Goal: Communication & Community: Answer question/provide support

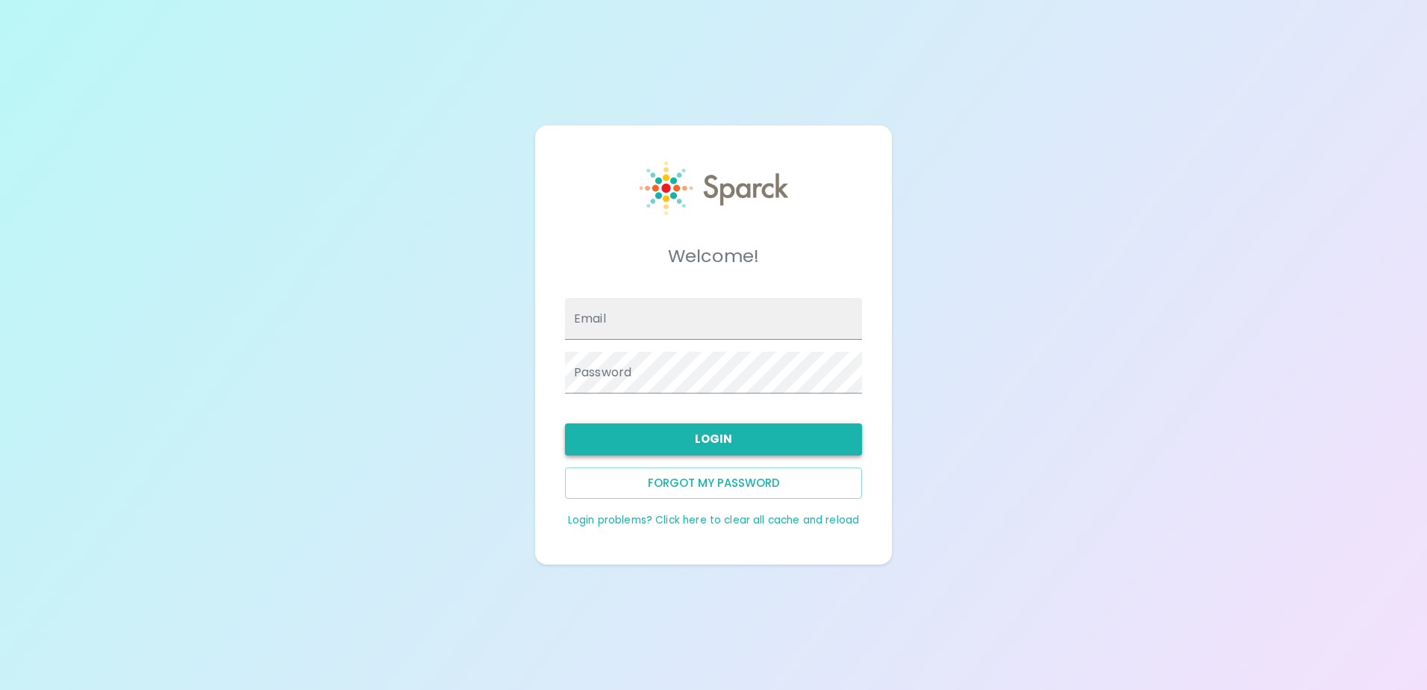
type input "[EMAIL_ADDRESS][DOMAIN_NAME]"
click at [691, 443] on button "Login" at bounding box center [713, 438] width 297 height 31
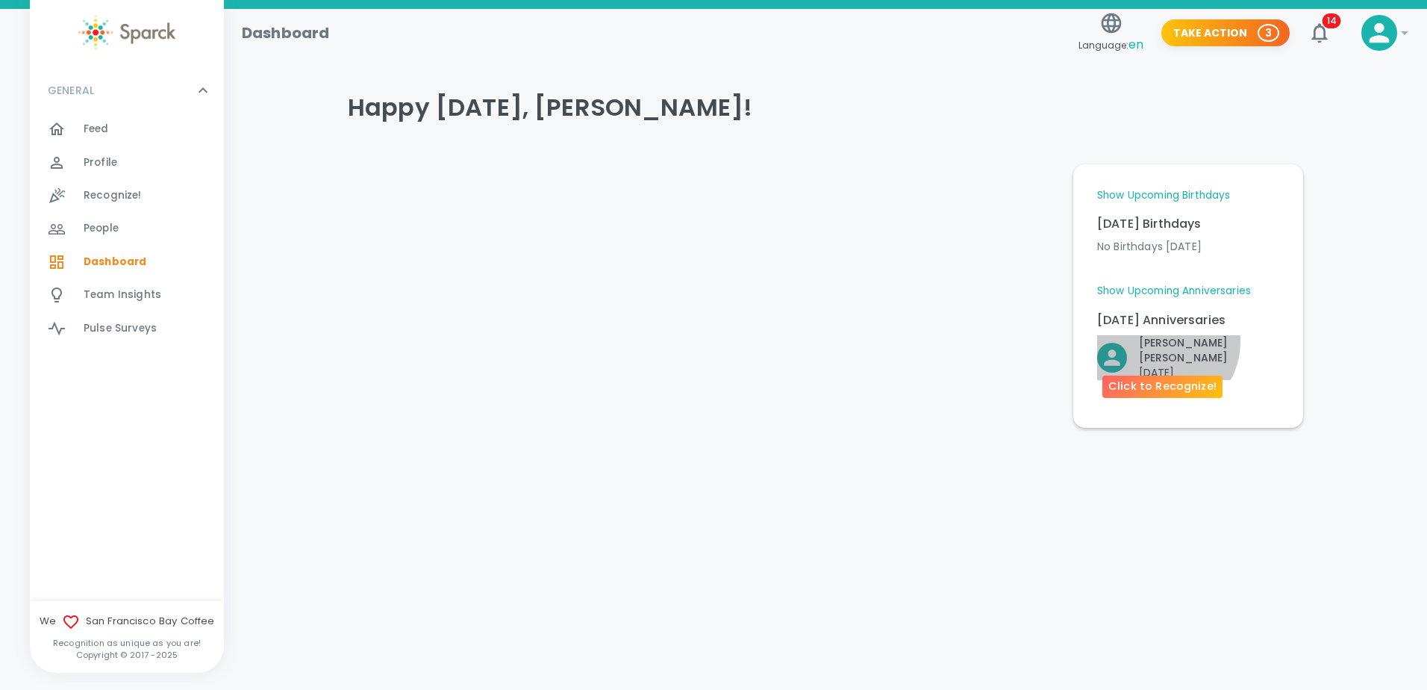
click at [1162, 342] on p "Palvinder Mann" at bounding box center [1209, 350] width 140 height 30
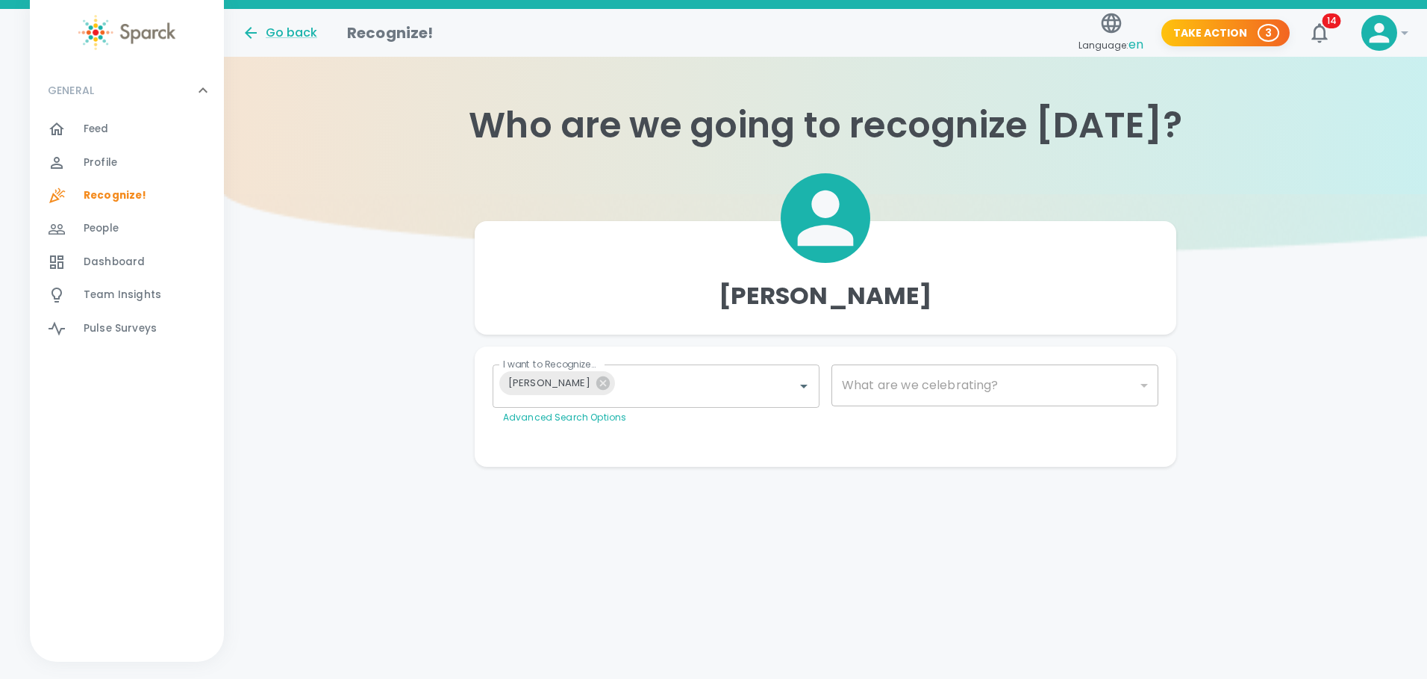
click at [890, 385] on div "​" at bounding box center [995, 385] width 327 height 42
click at [1144, 381] on body "Skip Navigation Go back Recognize! Language: en Take Action 3 14 ! GENERAL 0 Fe…" at bounding box center [713, 263] width 1427 height 526
type input "2073"
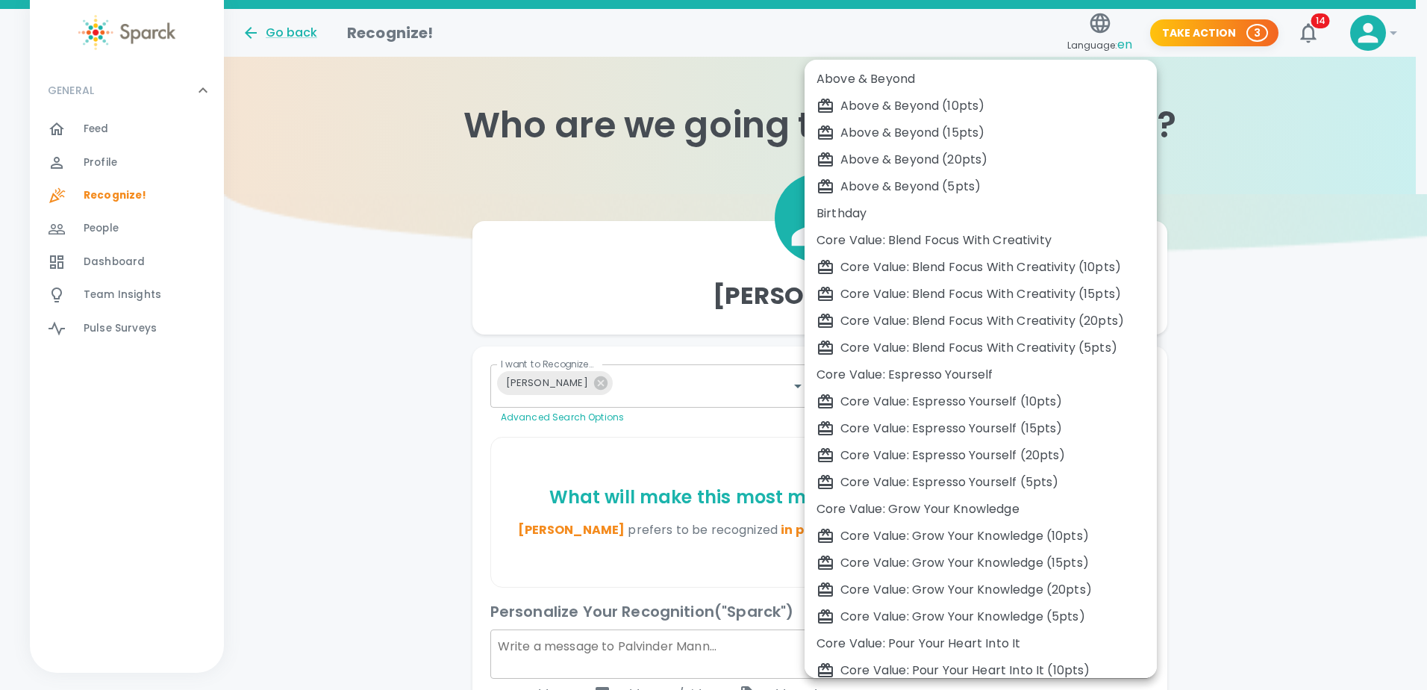
scroll to position [415, 0]
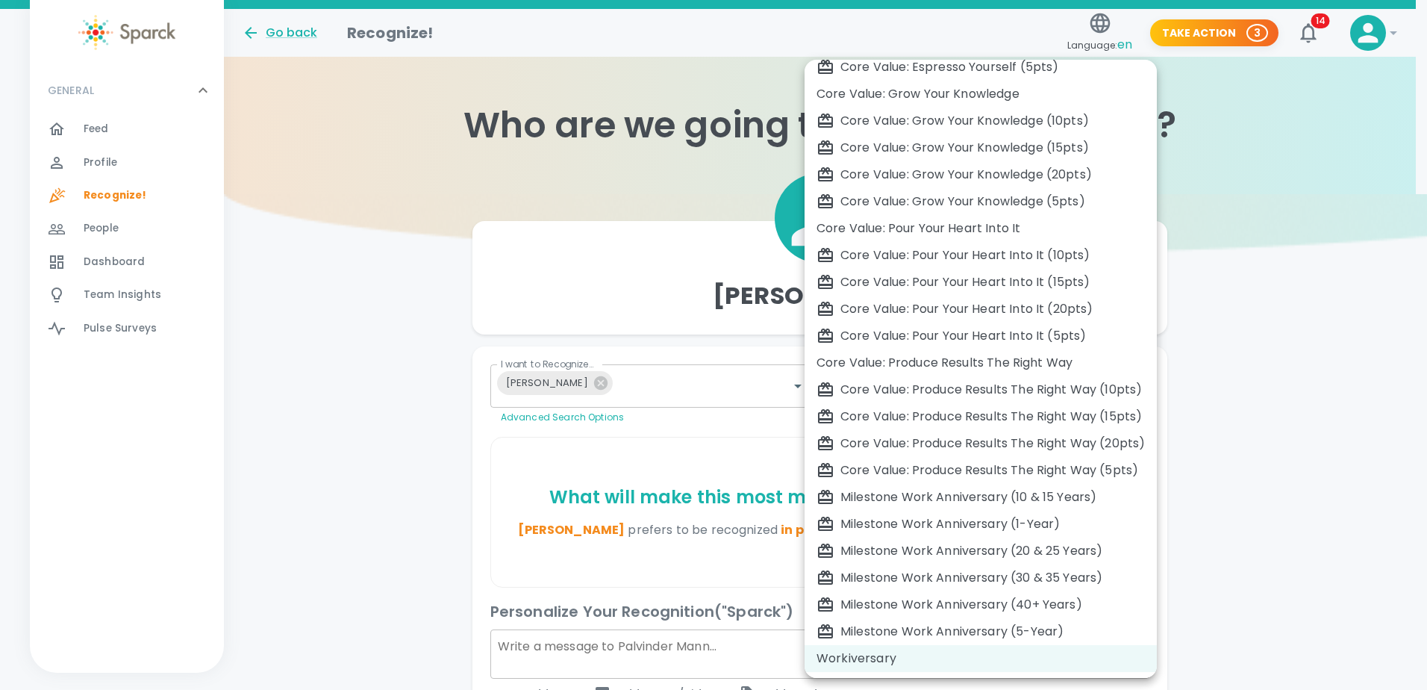
click at [1259, 322] on div at bounding box center [713, 345] width 1427 height 690
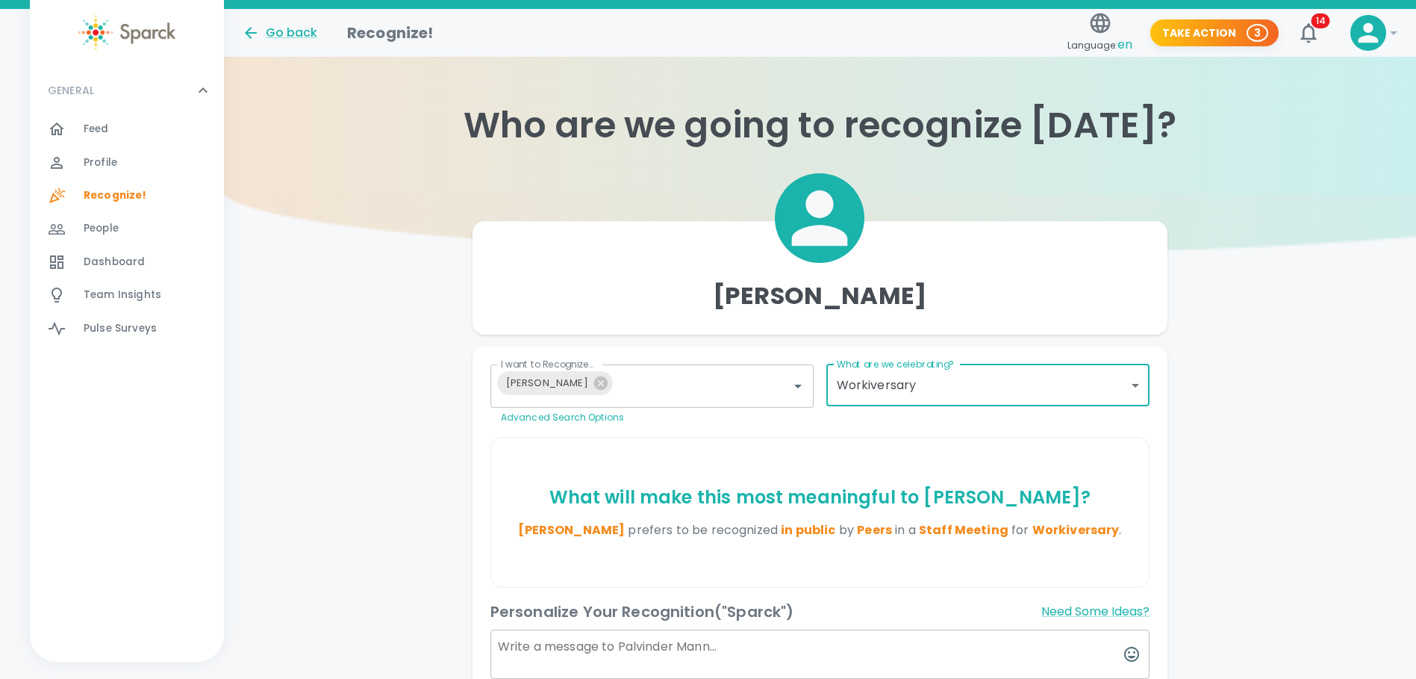
click at [362, 287] on div "Above & Beyond Above & Beyond (10pts) Above & Beyond (15pts) Above & Beyond (20…" at bounding box center [708, 339] width 1416 height 679
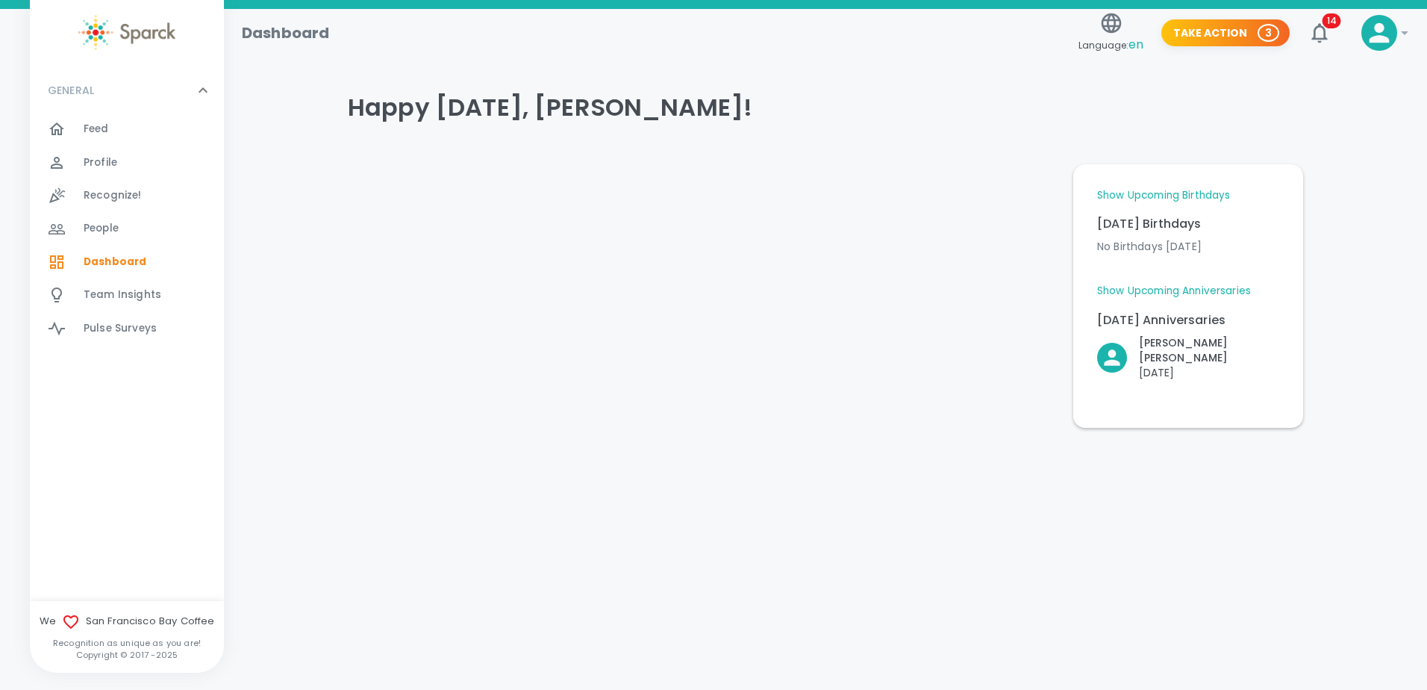
drag, startPoint x: 368, startPoint y: 482, endPoint x: 344, endPoint y: 483, distance: 23.9
click at [368, 482] on div "Dashboard Language: en Take Action 3 14 ! GENERAL 0 Feed 0 Profile 0 Recognize!…" at bounding box center [713, 257] width 1427 height 496
click at [354, 462] on div "Dashboard Language: en Take Action 3 14 ! GENERAL 0 Feed 0 Profile 0 Recognize!…" at bounding box center [713, 257] width 1427 height 496
click at [353, 455] on div "Dashboard Language: en Take Action 3 14 ! GENERAL 0 Feed 0 Profile 0 Recognize!…" at bounding box center [713, 257] width 1427 height 496
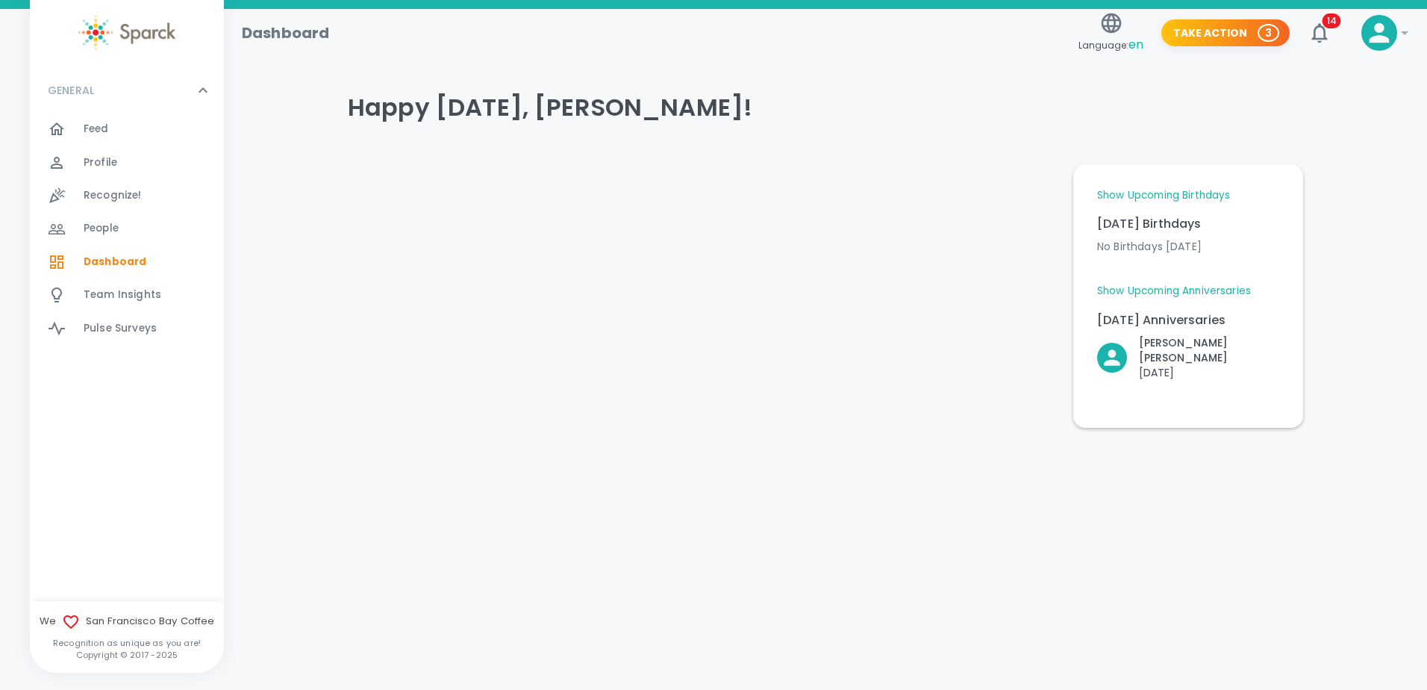
click at [766, 371] on div at bounding box center [699, 289] width 726 height 275
click at [1163, 346] on p "Palvinder Mann" at bounding box center [1209, 350] width 140 height 30
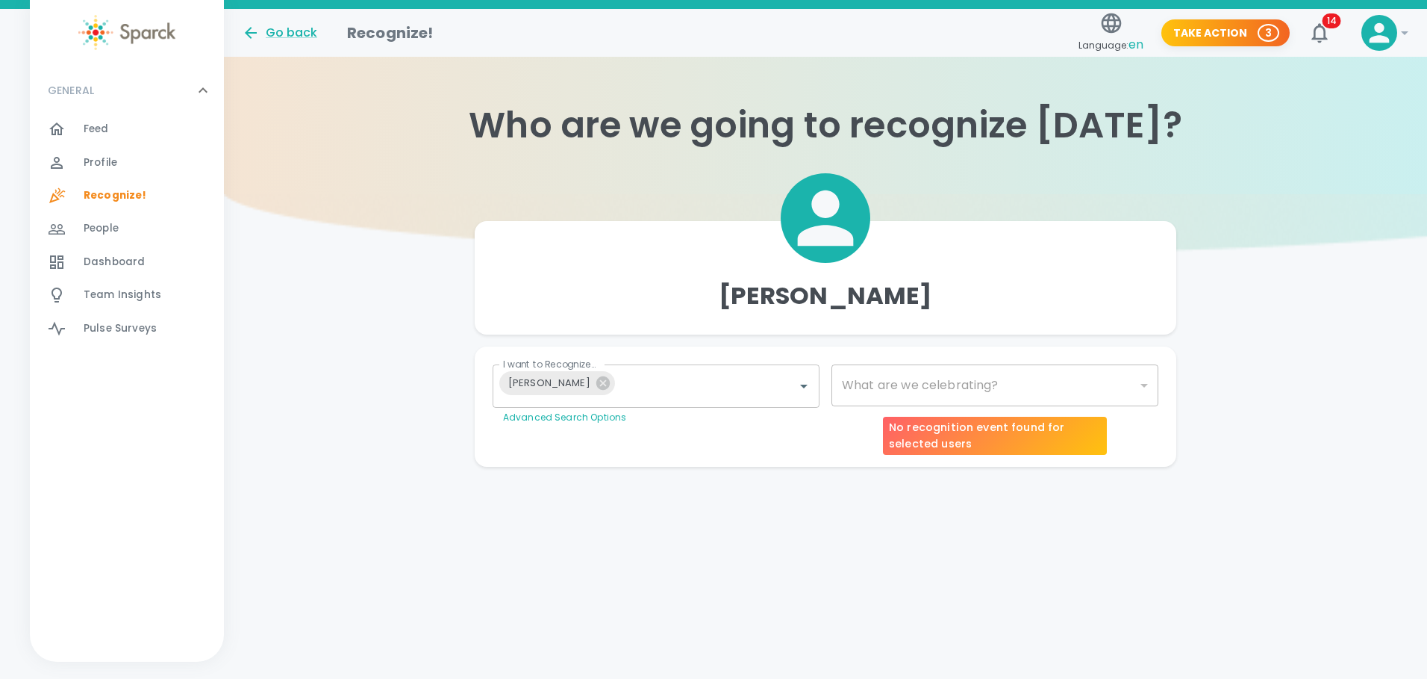
click at [970, 383] on div "​" at bounding box center [995, 385] width 327 height 42
click at [1144, 384] on div "​" at bounding box center [995, 385] width 327 height 42
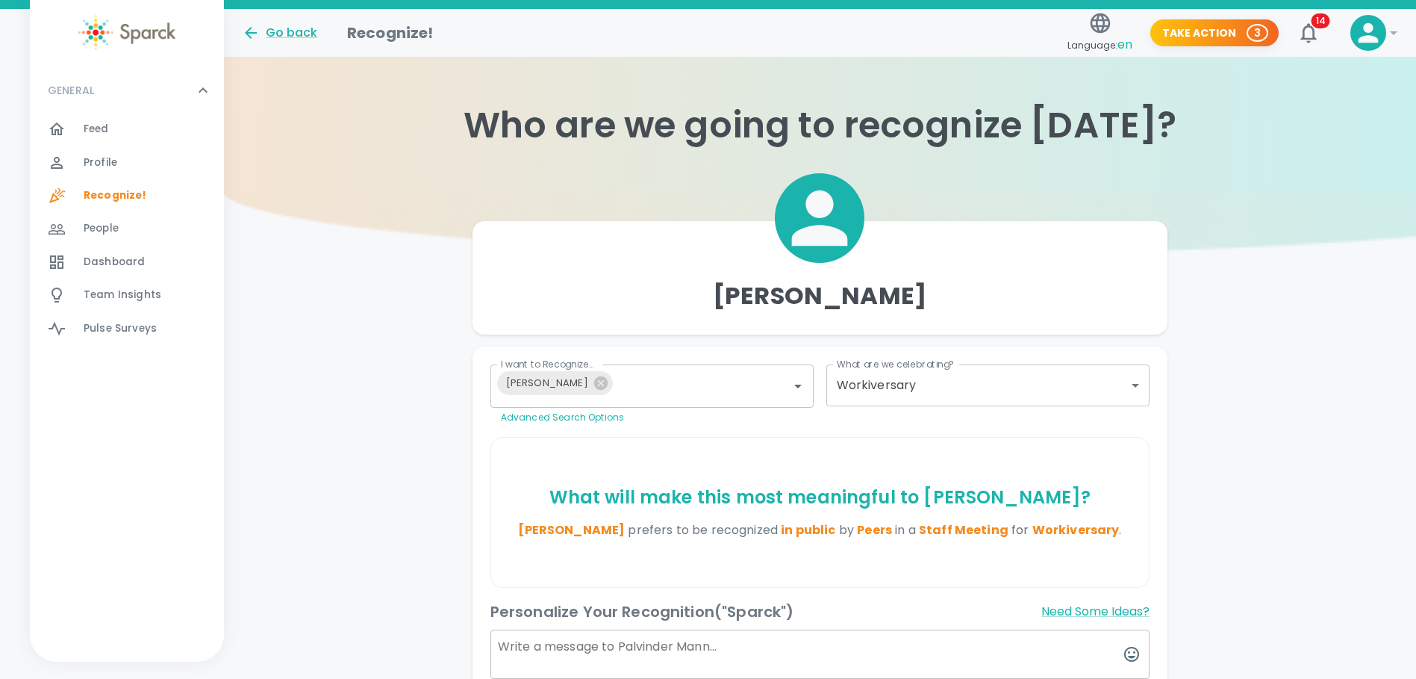
click at [1141, 386] on body "Skip Navigation Go back Recognize! Language: en Take Action 3 14 ! GENERAL 0 Fe…" at bounding box center [708, 445] width 1416 height 891
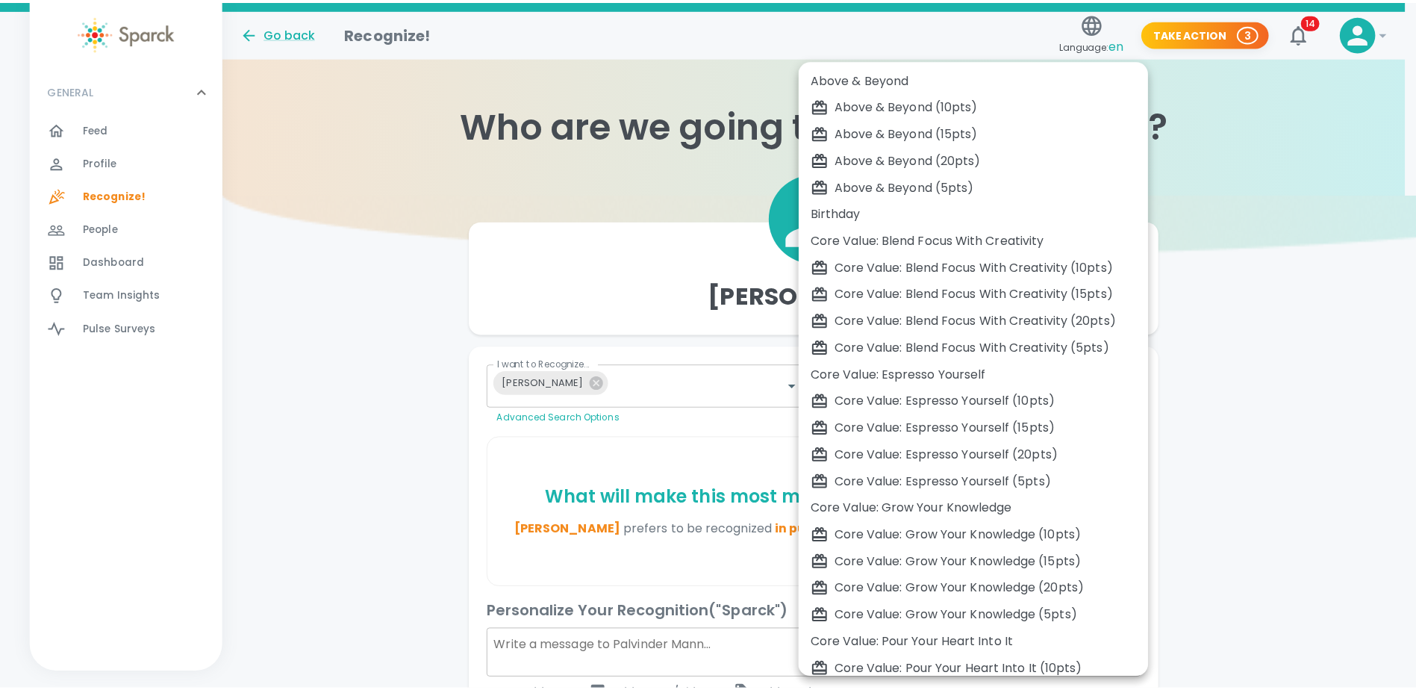
scroll to position [415, 0]
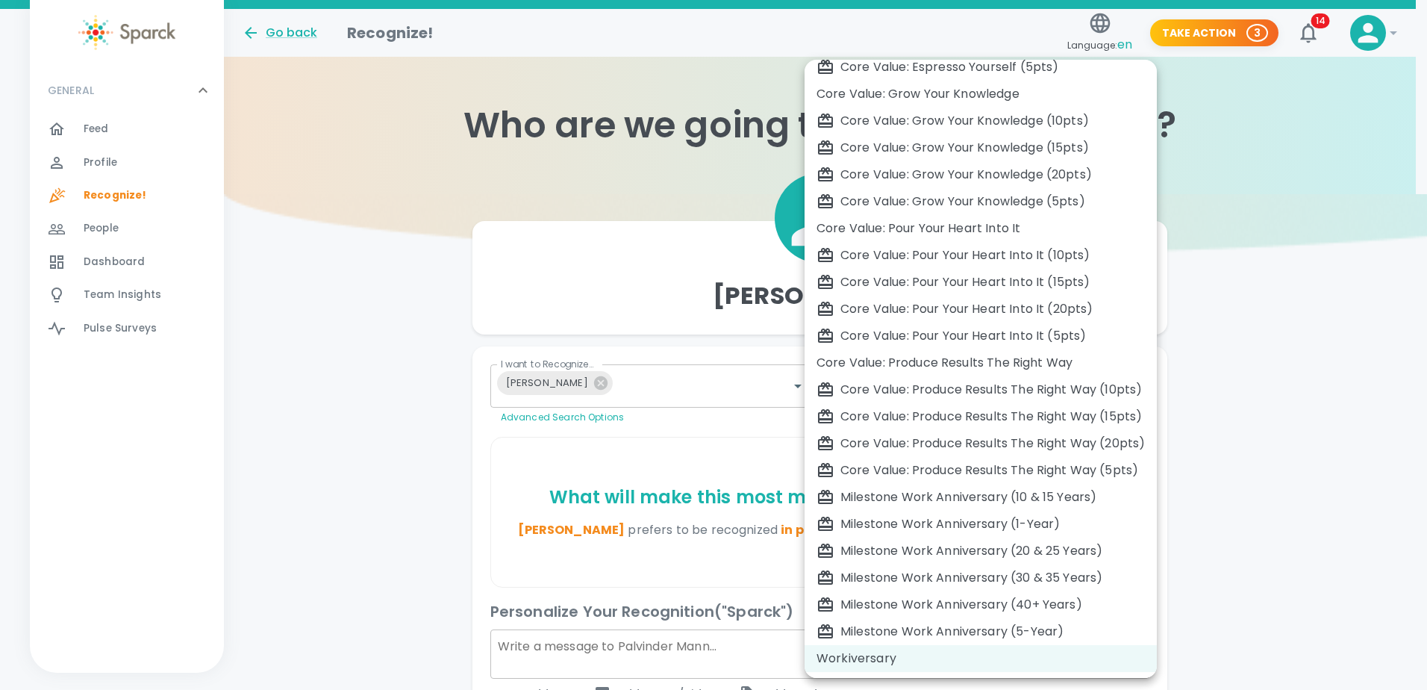
click at [910, 523] on div "Milestone Work Anniversary (1-Year)" at bounding box center [981, 524] width 328 height 18
type input "2104"
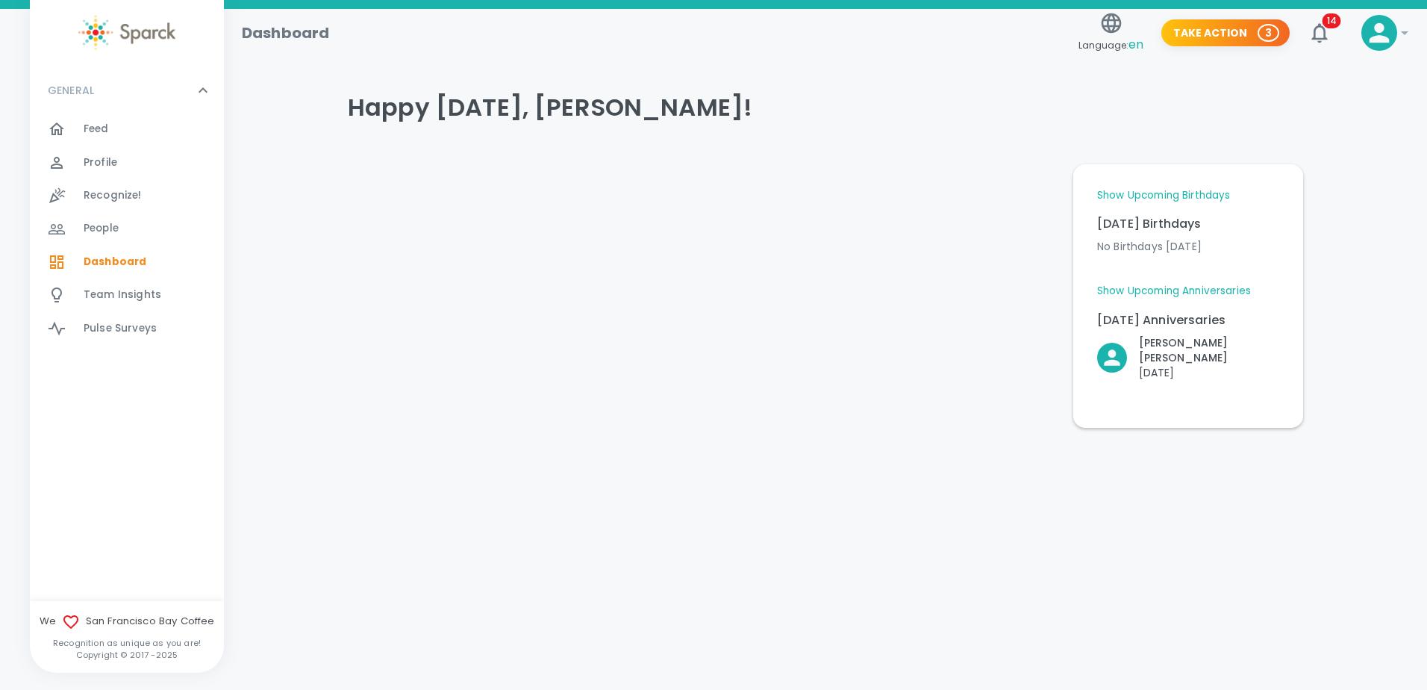
click at [504, 481] on div "Dashboard Language: en Take Action 3 14 ! GENERAL 0 Feed 0 Profile 0 Recognize!…" at bounding box center [713, 257] width 1427 height 496
click at [1162, 231] on div "No Birthdays [DATE]" at bounding box center [1182, 246] width 194 height 39
drag, startPoint x: 990, startPoint y: 407, endPoint x: 980, endPoint y: 407, distance: 9.7
click at [985, 407] on div at bounding box center [699, 289] width 726 height 275
click at [117, 132] on div "Feed 0" at bounding box center [154, 129] width 140 height 21
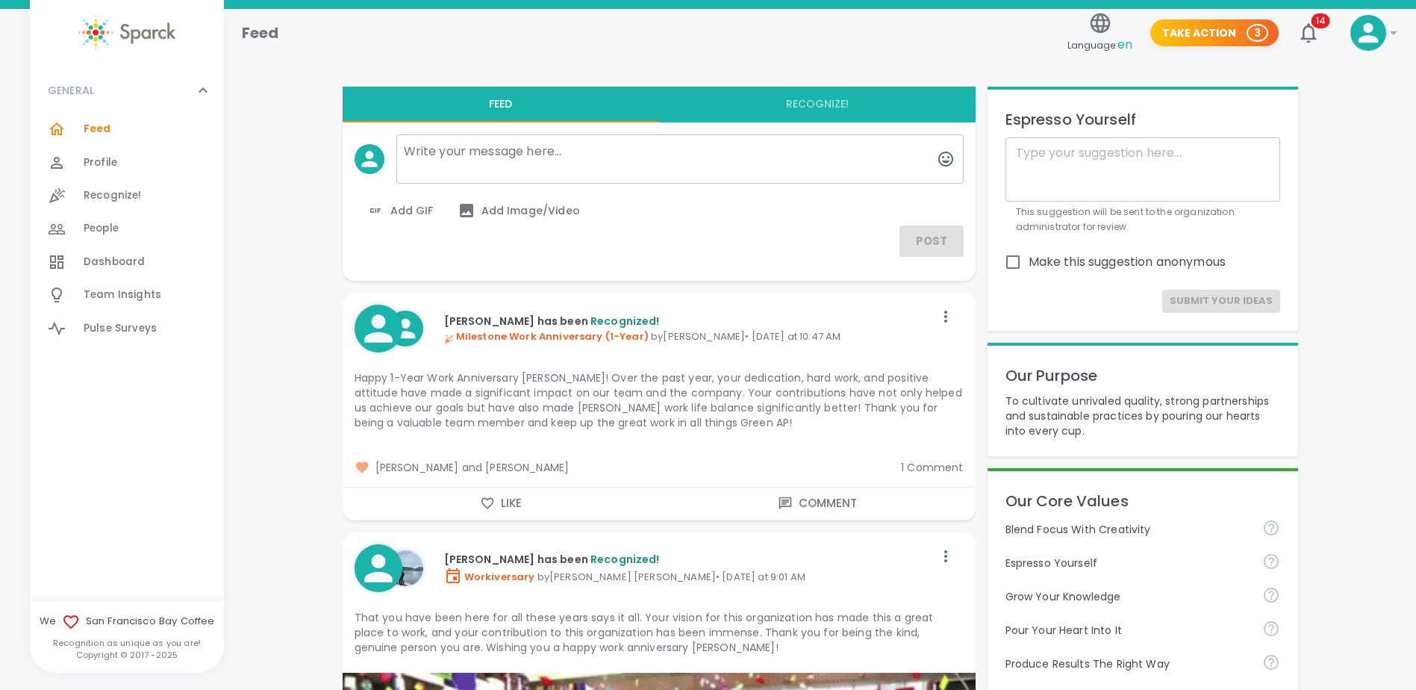
click at [100, 161] on span "Profile" at bounding box center [101, 162] width 34 height 15
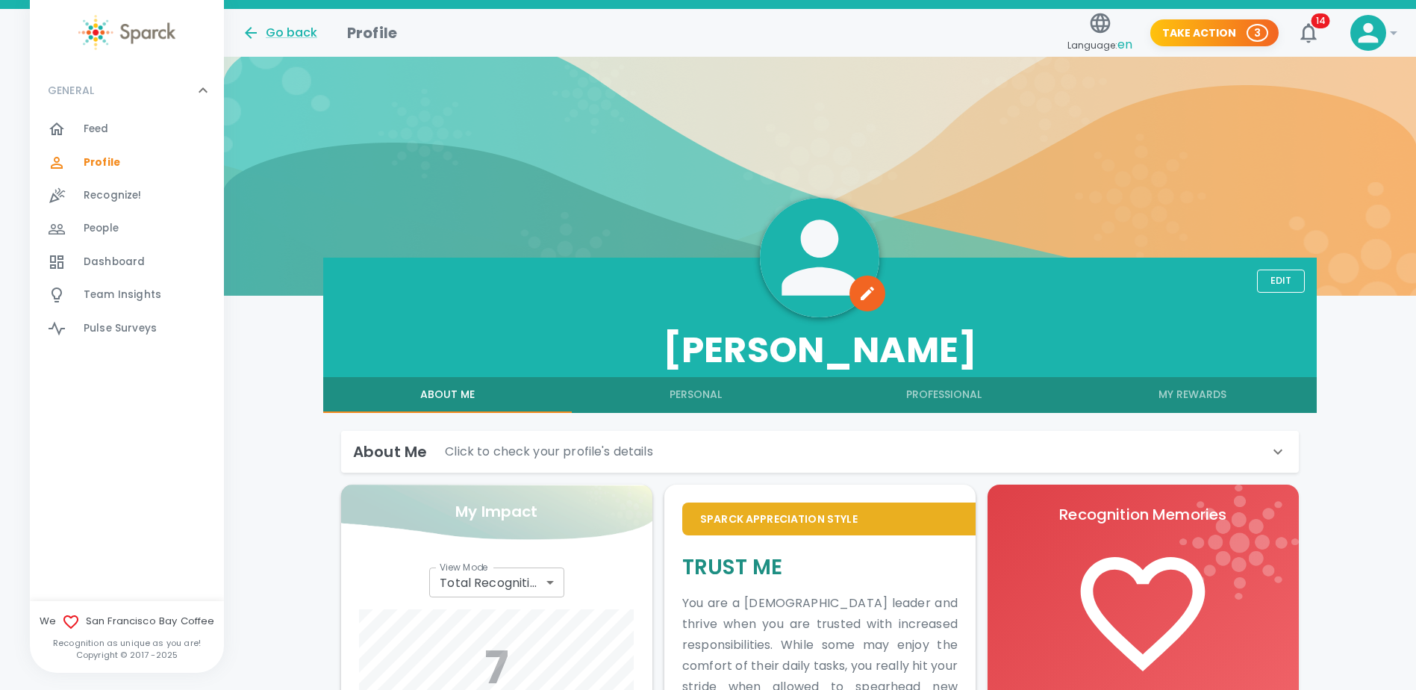
click at [105, 228] on span "People" at bounding box center [101, 228] width 35 height 15
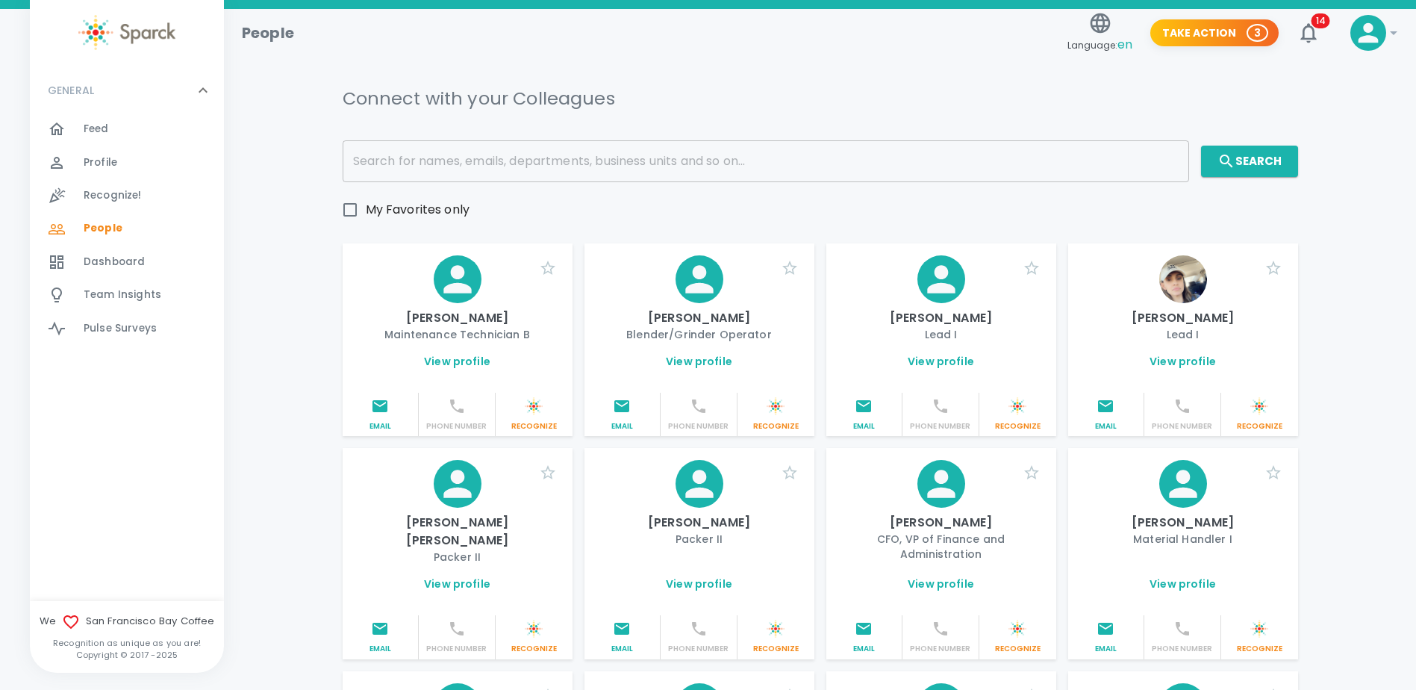
click at [488, 161] on input "text" at bounding box center [766, 161] width 847 height 42
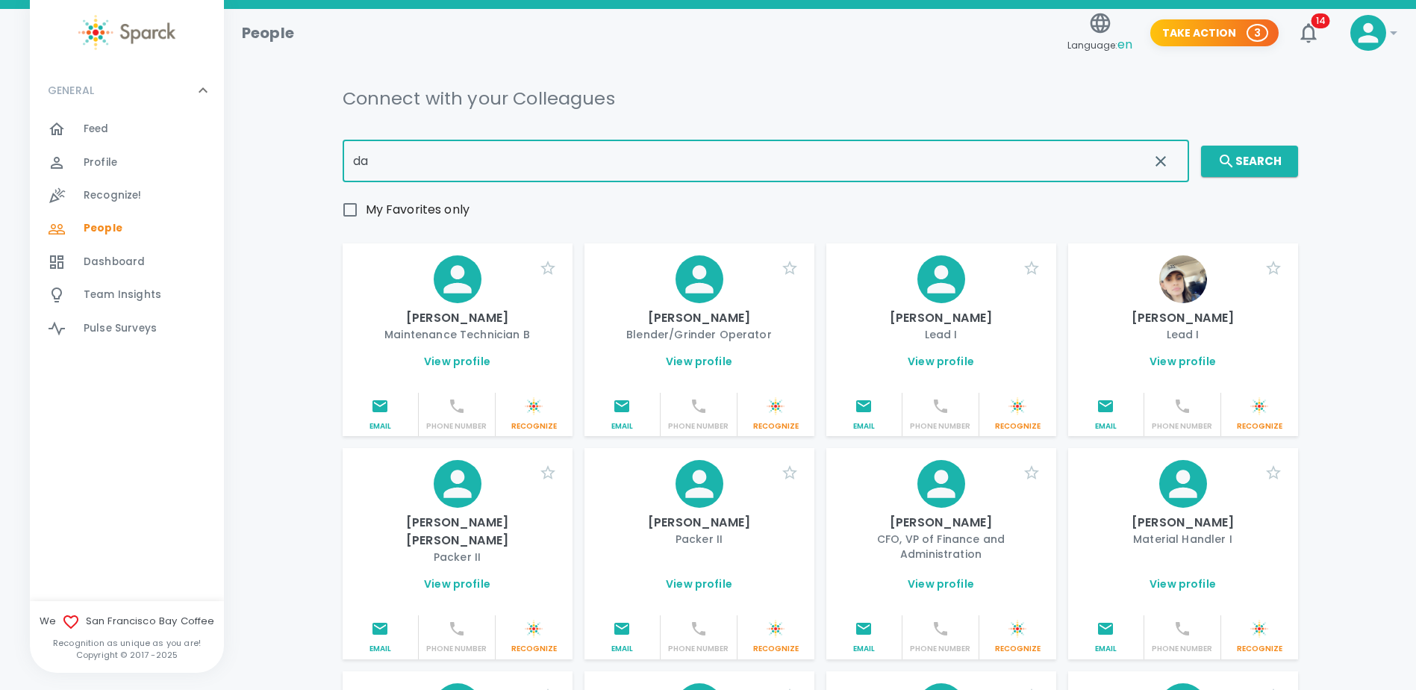
type input "d"
type input "[PERSON_NAME]"
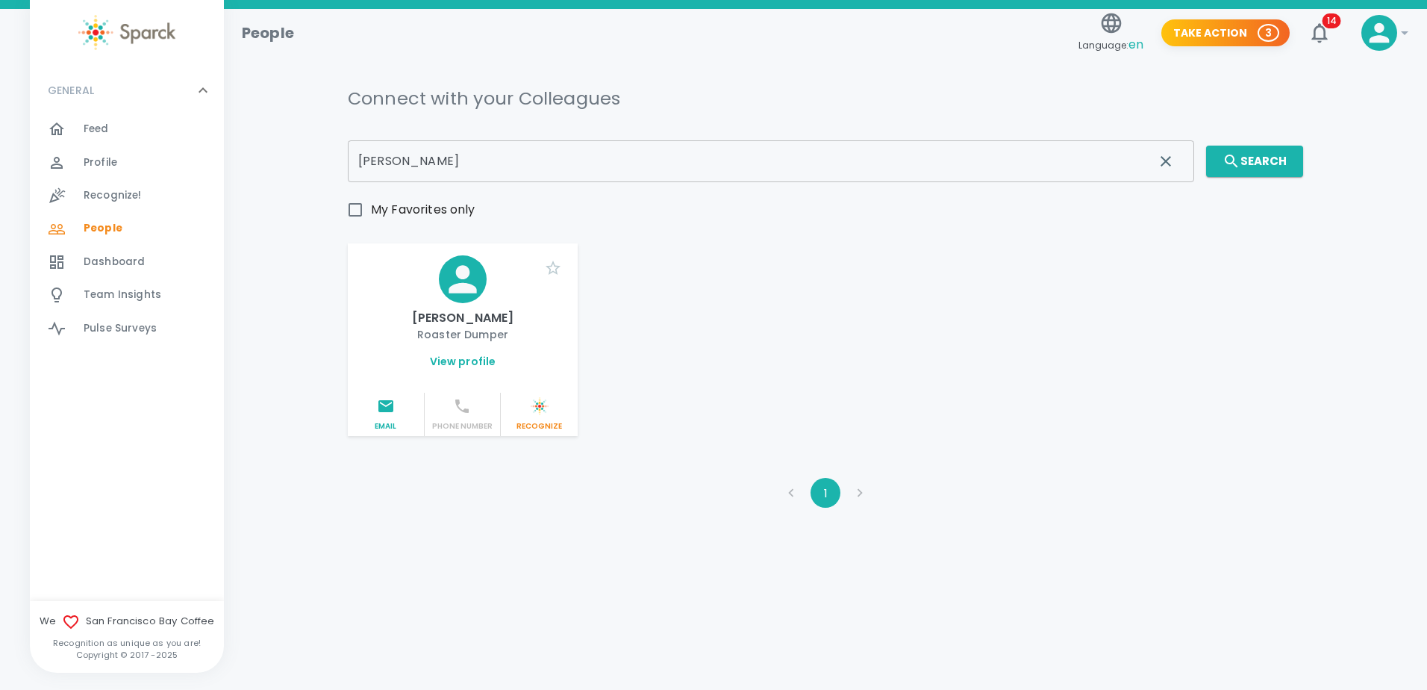
click at [461, 316] on p "[PERSON_NAME]" at bounding box center [463, 318] width 206 height 18
click at [452, 364] on link "View profile" at bounding box center [463, 361] width 66 height 15
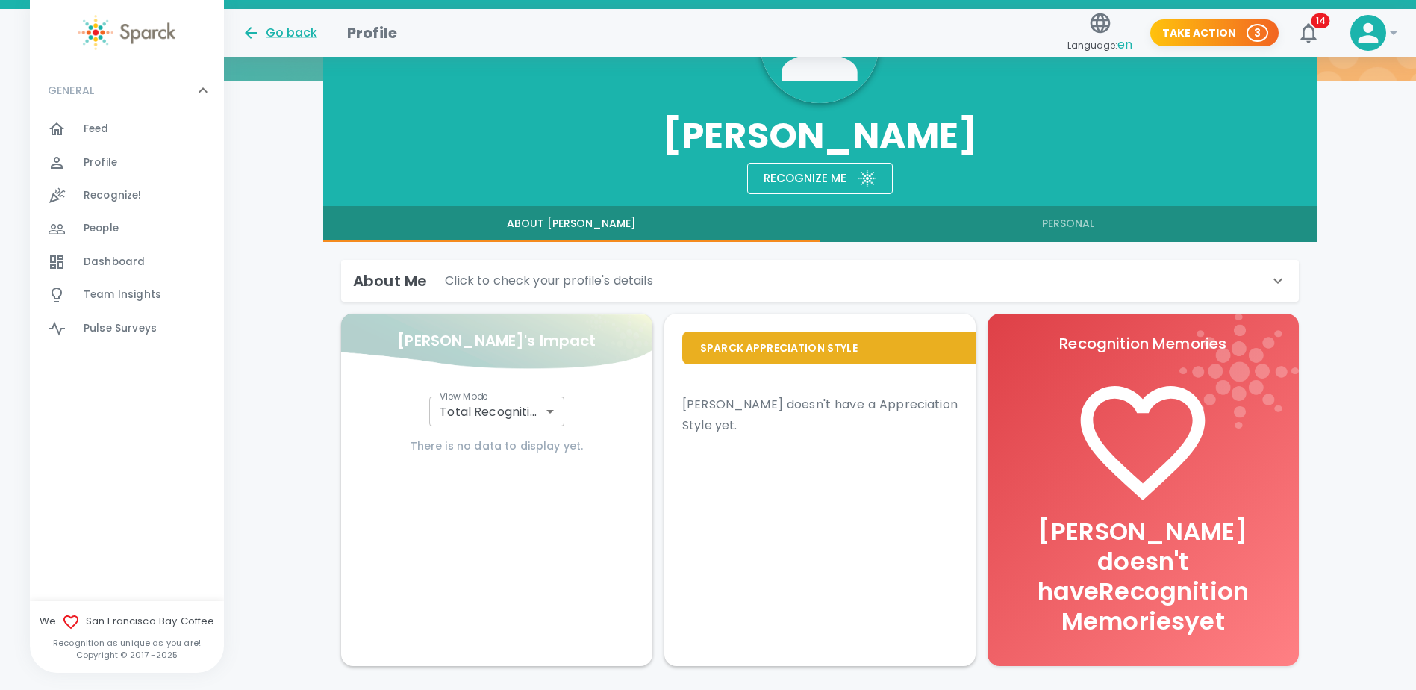
scroll to position [238, 0]
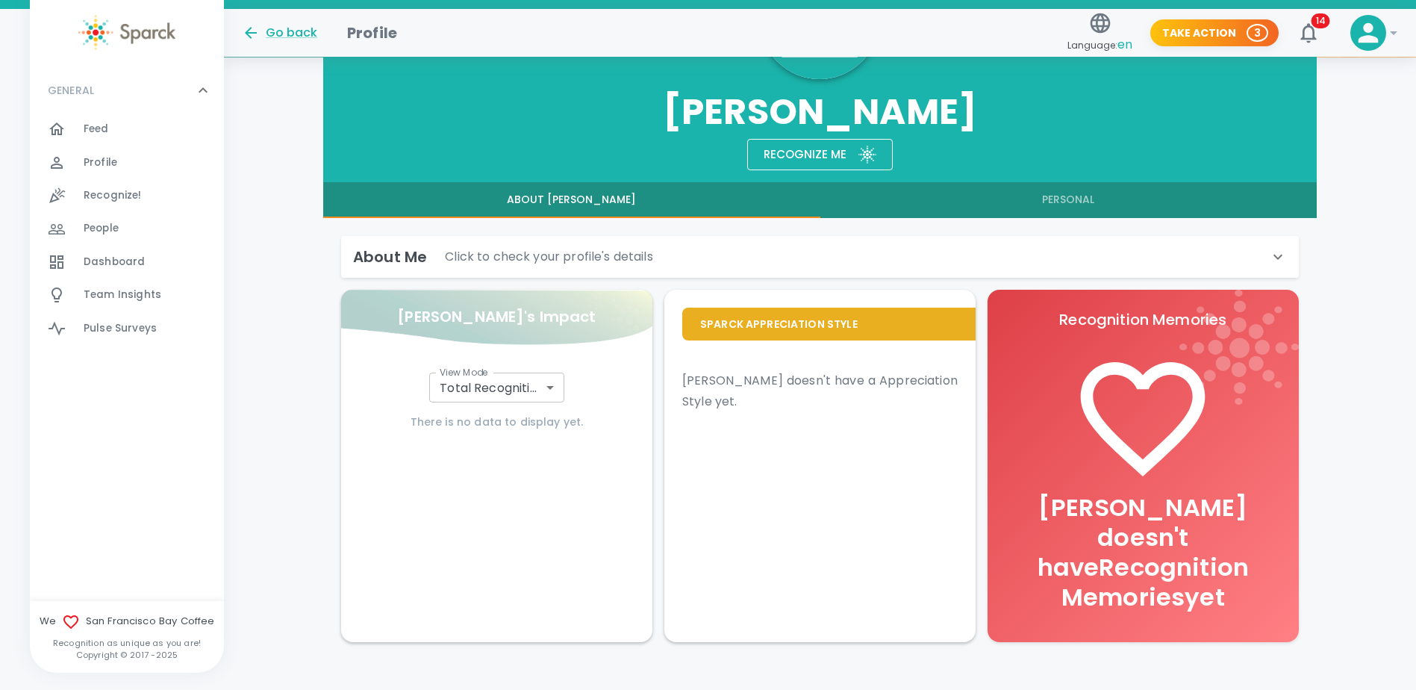
click at [256, 328] on div "Daniel Cruz Recognize me About Daniel Personal About Me Click to check your pro…" at bounding box center [820, 339] width 1192 height 641
drag, startPoint x: 293, startPoint y: 458, endPoint x: 293, endPoint y: 445, distance: 12.7
click at [293, 458] on div "Daniel Cruz Recognize me About Daniel Personal About Me Click to check your pro…" at bounding box center [820, 339] width 1192 height 641
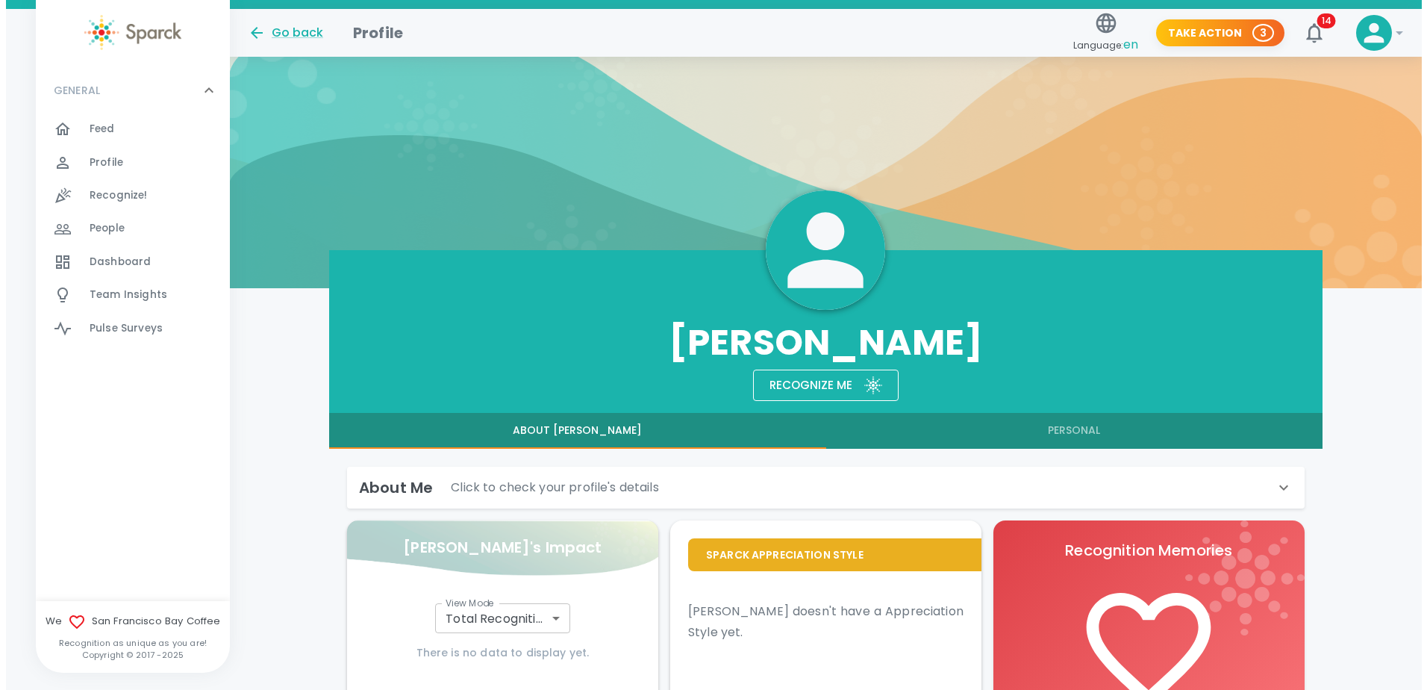
scroll to position [0, 0]
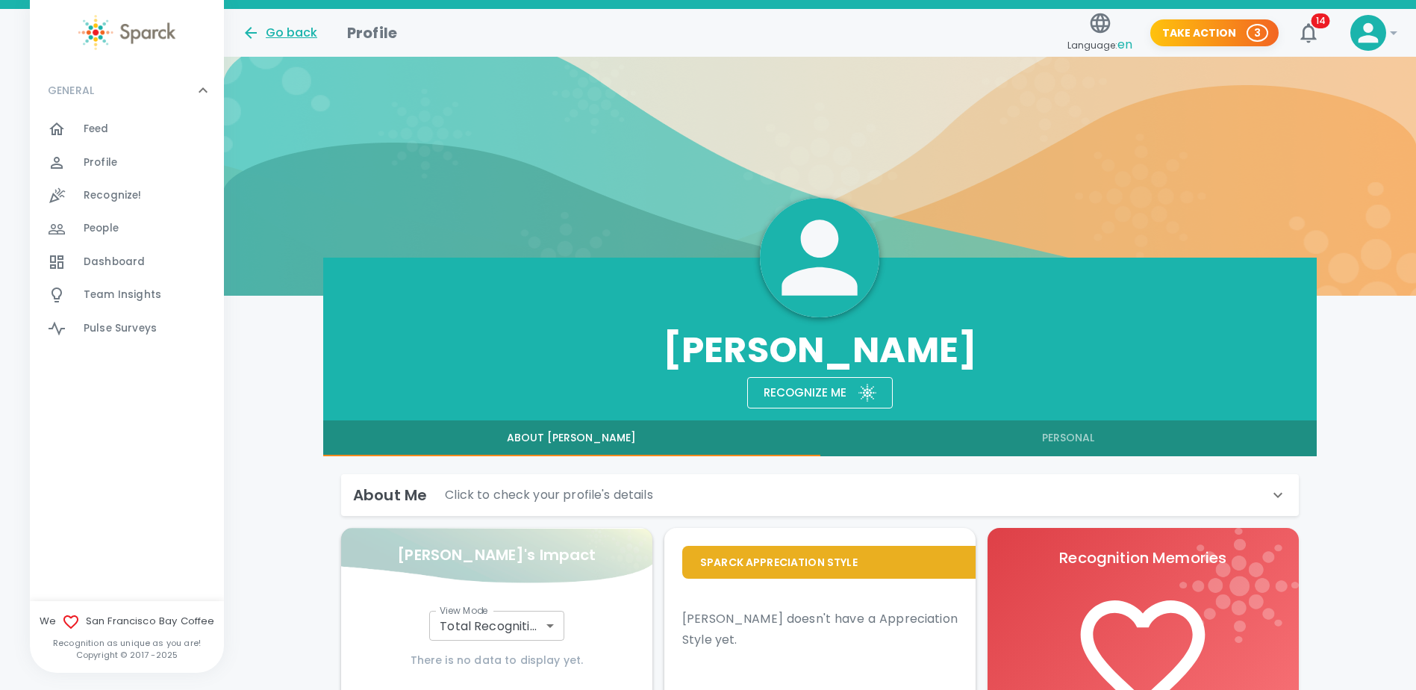
click at [301, 28] on div "Go back" at bounding box center [279, 33] width 75 height 18
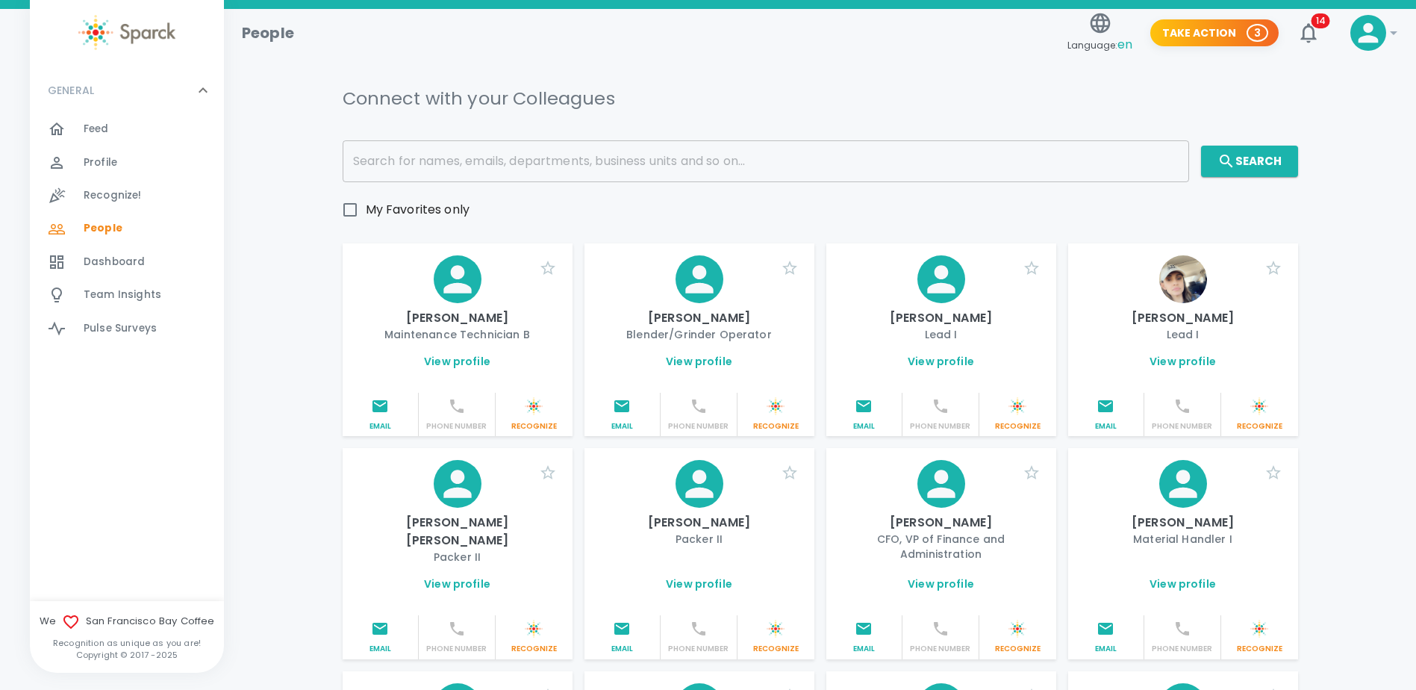
click at [588, 155] on input "text" at bounding box center [766, 161] width 847 height 42
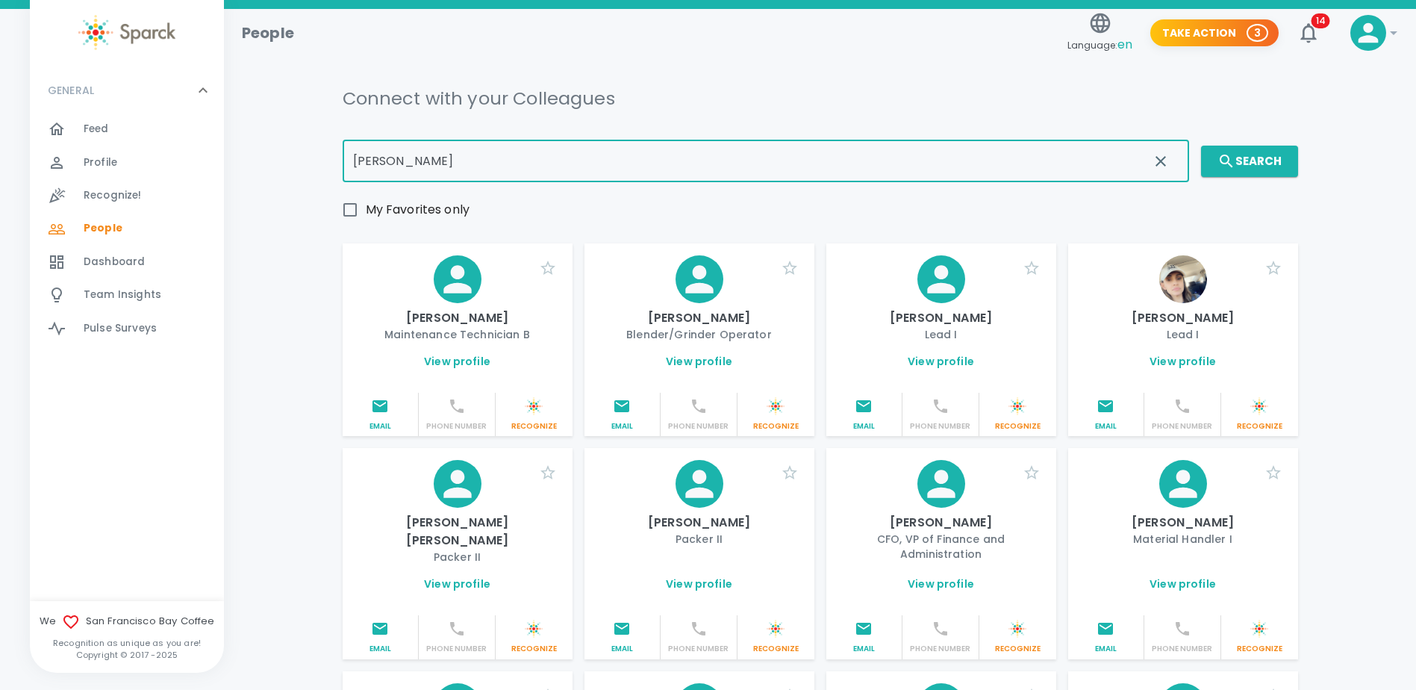
type input "daniel"
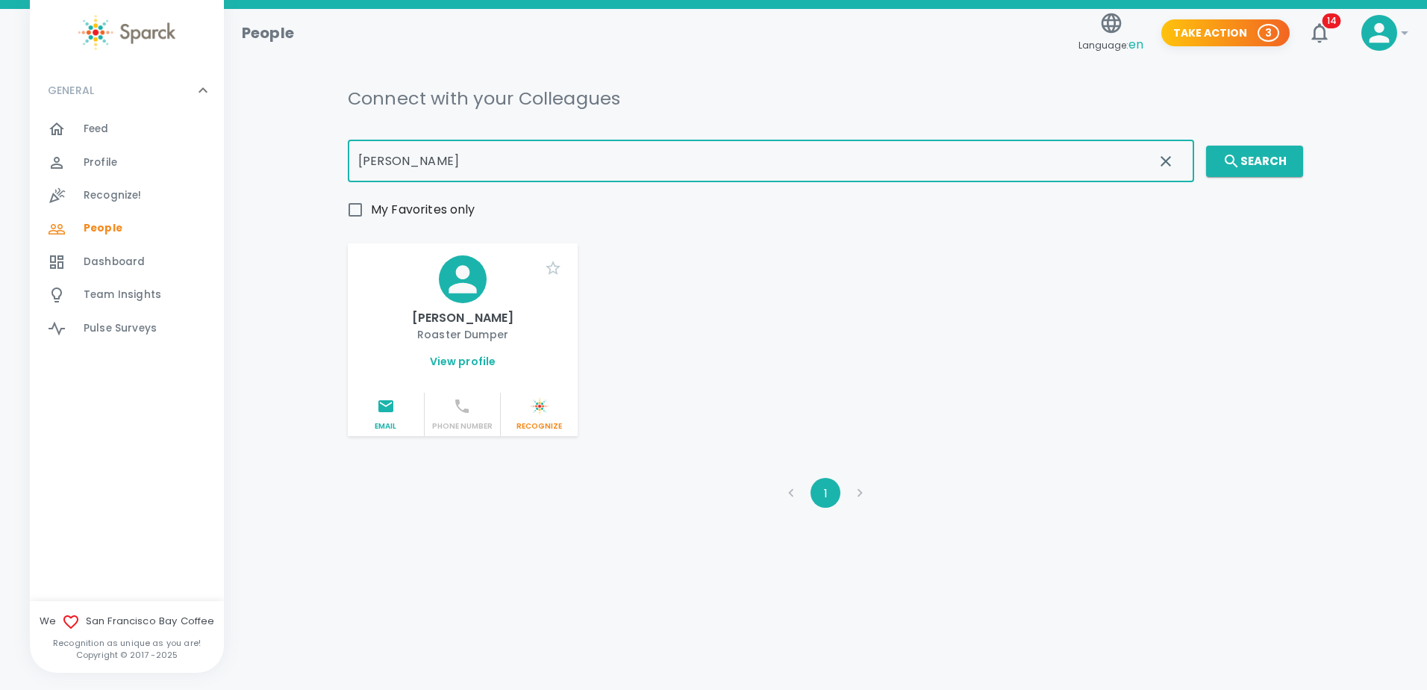
click at [529, 423] on p "Recognize" at bounding box center [539, 426] width 65 height 10
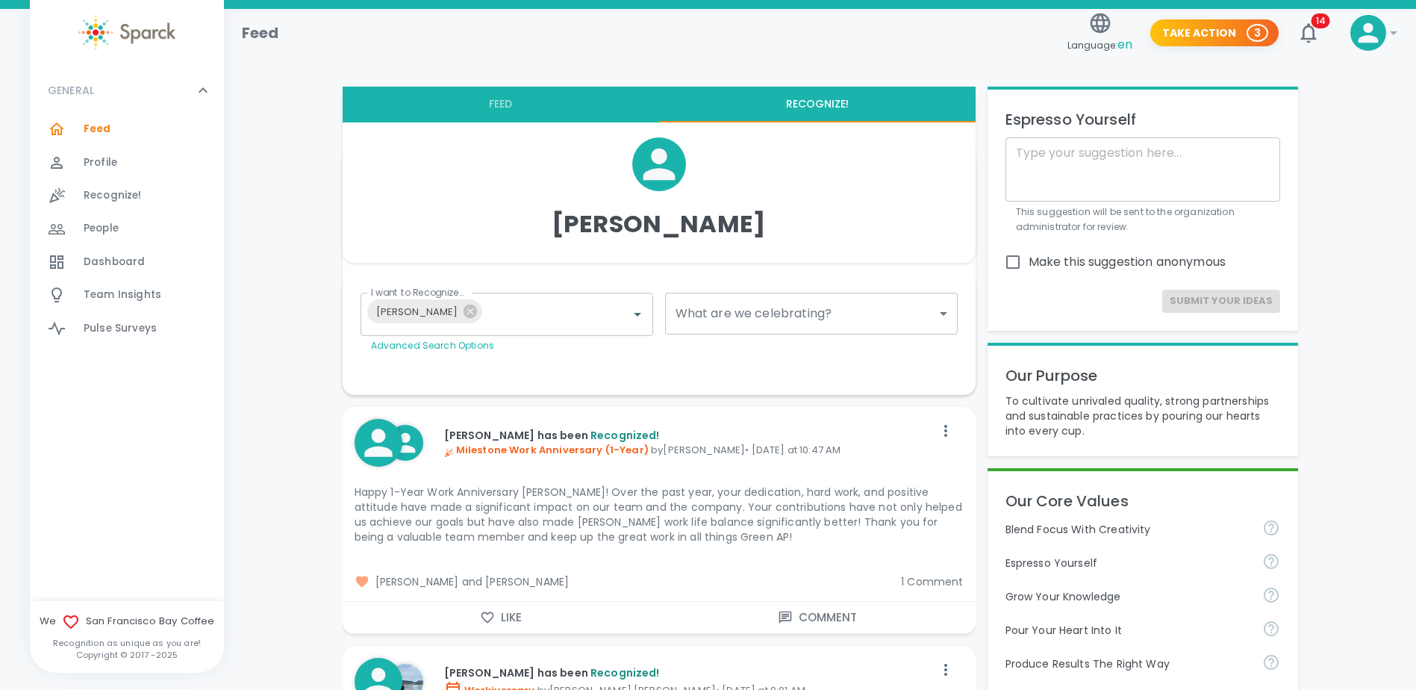
click at [98, 198] on span "Recognize!" at bounding box center [113, 195] width 58 height 15
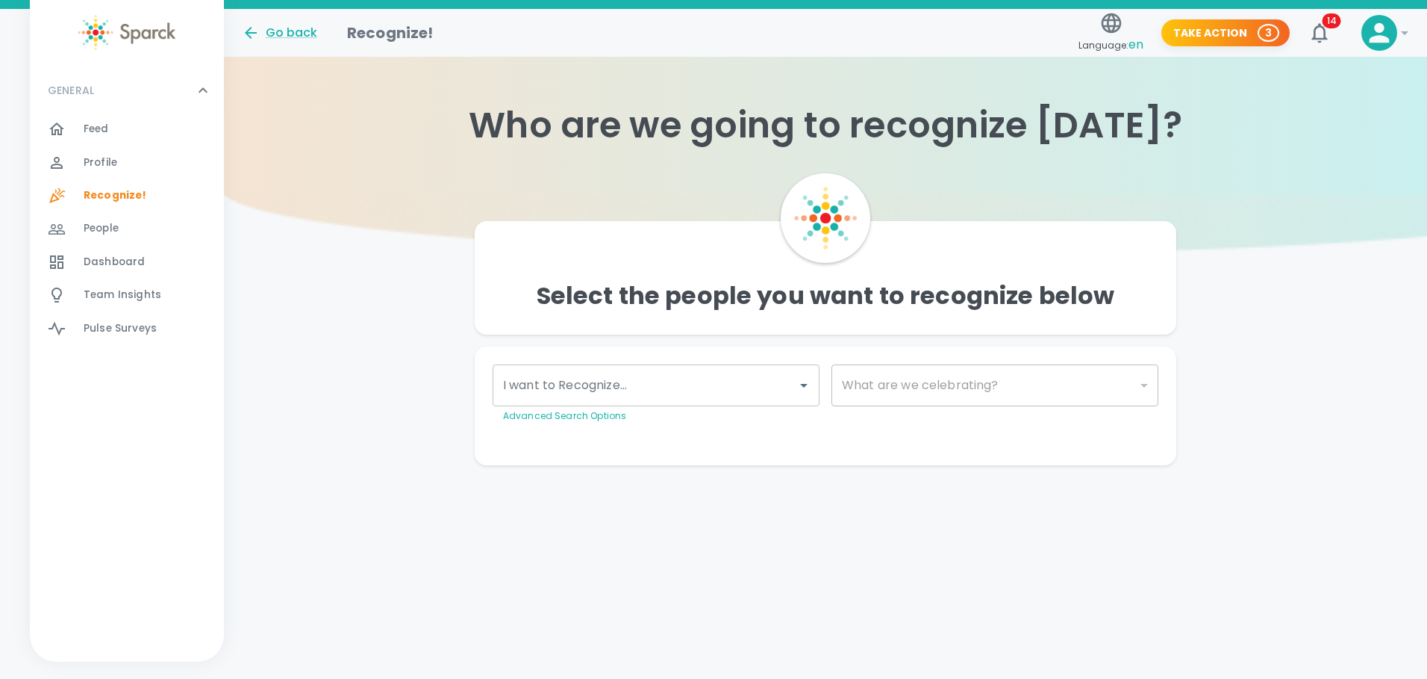
click at [675, 390] on input "I want to Recognize..." at bounding box center [644, 385] width 291 height 28
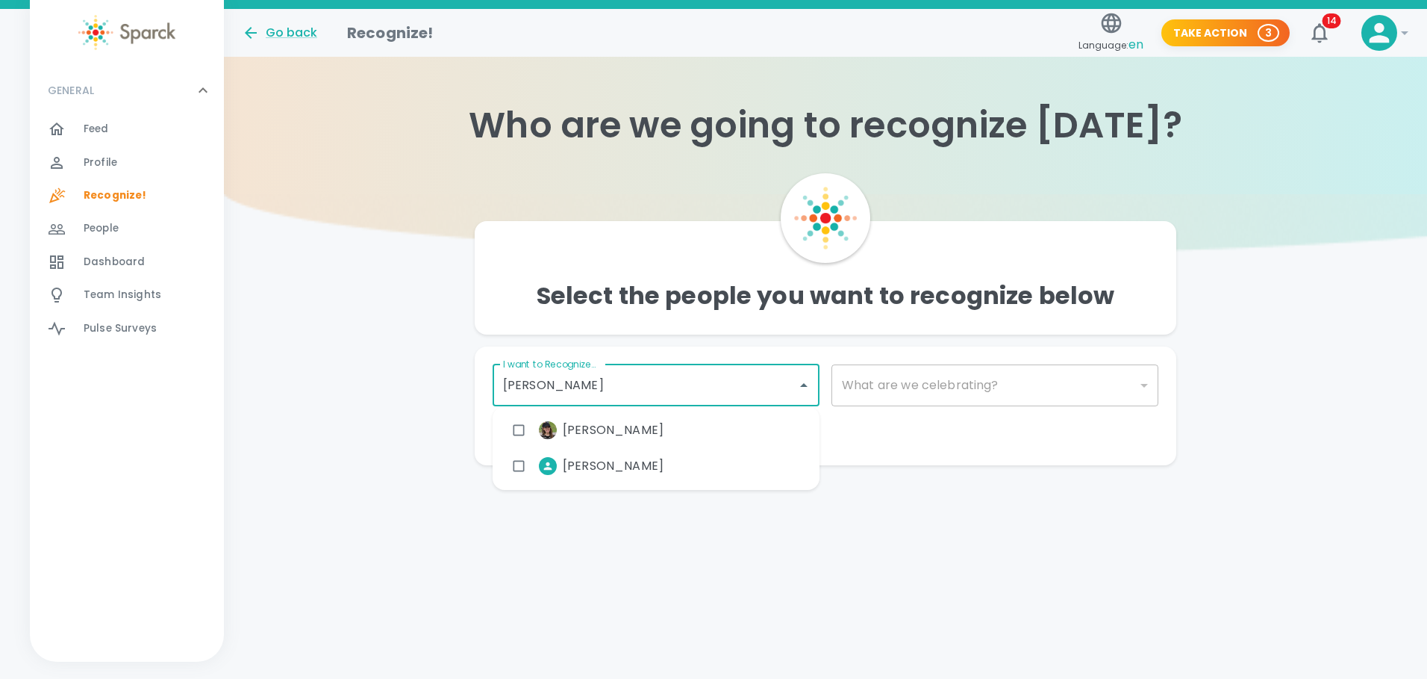
type input "danie"
click at [676, 435] on div "[PERSON_NAME]" at bounding box center [656, 430] width 327 height 36
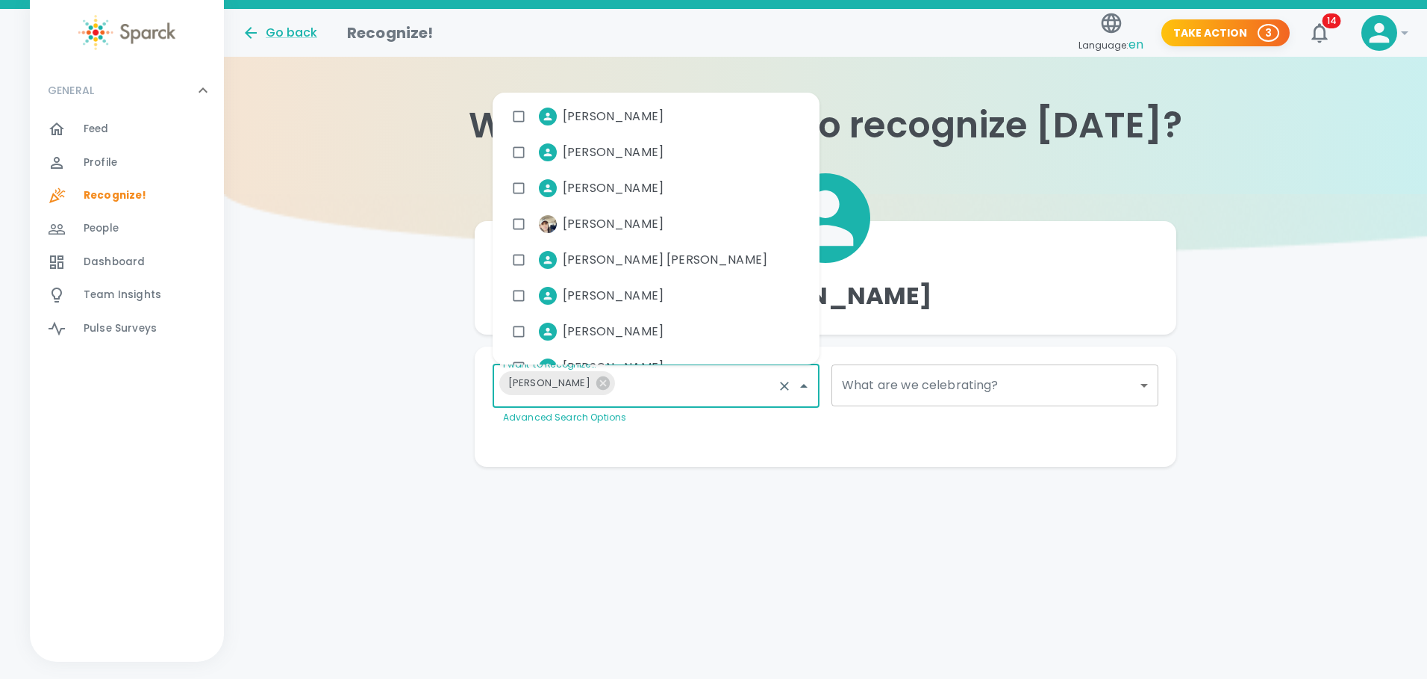
click at [1169, 388] on div "I want to Recognize... Daniel Cruz I want to Recognize... Advanced Search Optio…" at bounding box center [826, 406] width 702 height 120
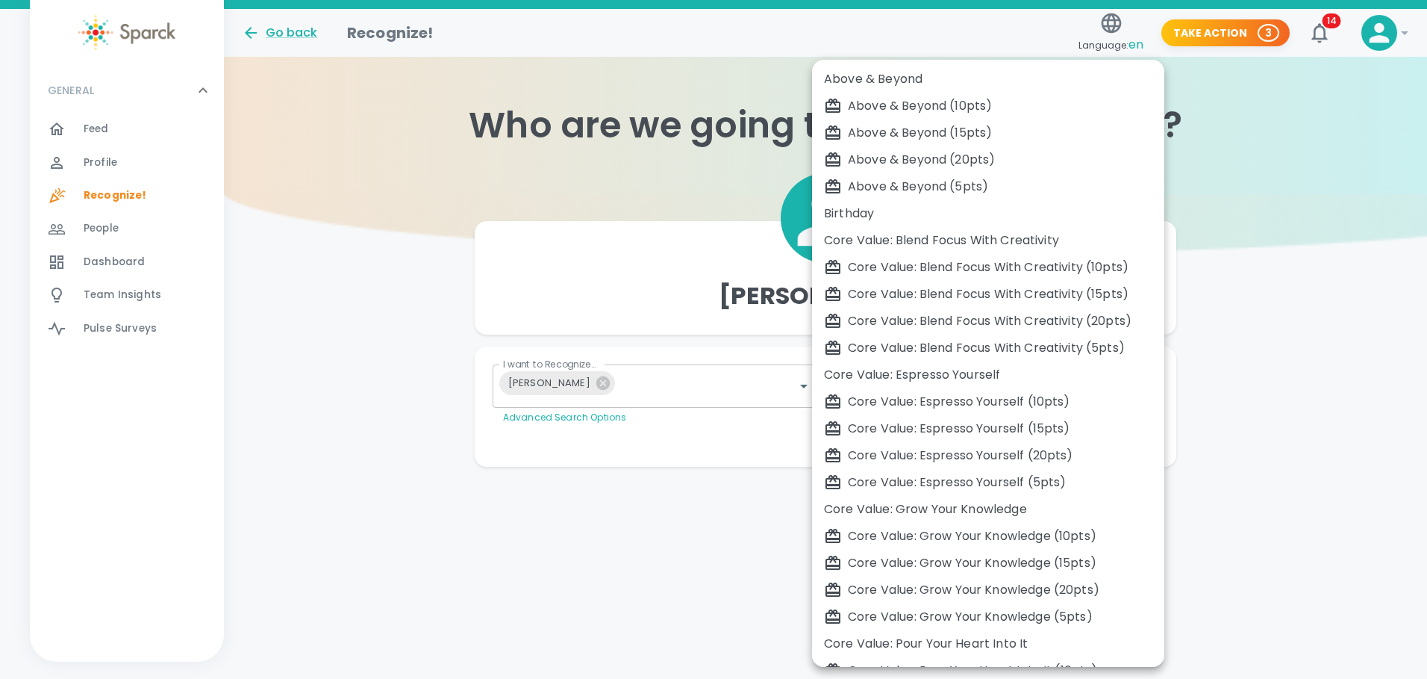
click at [1150, 388] on body "Skip Navigation Go back Recognize! Language: en Take Action 3 14 ! GENERAL 0 Fe…" at bounding box center [713, 263] width 1427 height 526
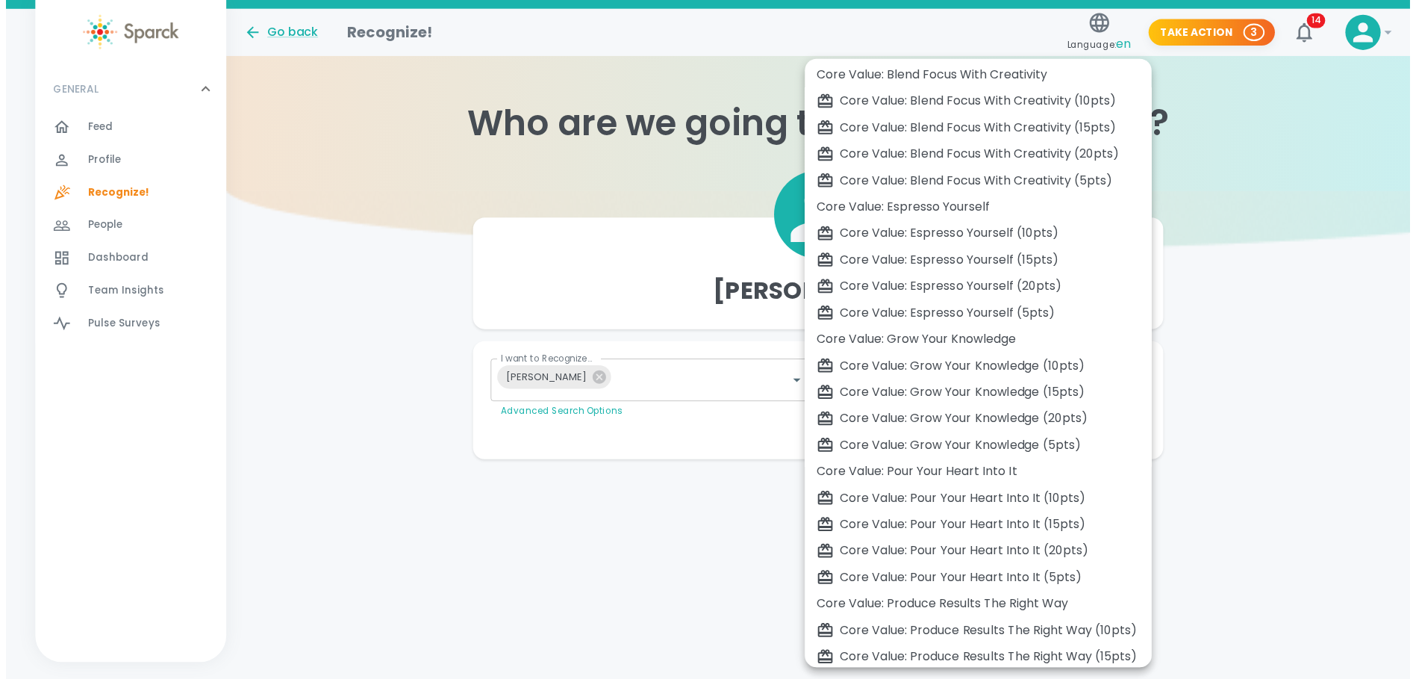
scroll to position [415, 0]
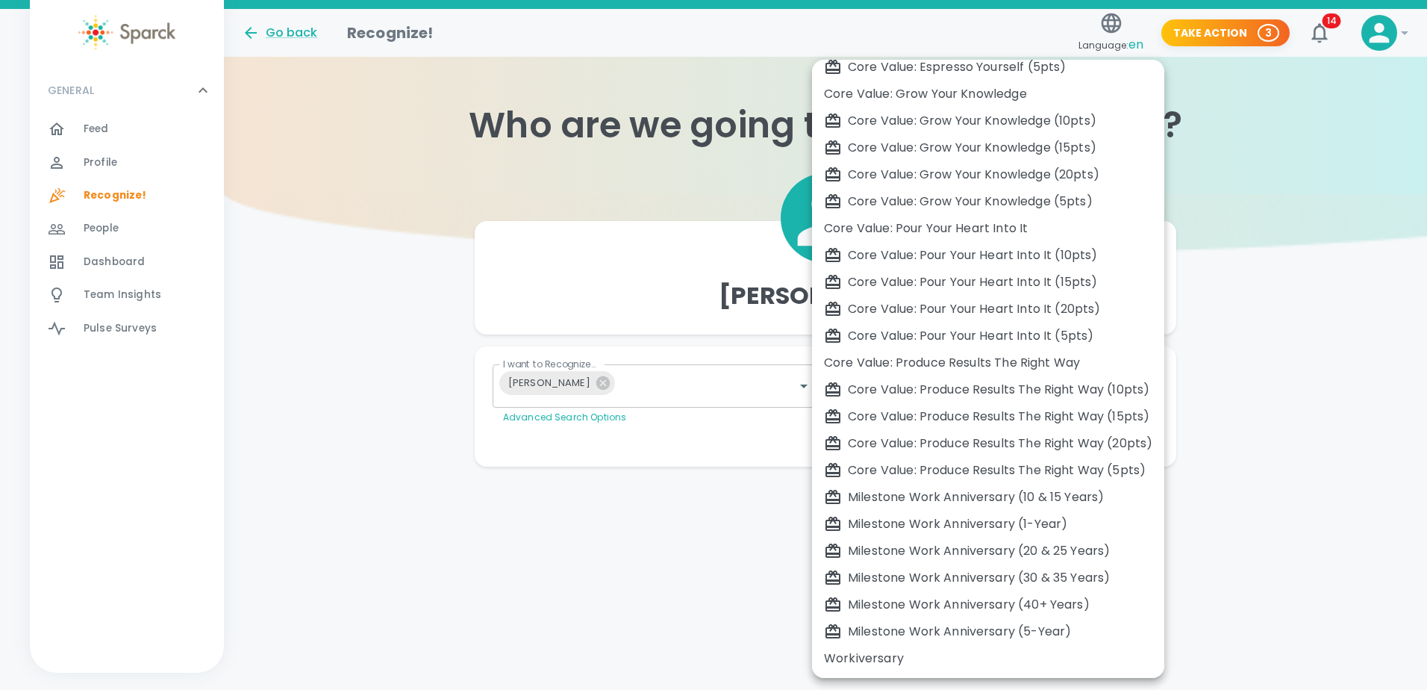
click at [1060, 525] on div "Milestone Work Anniversary (1-Year)" at bounding box center [988, 524] width 328 height 18
type input "2104"
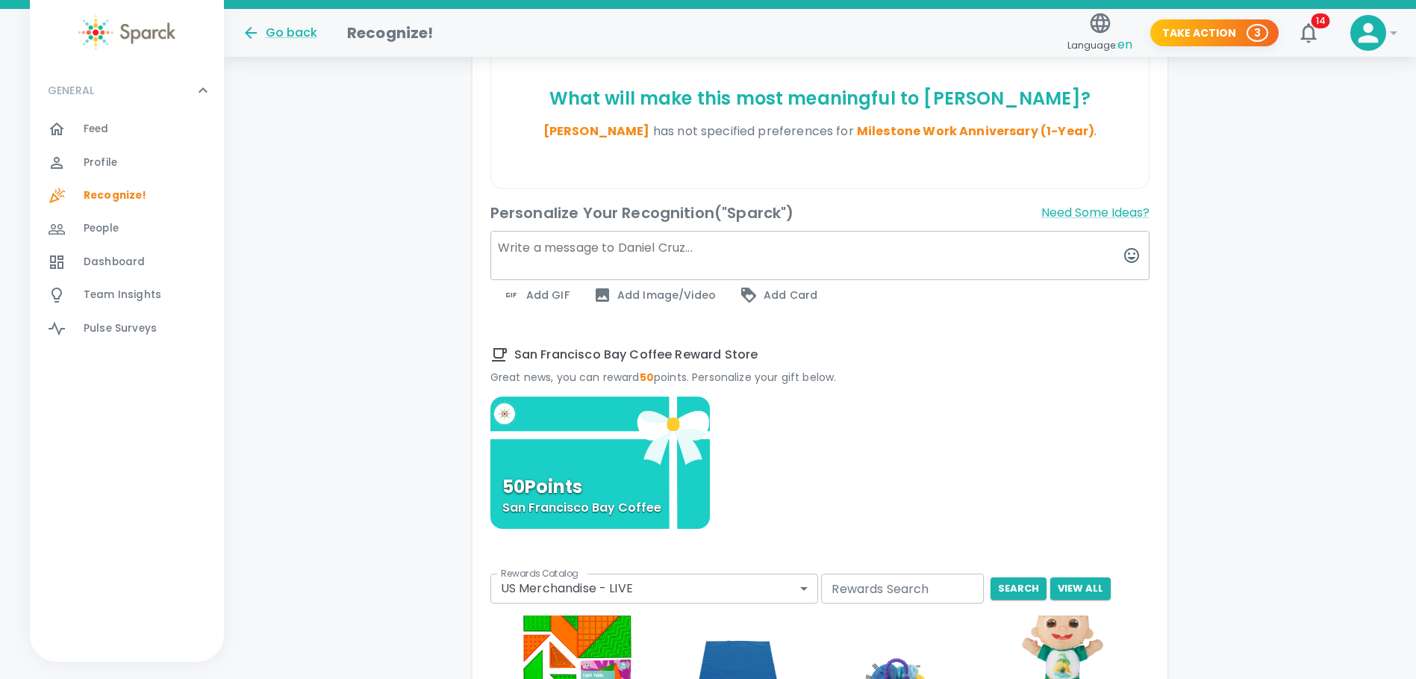
scroll to position [448, 0]
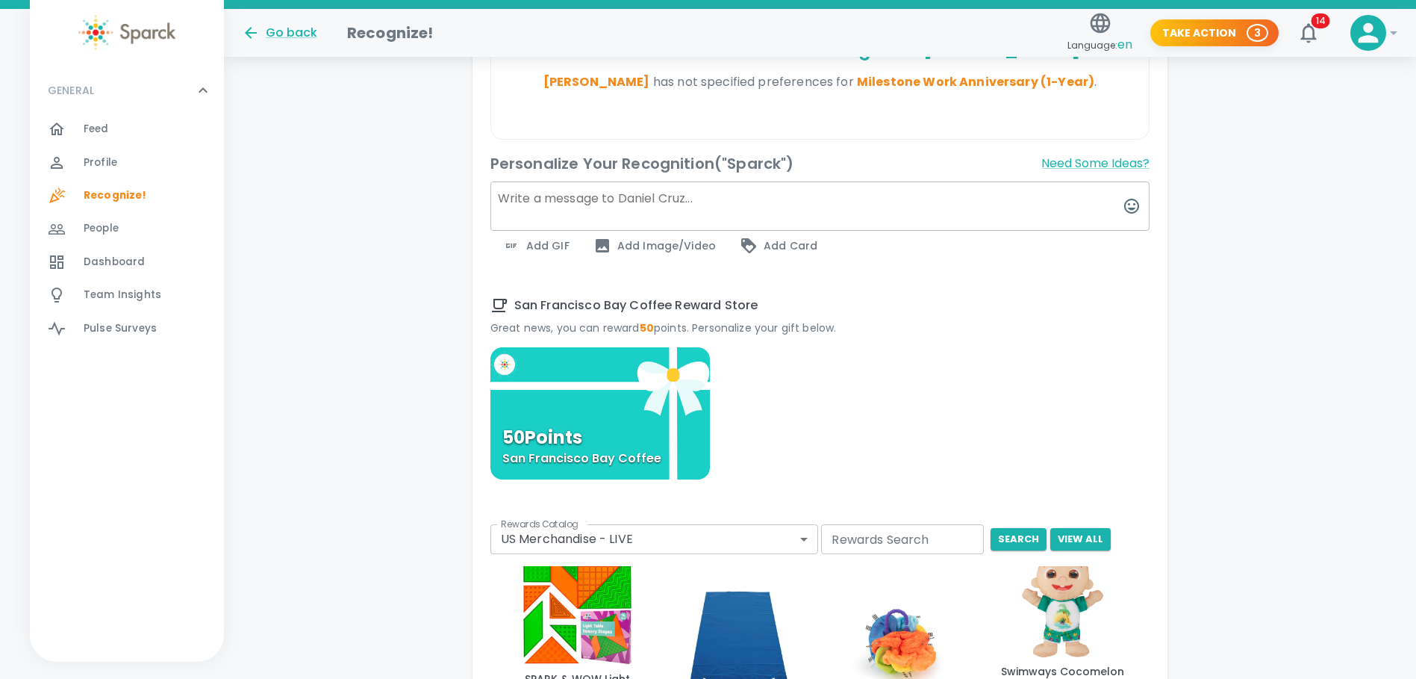
click at [808, 539] on body "Skip Navigation Go back Recognize! Language: en Take Action 3 14 ! GENERAL 0 Fe…" at bounding box center [708, 374] width 1416 height 1644
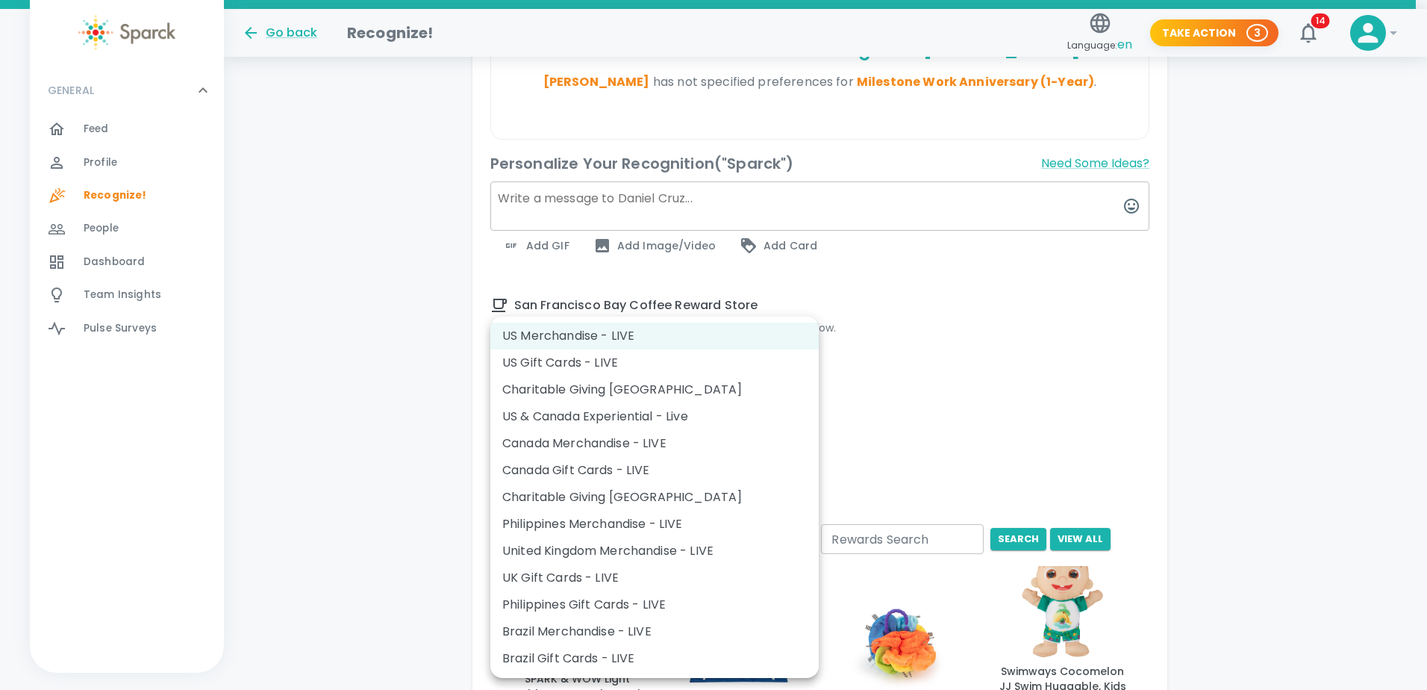
click at [945, 437] on div at bounding box center [713, 345] width 1427 height 690
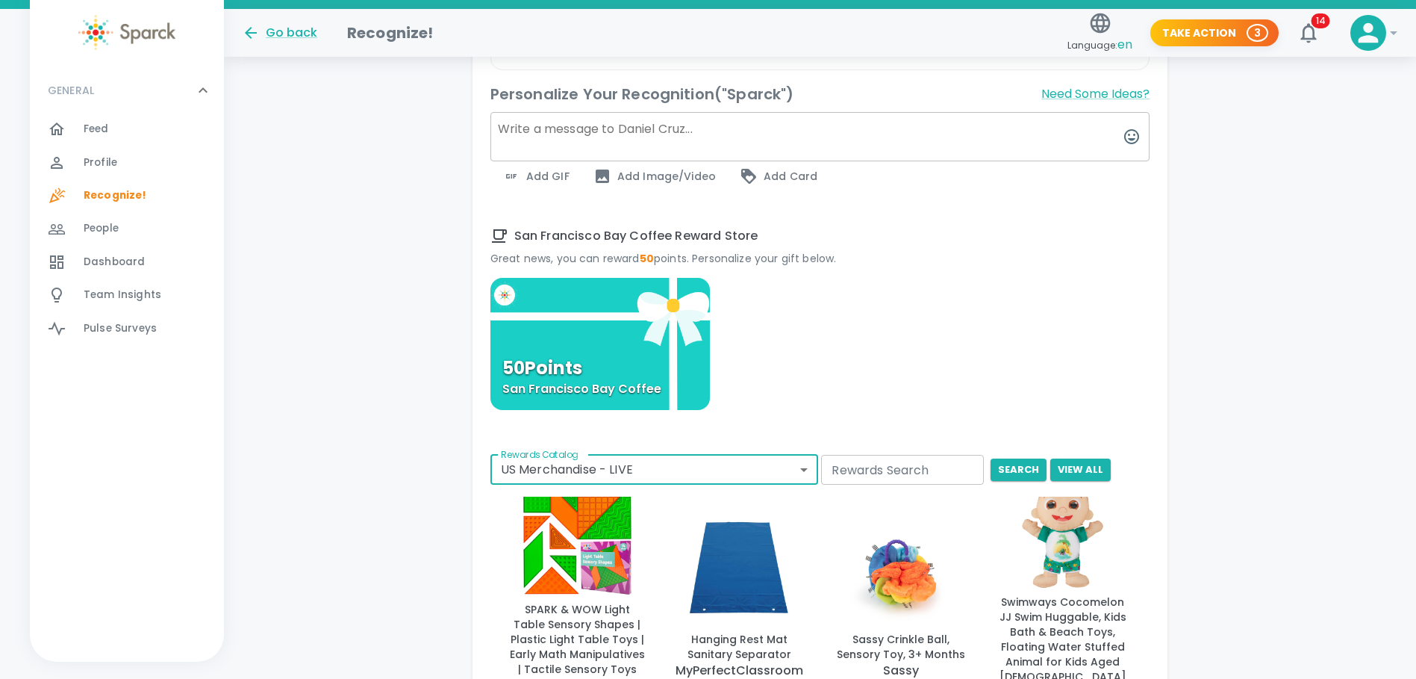
scroll to position [219, 0]
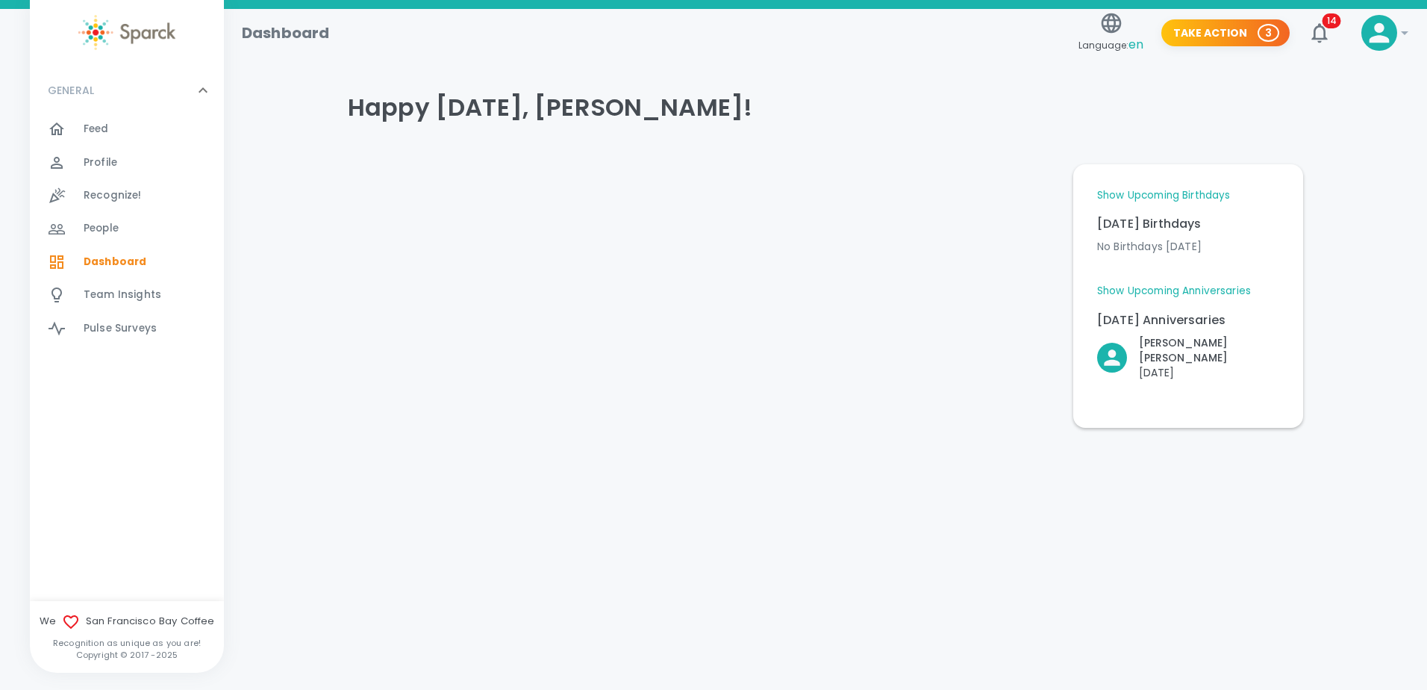
click at [99, 260] on span "Dashboard" at bounding box center [115, 262] width 63 height 15
click at [110, 196] on span "Recognize!" at bounding box center [113, 195] width 58 height 15
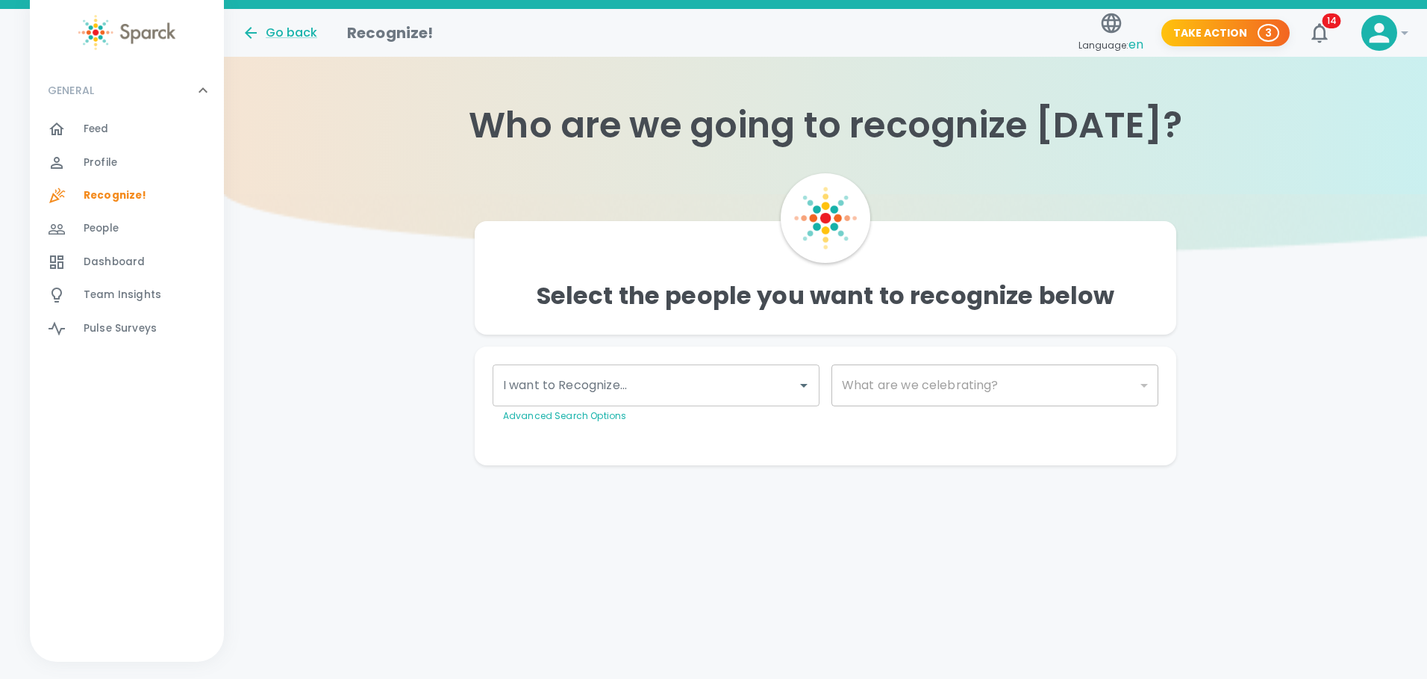
click at [118, 198] on span "Recognize!" at bounding box center [115, 195] width 63 height 15
click at [558, 377] on div "I want to Recognize... I want to Recognize... Advanced Search Options" at bounding box center [656, 393] width 327 height 59
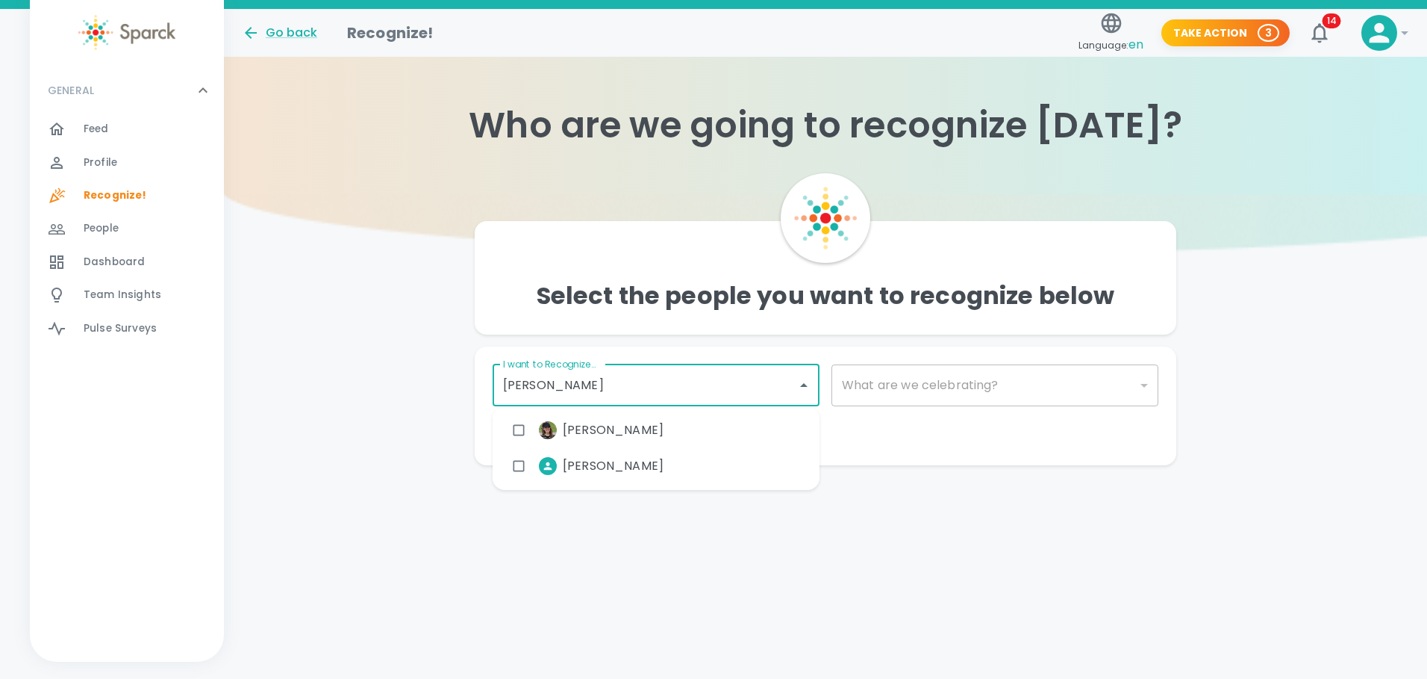
type input "danie"
click at [591, 446] on li "[PERSON_NAME]" at bounding box center [590, 429] width 171 height 37
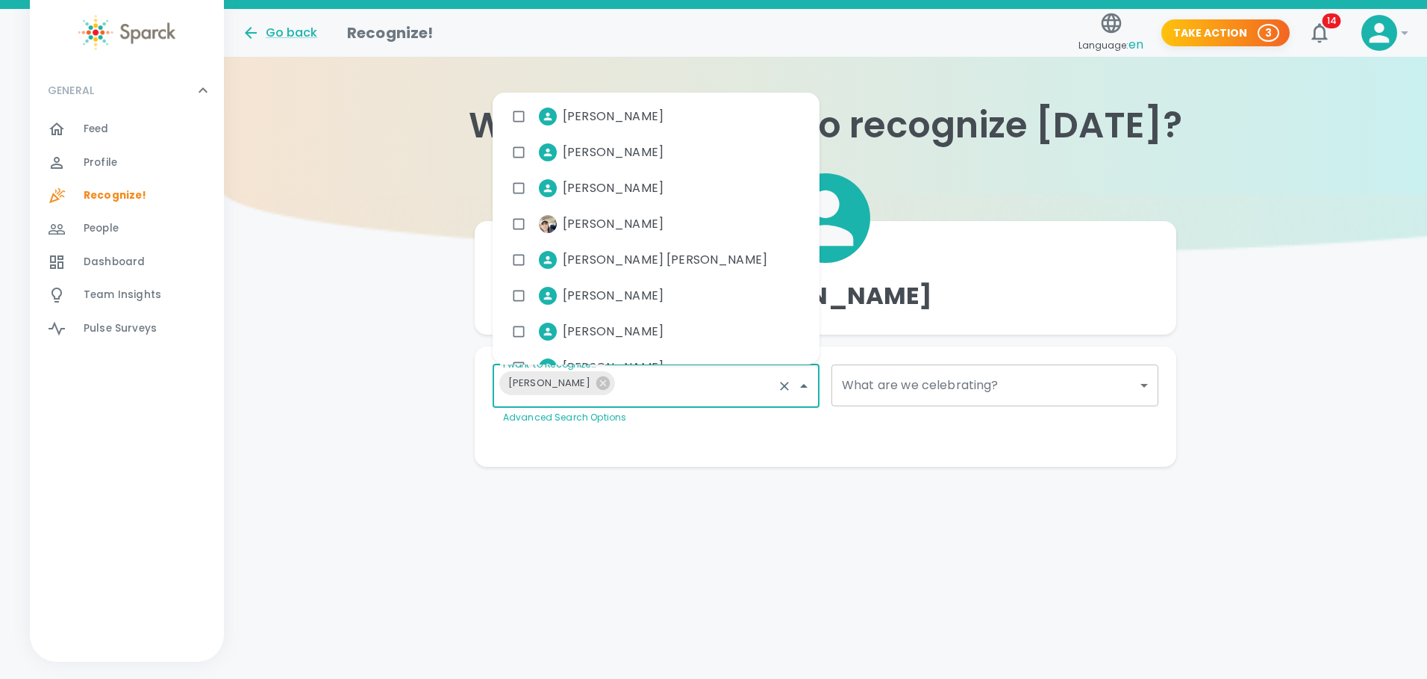
click at [736, 516] on div "Go back Recognize! Language: en Take Action 3 14 ! GENERAL 0 Feed 0 Profile 0 R…" at bounding box center [713, 267] width 1427 height 517
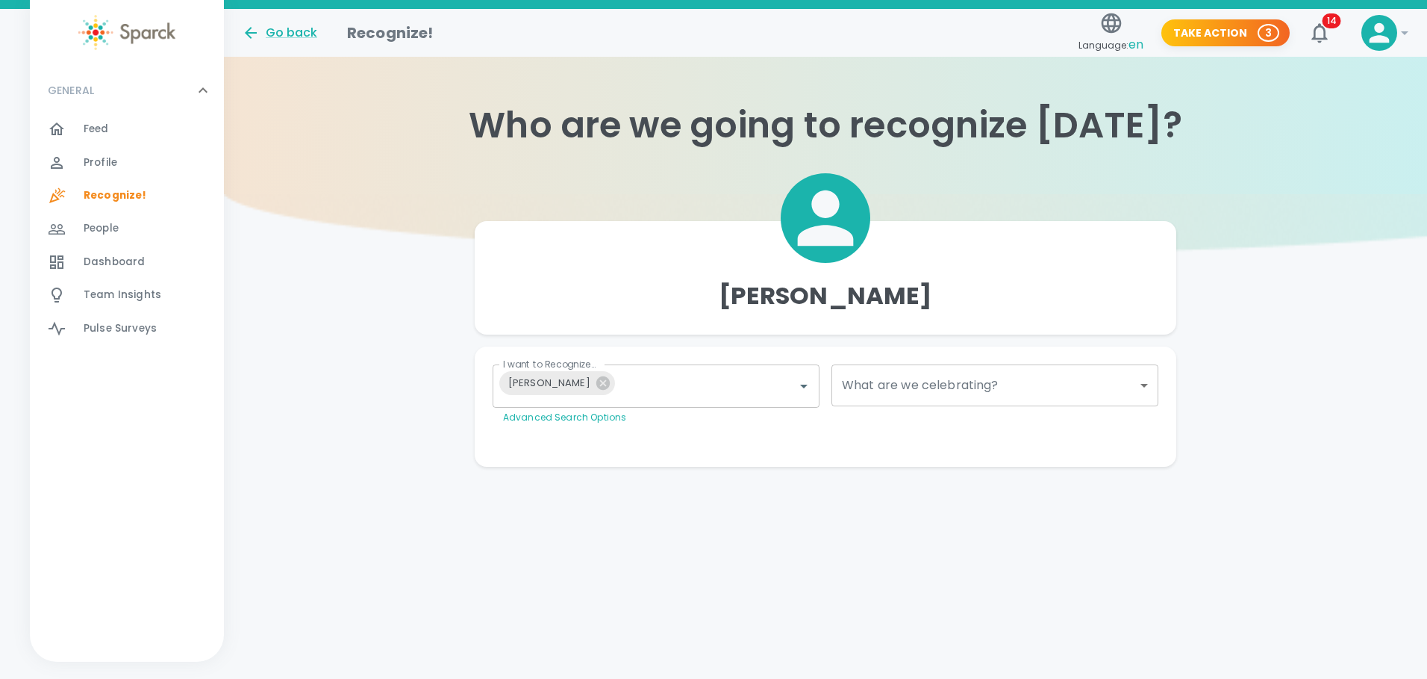
drag, startPoint x: 334, startPoint y: 504, endPoint x: 377, endPoint y: 477, distance: 51.0
click at [334, 503] on div "Go back Recognize! Language: en Take Action 3 14 ! GENERAL 0 Feed 0 Profile 0 R…" at bounding box center [713, 267] width 1427 height 517
click at [88, 181] on div "Recognize! 0" at bounding box center [127, 195] width 194 height 33
click at [93, 192] on span "Recognize!" at bounding box center [115, 195] width 63 height 15
click at [93, 191] on span "Recognize!" at bounding box center [115, 195] width 63 height 15
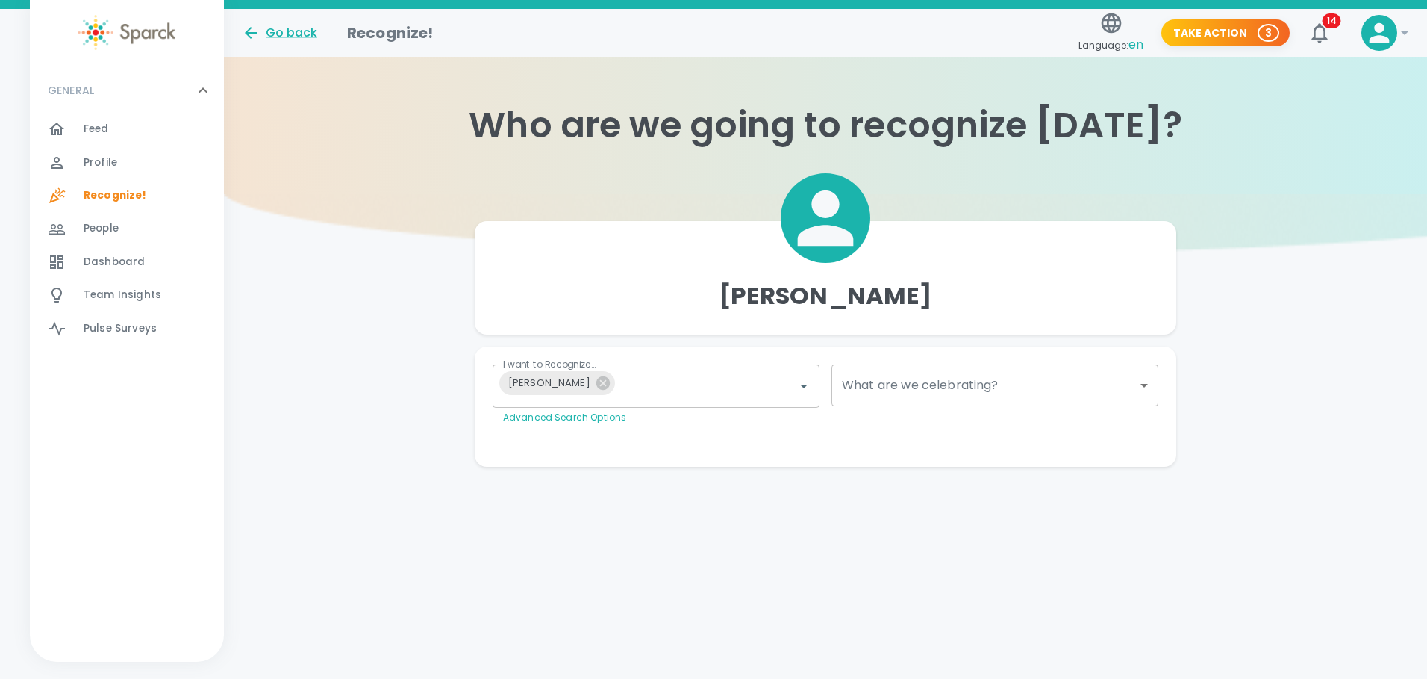
click at [122, 416] on div "GENERAL 0 Feed 0 Profile 0 Recognize! 0 People 0 Dashboard 0 Team Insights 0 Pu…" at bounding box center [127, 364] width 194 height 593
click at [141, 193] on span "Recognize!" at bounding box center [115, 195] width 63 height 15
click at [639, 396] on input "I want to Recognize..." at bounding box center [696, 386] width 150 height 28
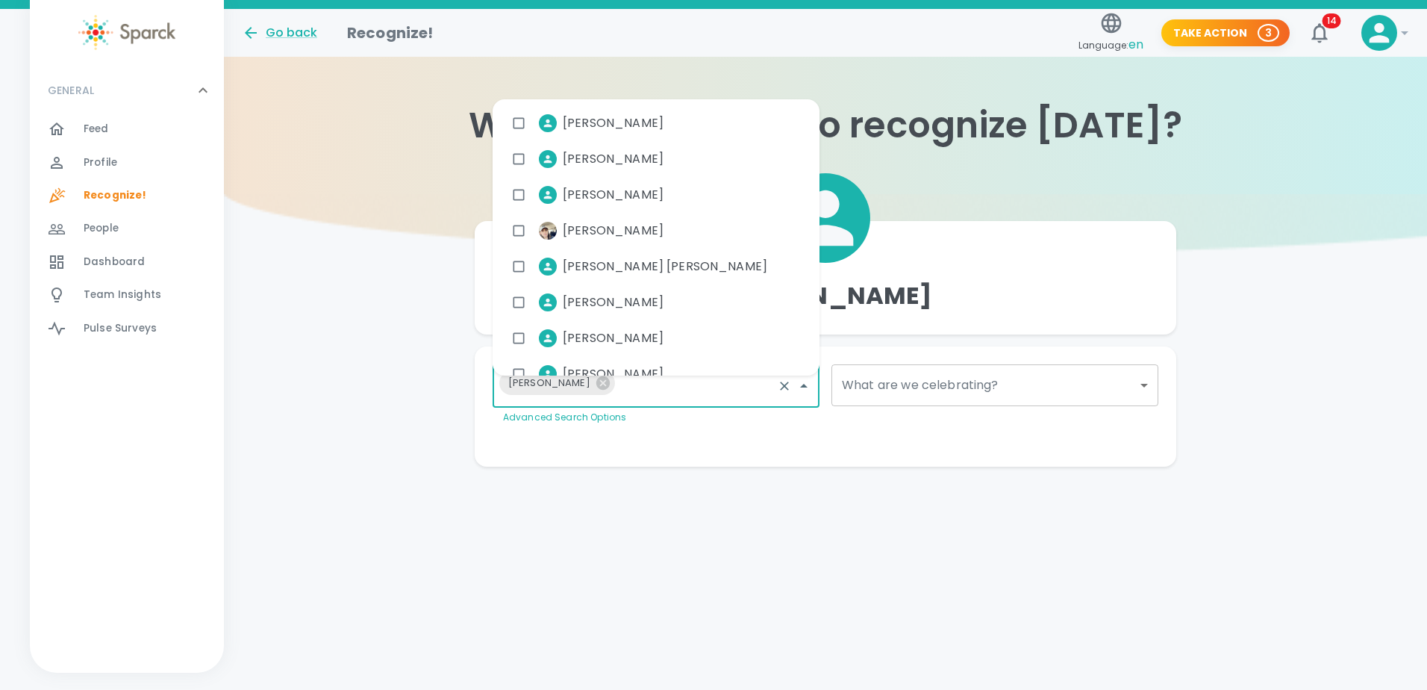
click at [943, 393] on body "Skip Navigation Go back Recognize! Language: en Take Action 3 14 ! GENERAL 0 Fe…" at bounding box center [713, 263] width 1427 height 526
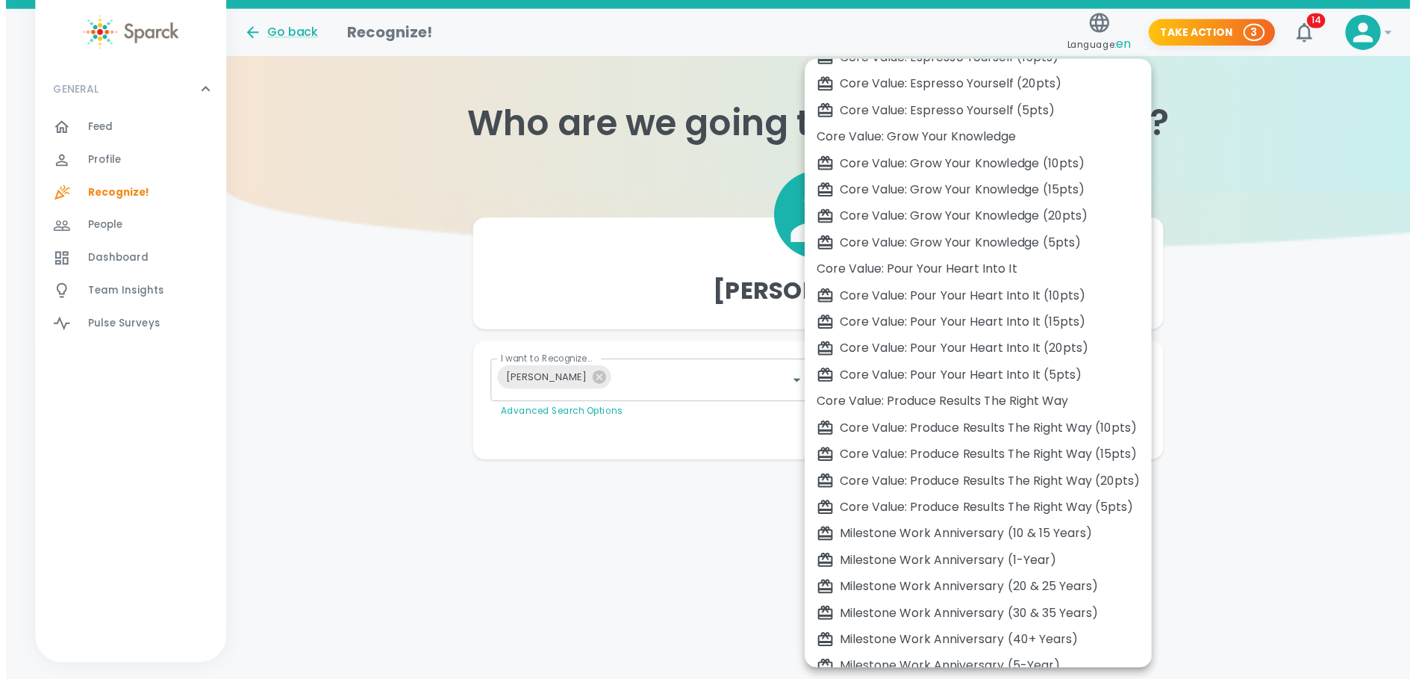
scroll to position [415, 0]
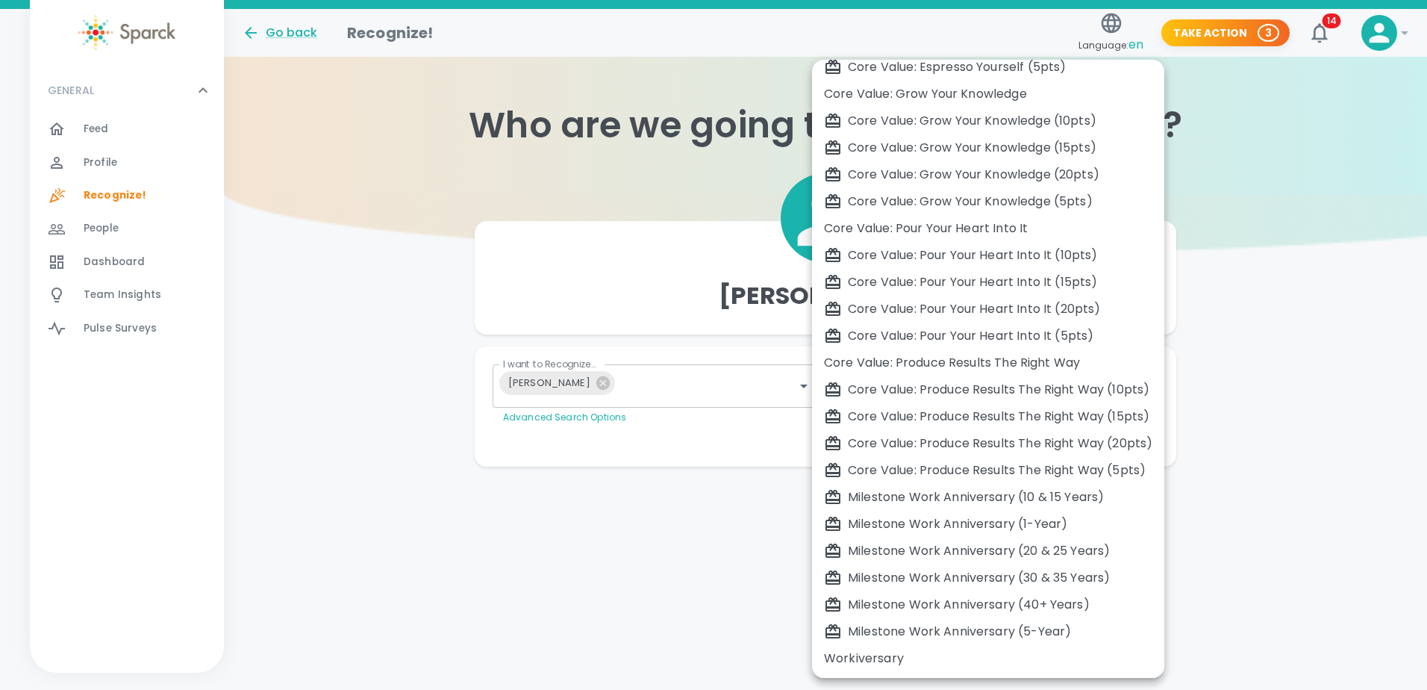
click at [1032, 529] on div "Milestone Work Anniversary (1-Year)" at bounding box center [988, 524] width 328 height 18
type input "2104"
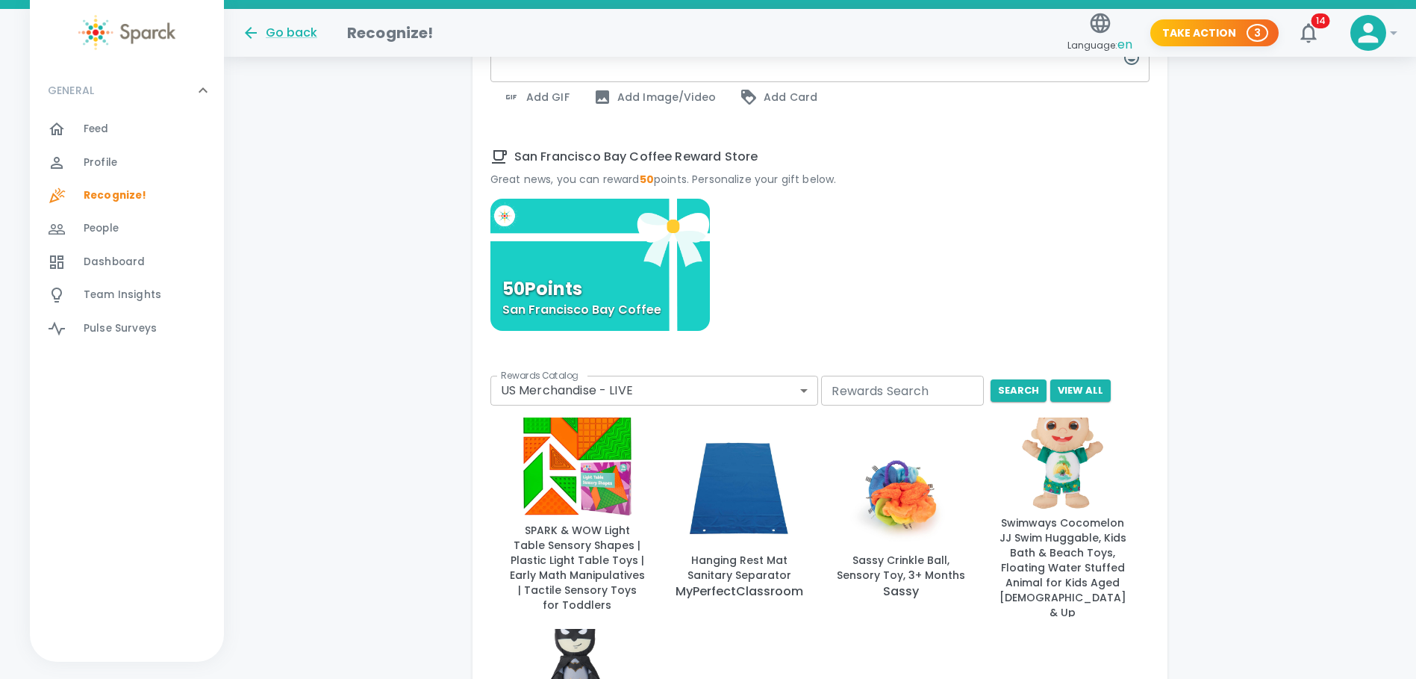
scroll to position [597, 0]
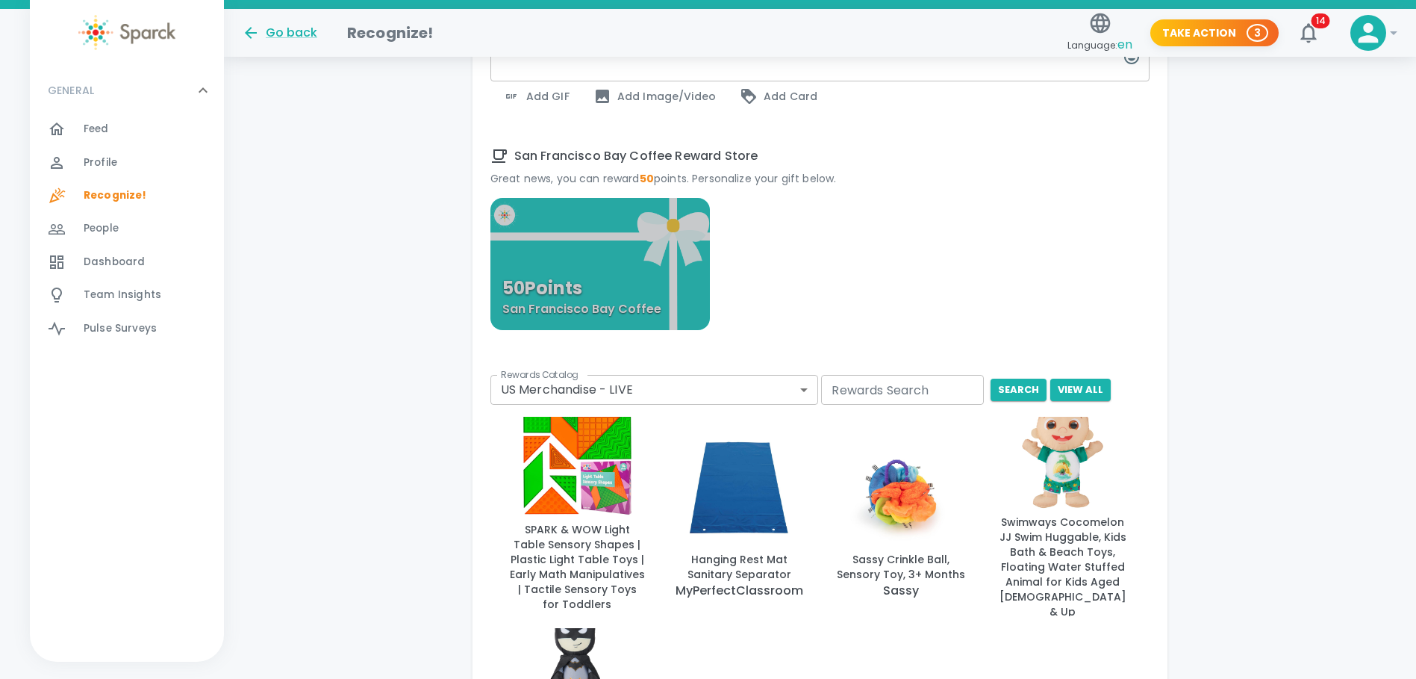
click at [641, 265] on div "50 Points San Francisco Bay Coffee" at bounding box center [600, 264] width 220 height 132
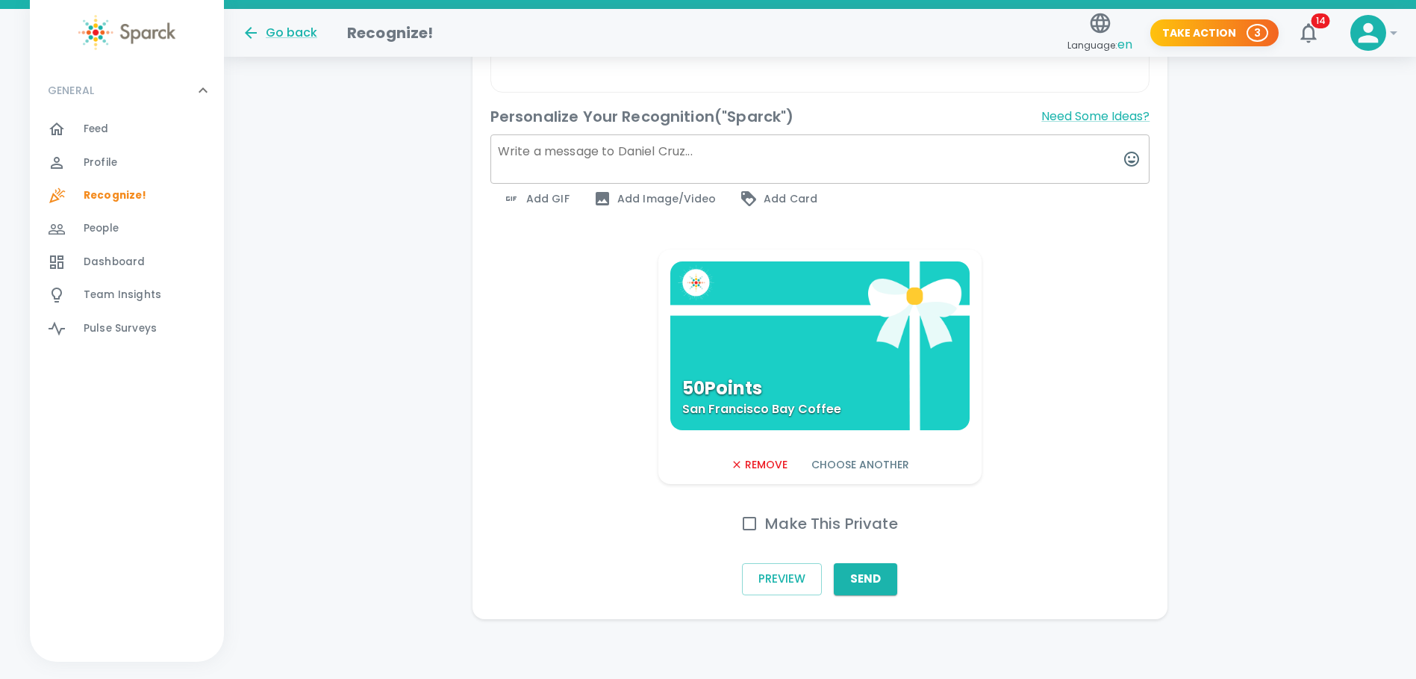
click at [750, 458] on button "Remove" at bounding box center [759, 465] width 68 height 28
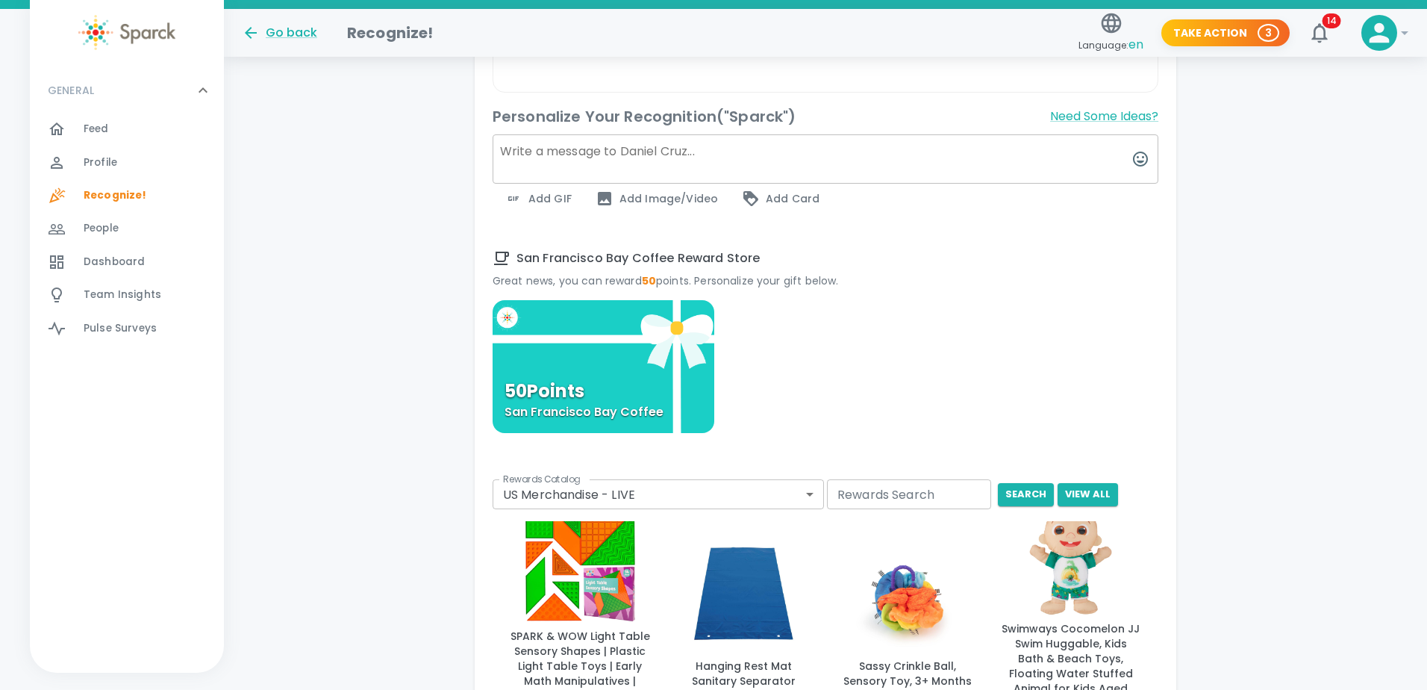
click at [797, 493] on body "Skip Navigation Go back Recognize! Language: en Take Action 3 14 ! GENERAL 0 Fe…" at bounding box center [713, 330] width 1427 height 1651
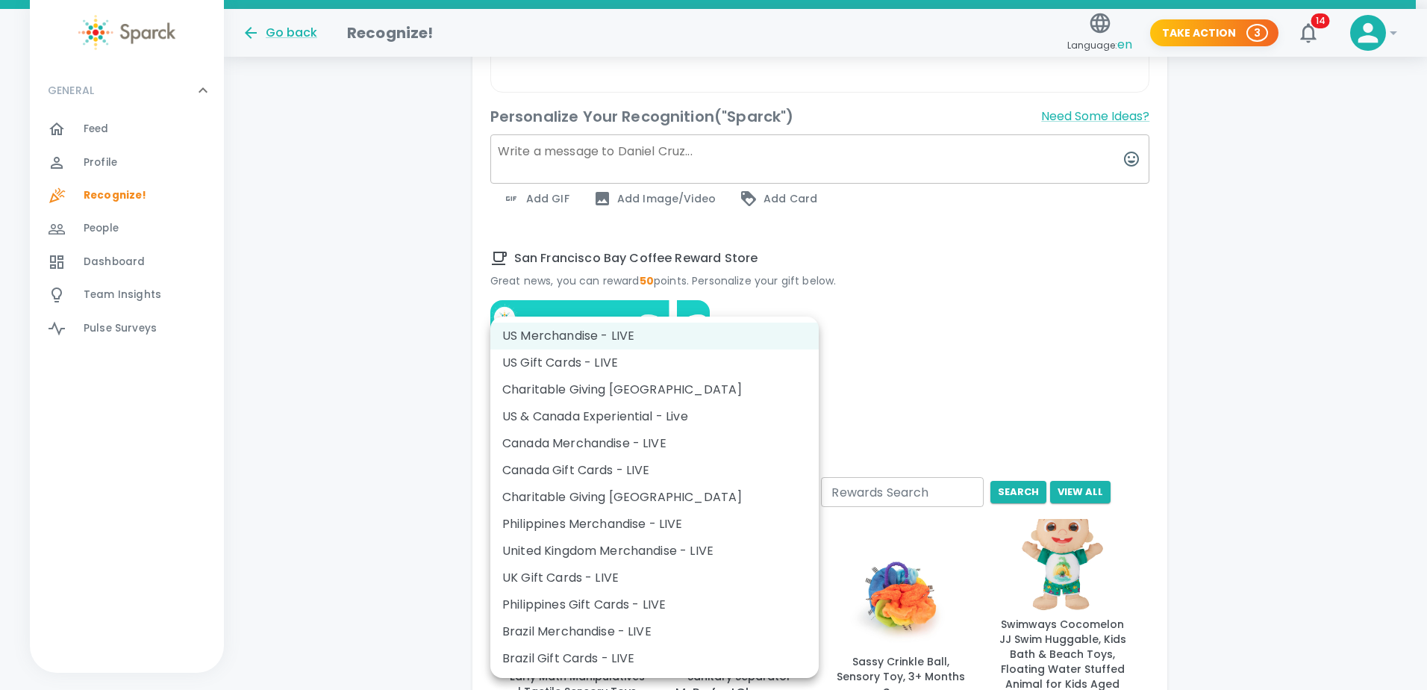
click at [629, 361] on li "US Gift Cards - LIVE" at bounding box center [654, 362] width 328 height 27
type input "877"
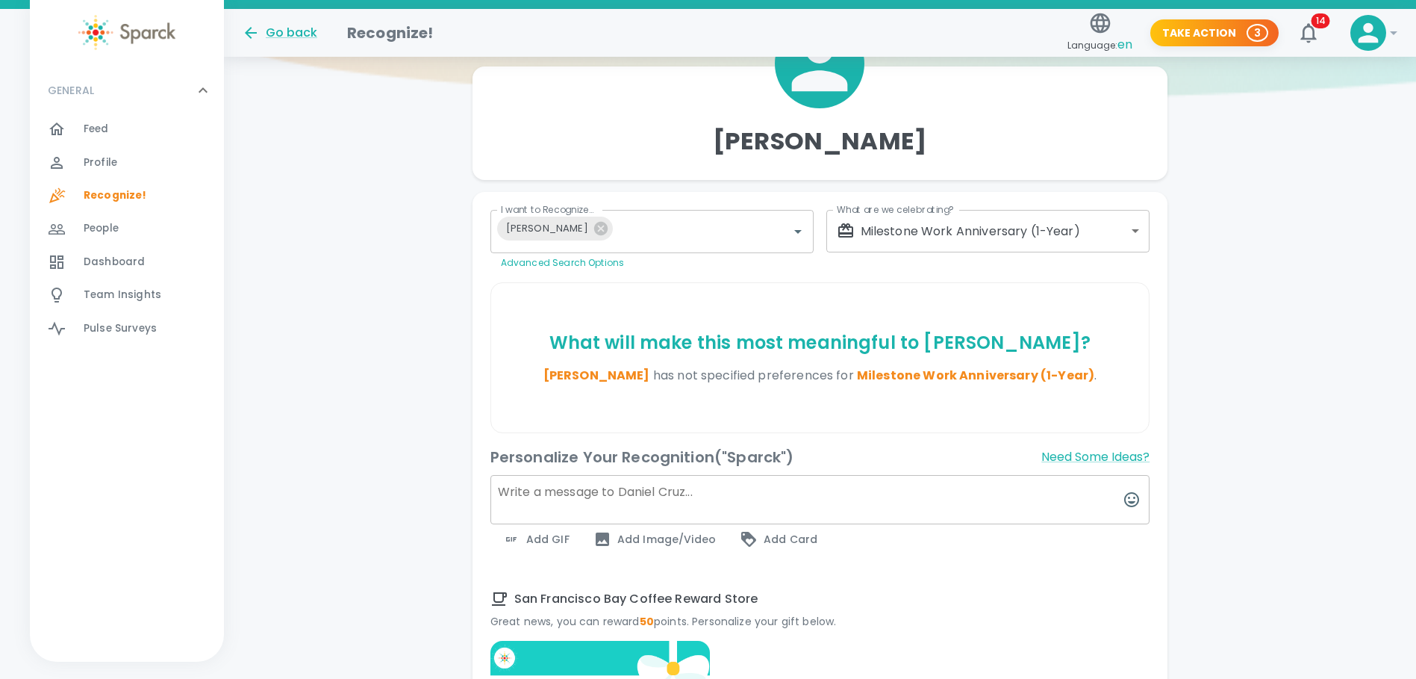
scroll to position [122, 0]
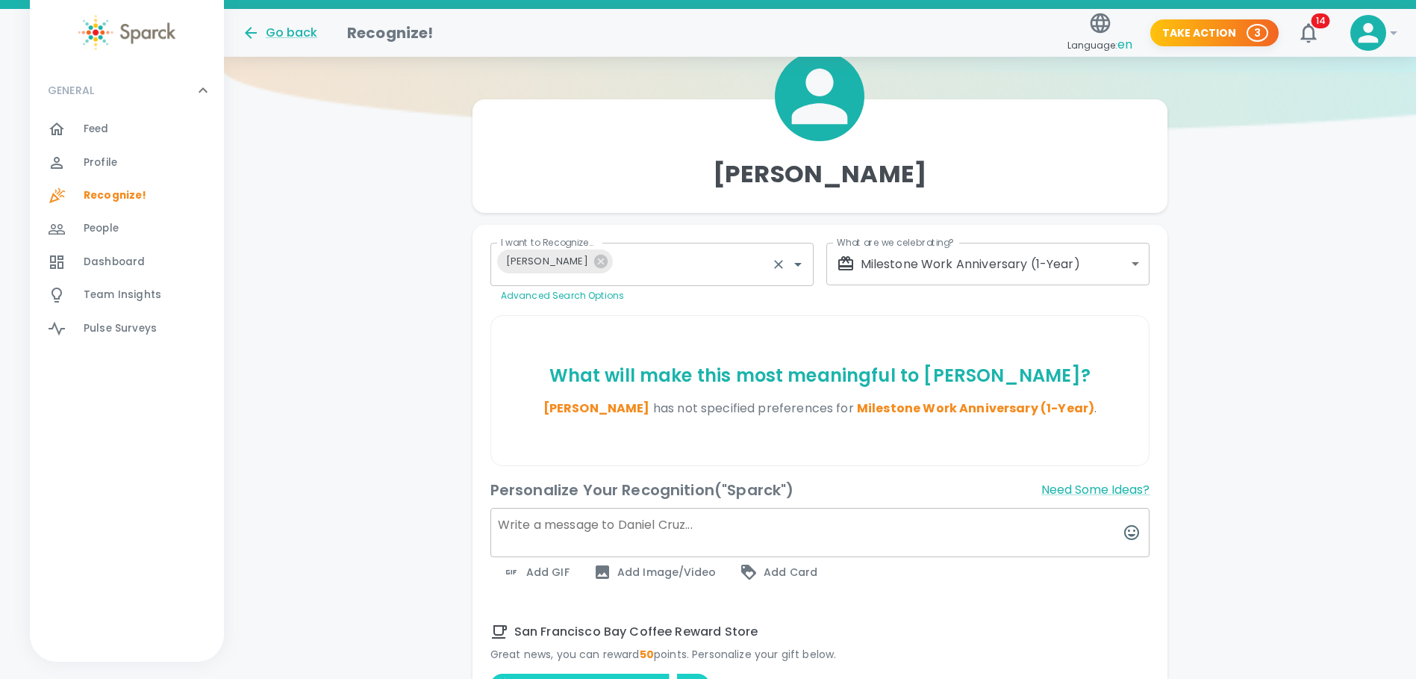
click at [619, 267] on input "I want to Recognize..." at bounding box center [692, 264] width 147 height 28
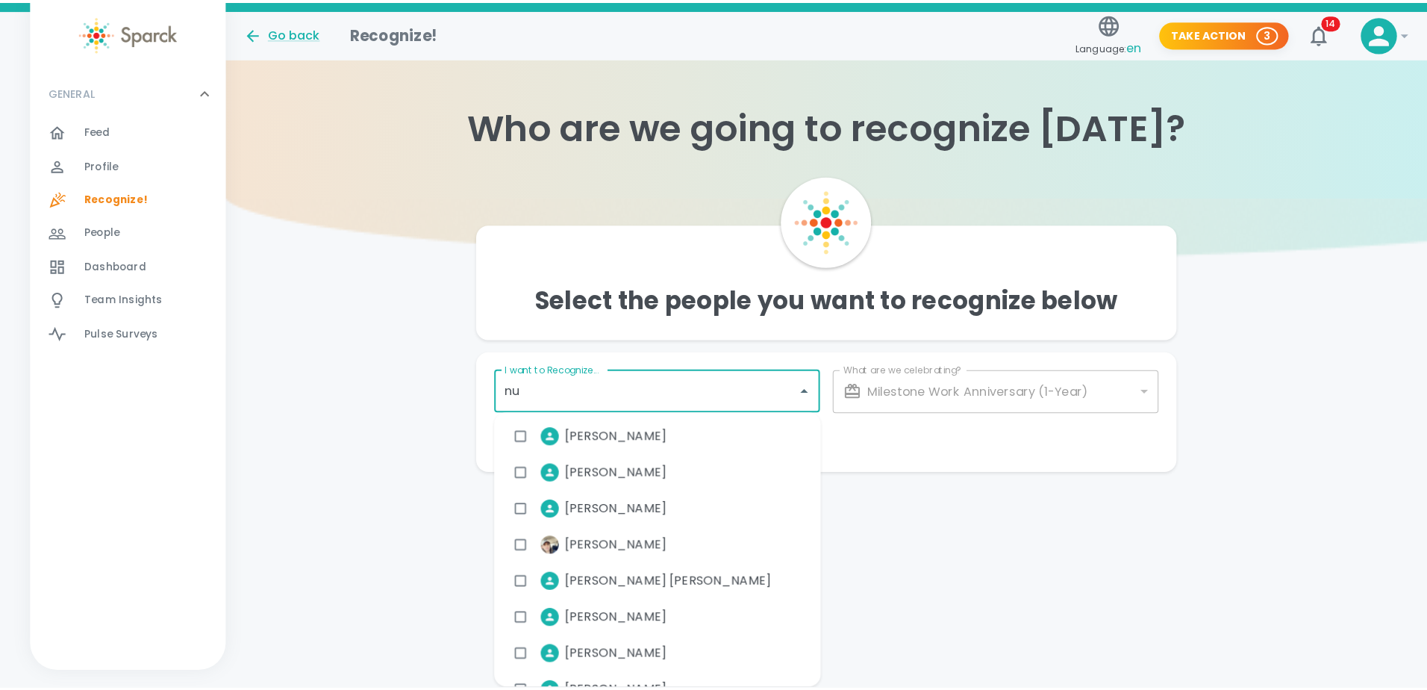
scroll to position [0, 0]
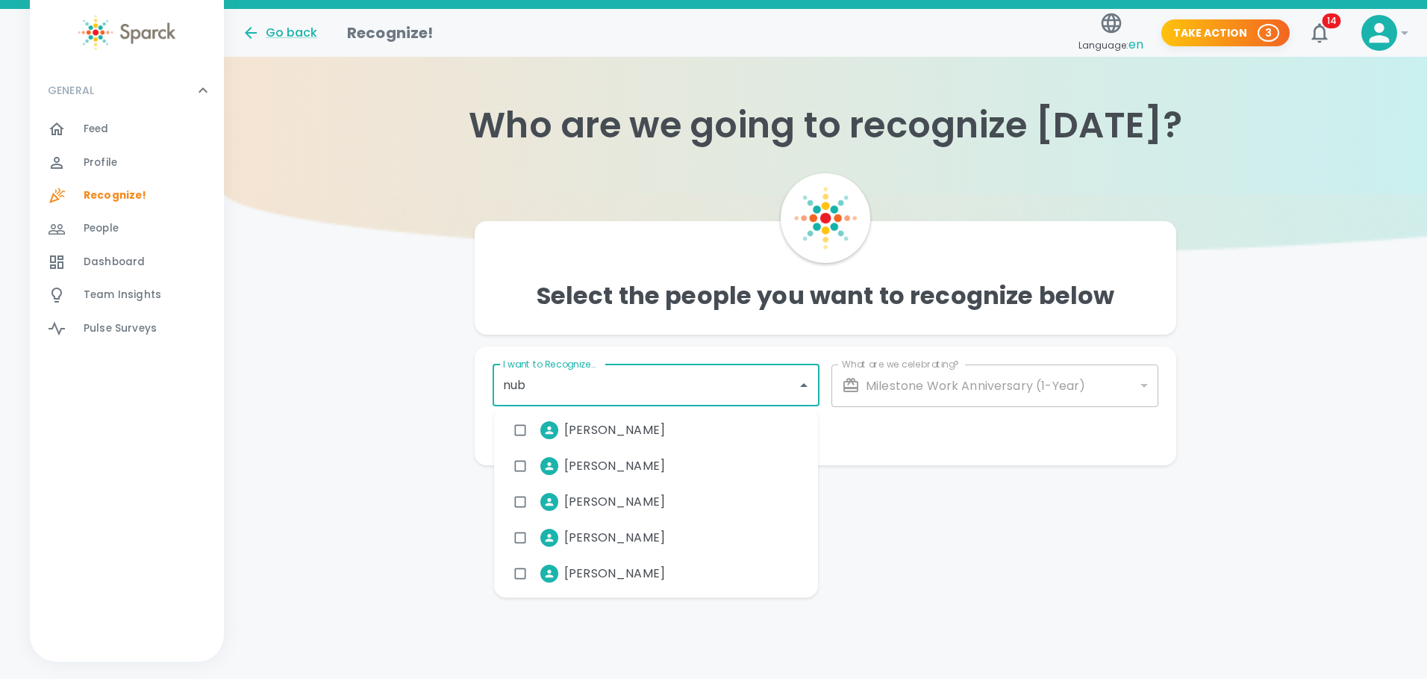
type input "nubi"
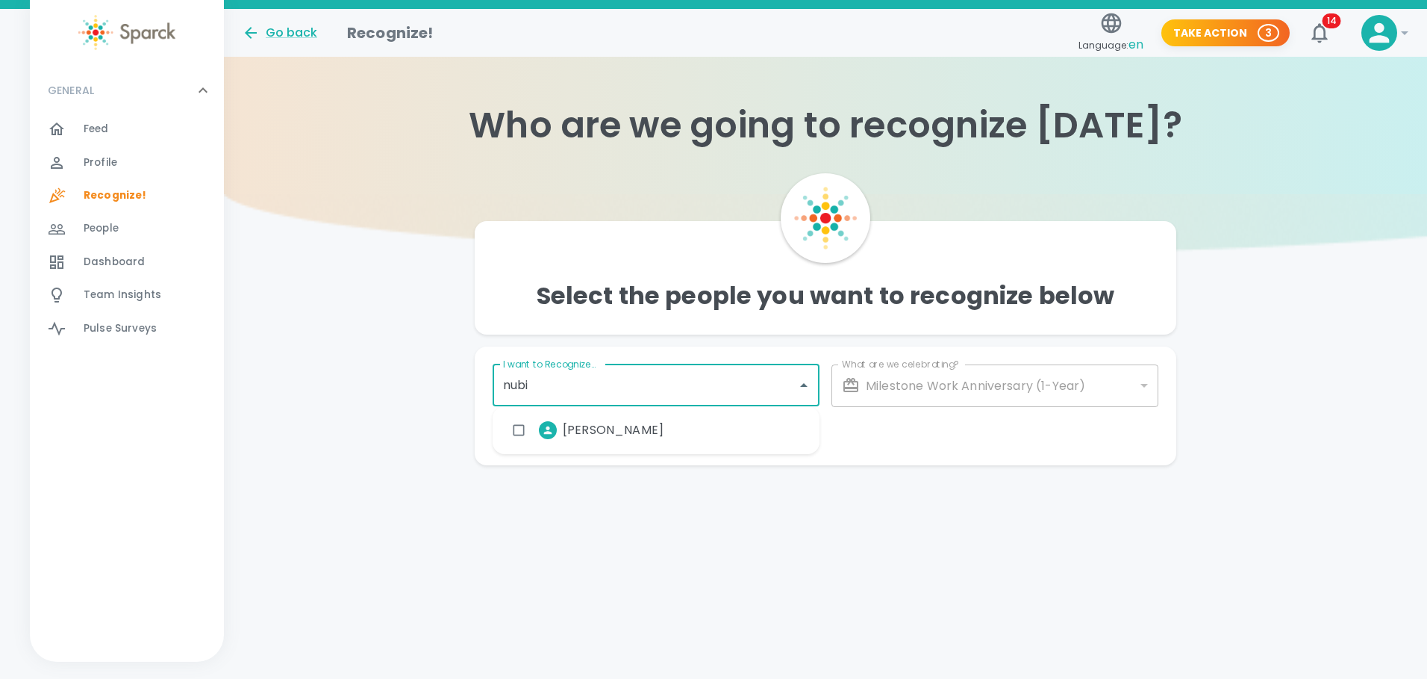
click at [583, 426] on span "[PERSON_NAME]" at bounding box center [613, 430] width 101 height 18
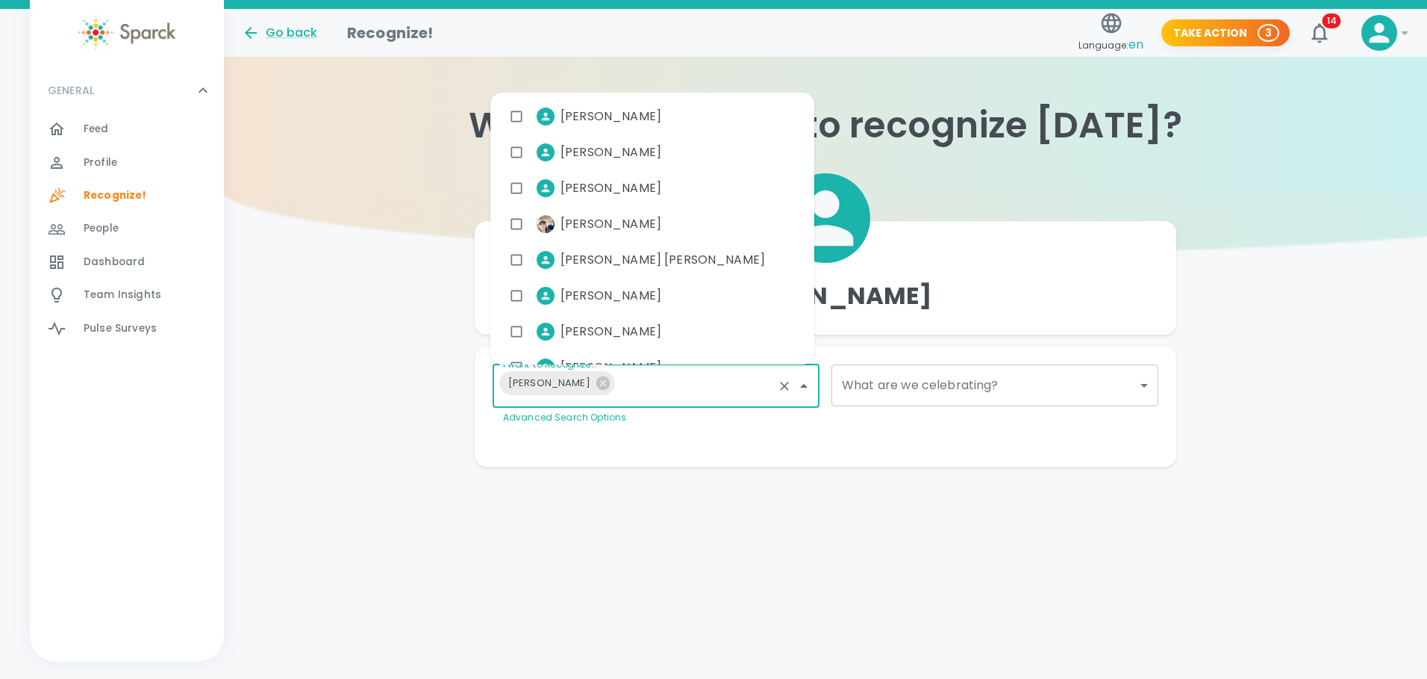
click at [358, 410] on div "[PERSON_NAME] I want to Recognize... [PERSON_NAME] I want to Recognize... Advan…" at bounding box center [825, 330] width 1203 height 272
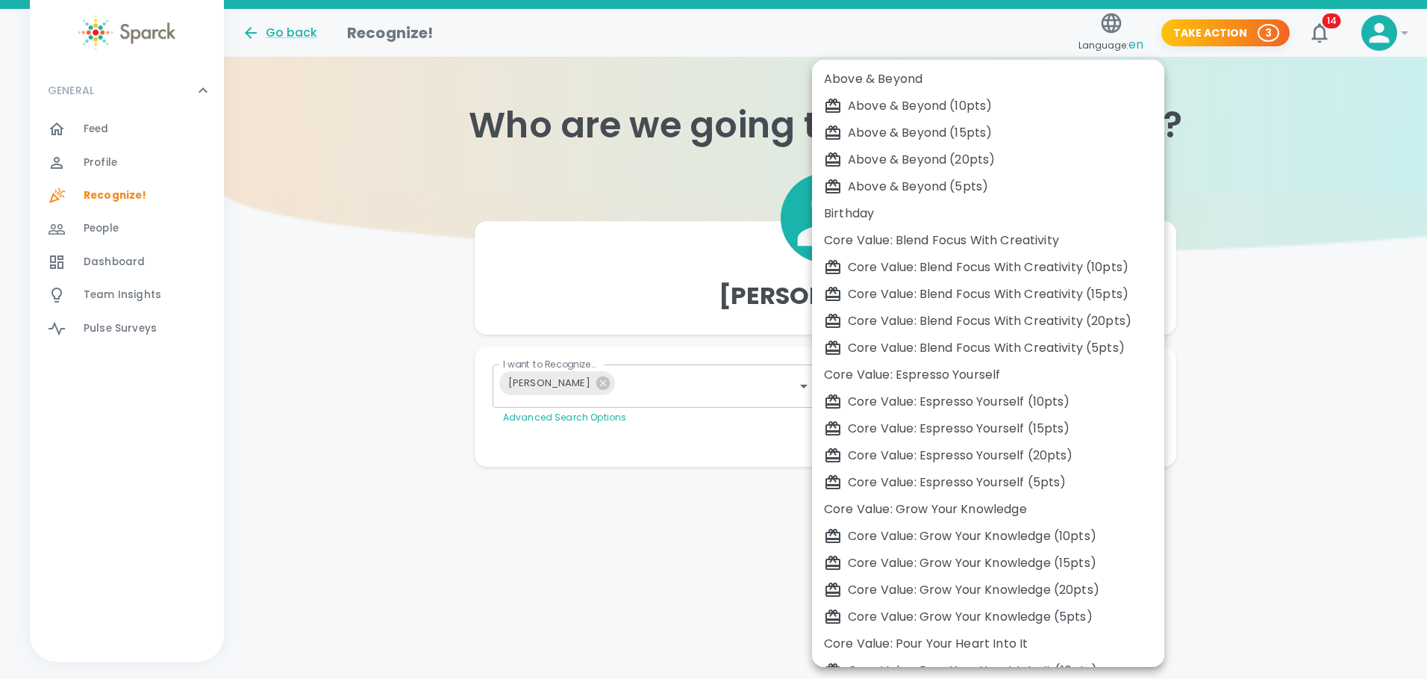
click at [951, 387] on body "Skip Navigation Go back Recognize! Language: en Take Action 3 14 ! GENERAL 0 Fe…" at bounding box center [713, 263] width 1427 height 526
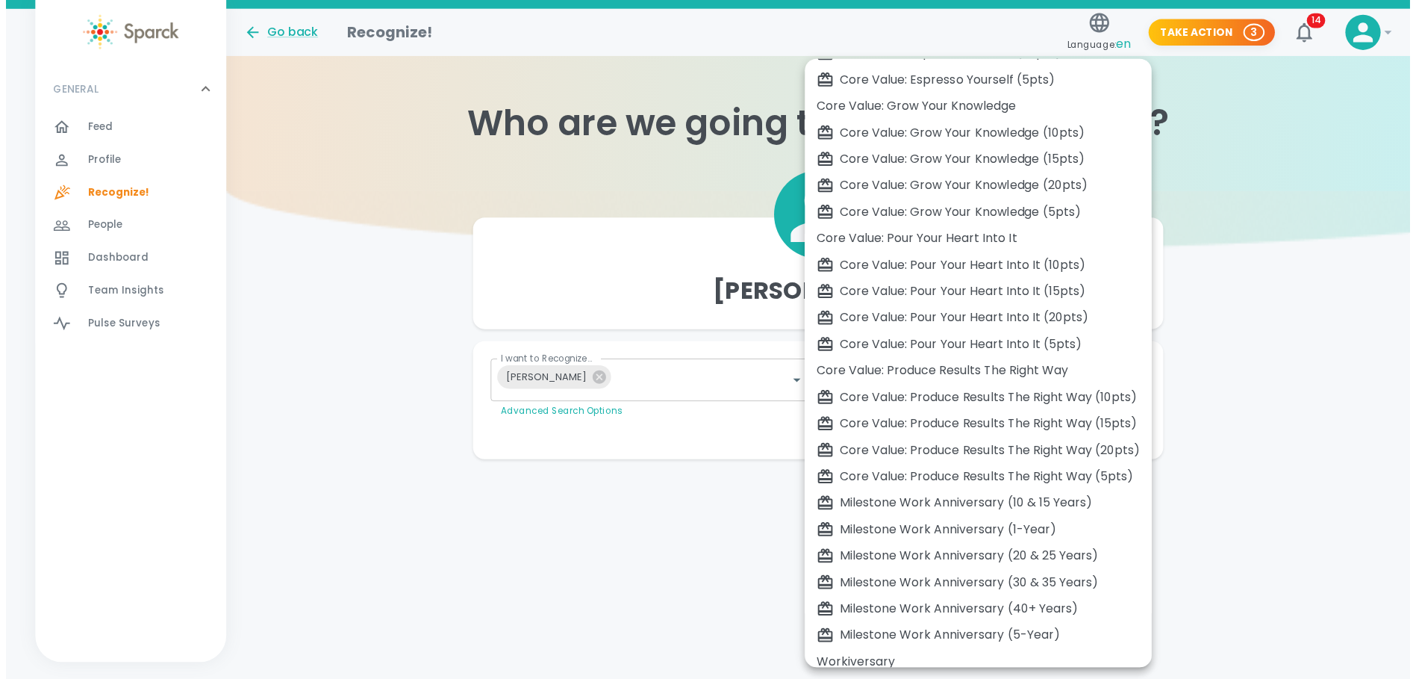
scroll to position [415, 0]
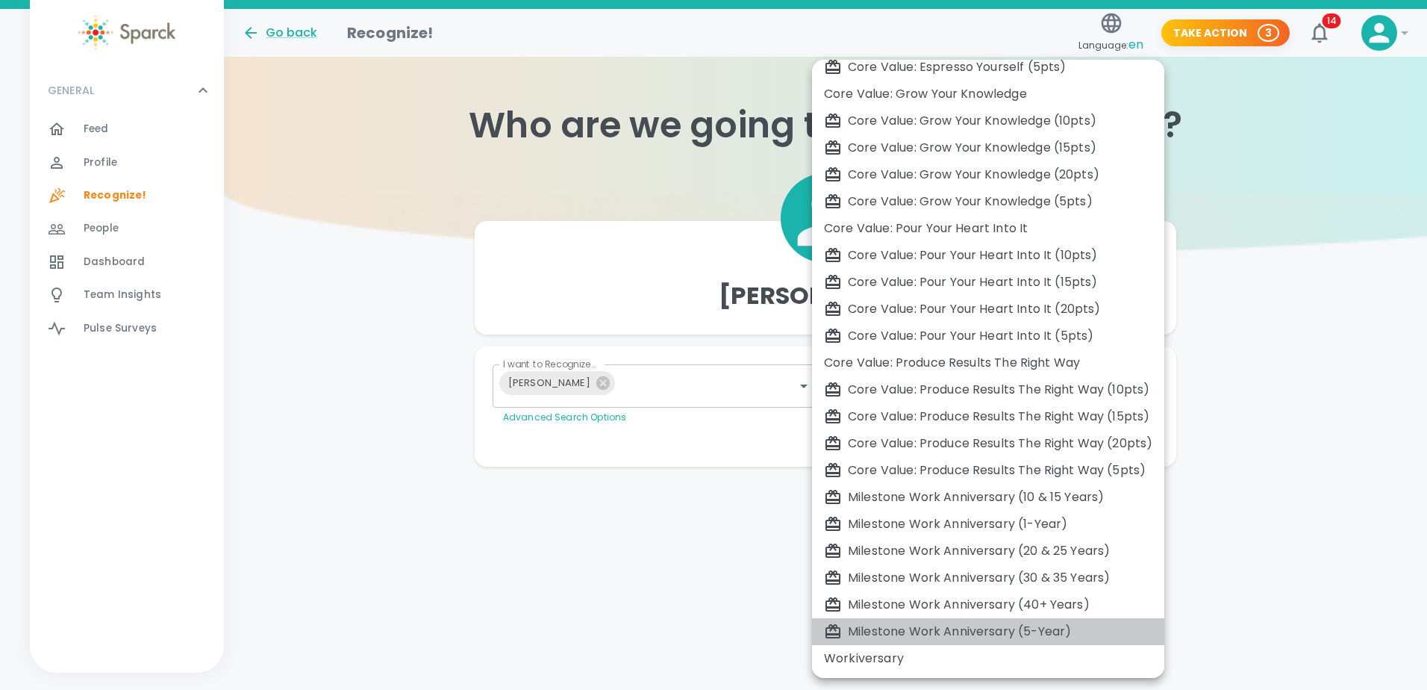
click at [1021, 629] on div "Milestone Work Anniversary (5-Year)" at bounding box center [988, 632] width 328 height 18
type input "2105"
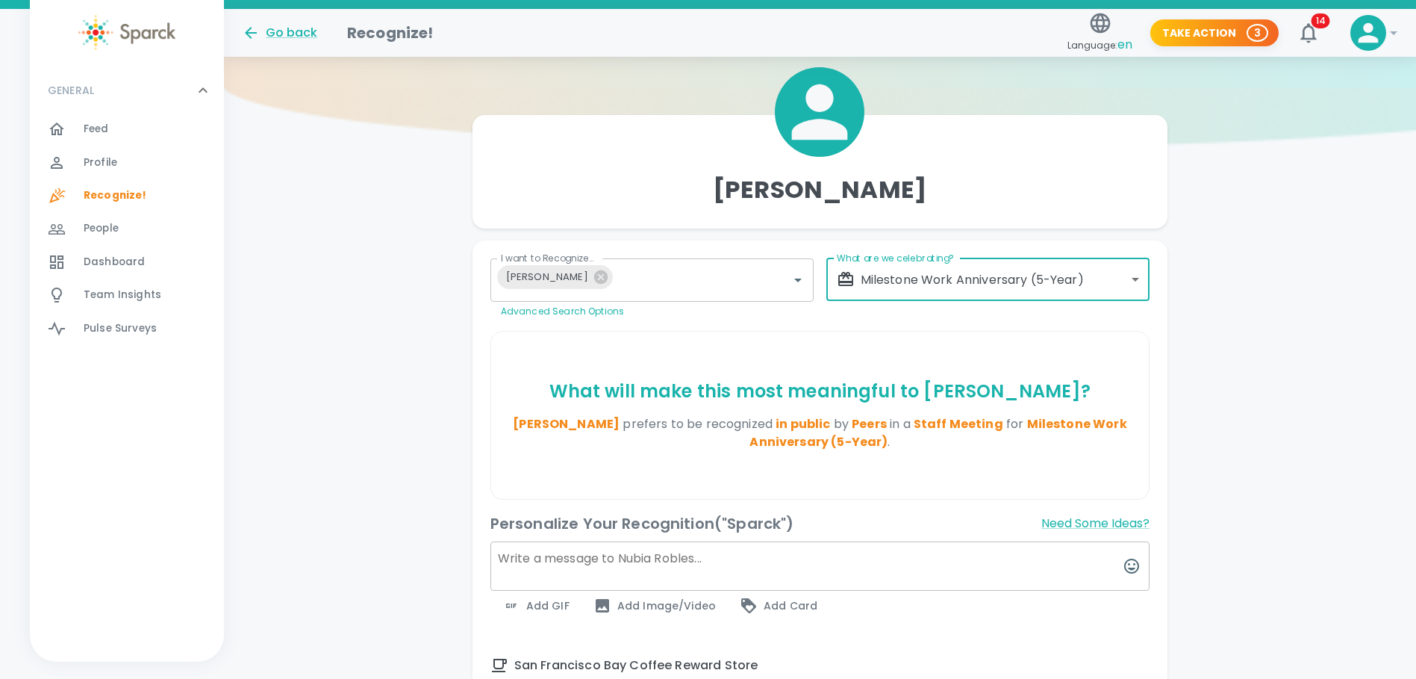
scroll to position [75, 0]
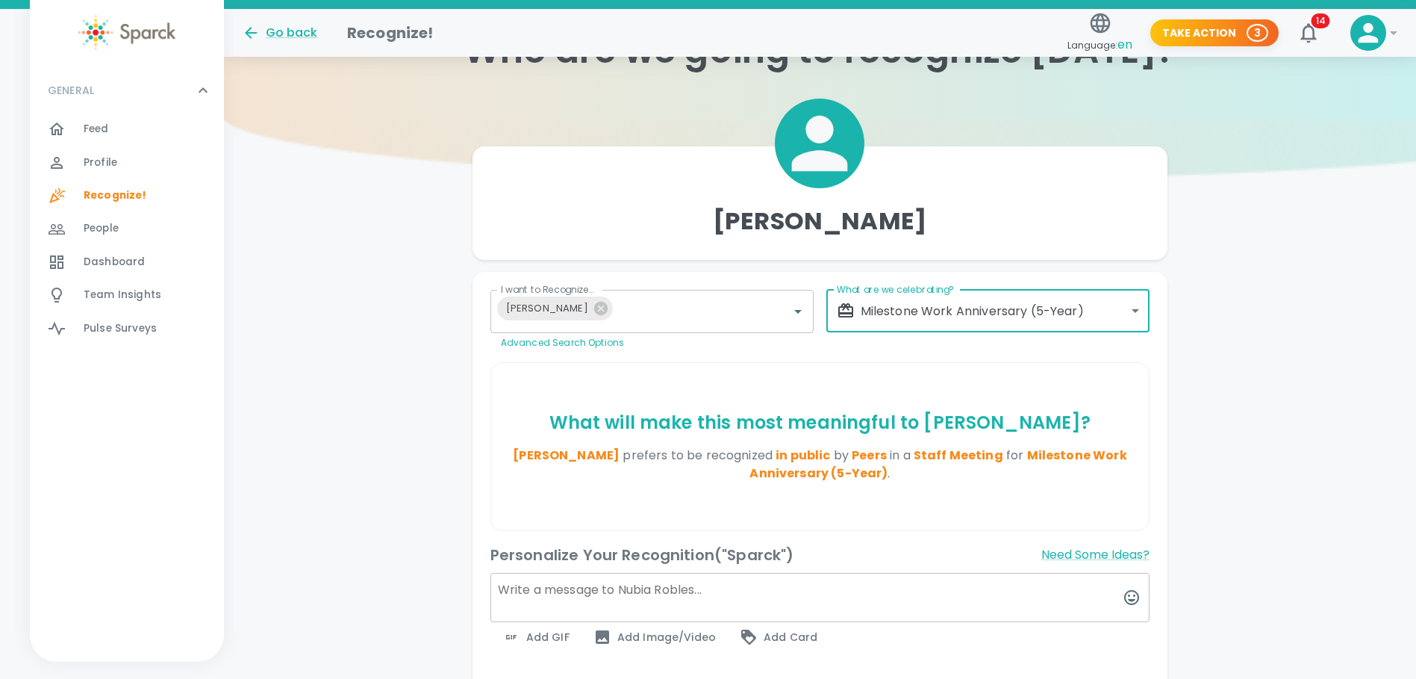
click at [630, 284] on div "I want to Recognize... [PERSON_NAME] I want to Recognize... Advanced Search Opt…" at bounding box center [647, 314] width 336 height 72
click at [593, 307] on icon at bounding box center [599, 308] width 13 height 13
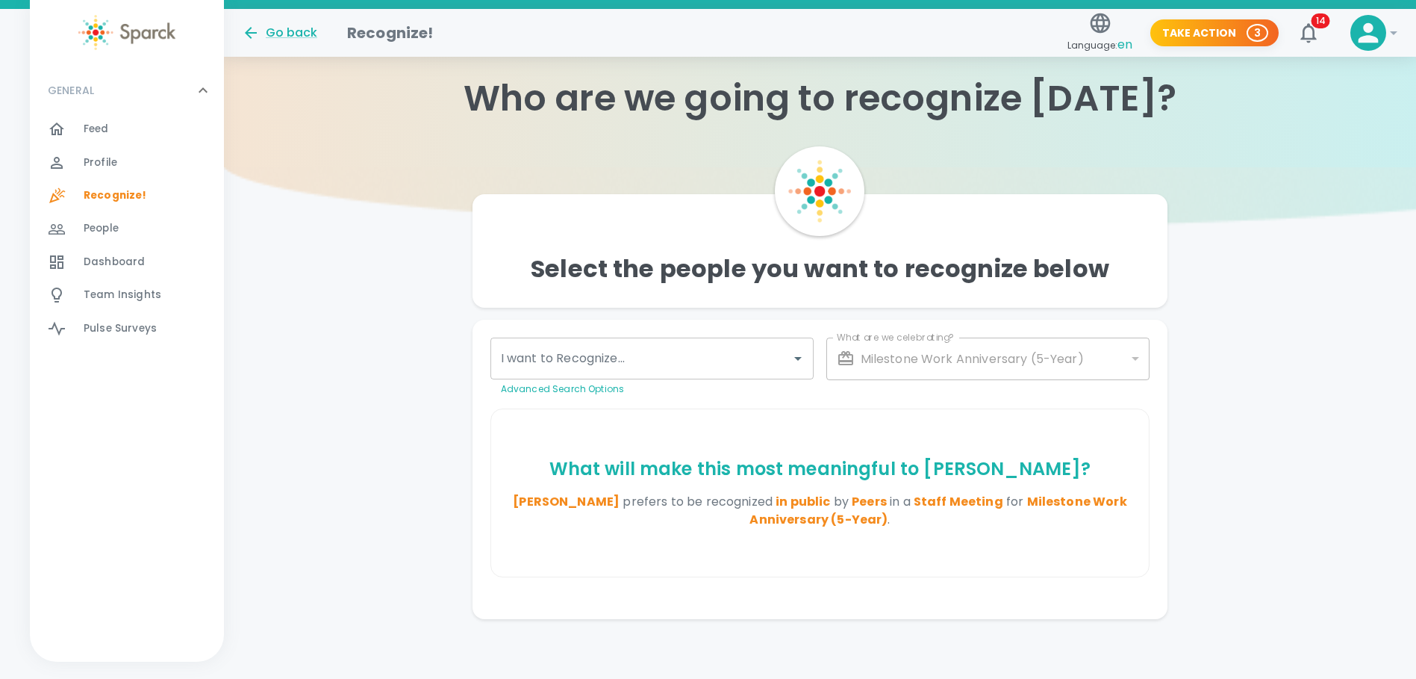
scroll to position [27, 0]
click at [556, 363] on input "I want to Recognize..." at bounding box center [641, 358] width 288 height 28
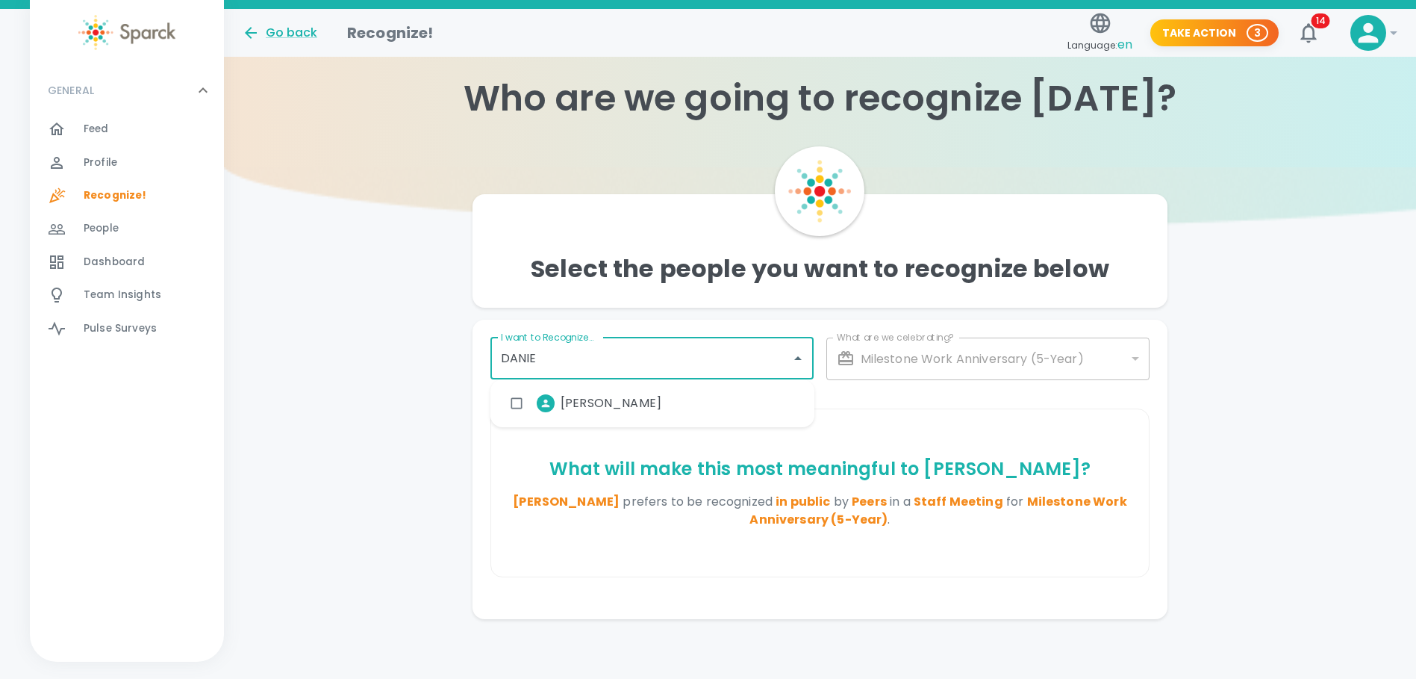
type input "[PERSON_NAME]"
click at [575, 405] on span "[PERSON_NAME]" at bounding box center [611, 403] width 101 height 18
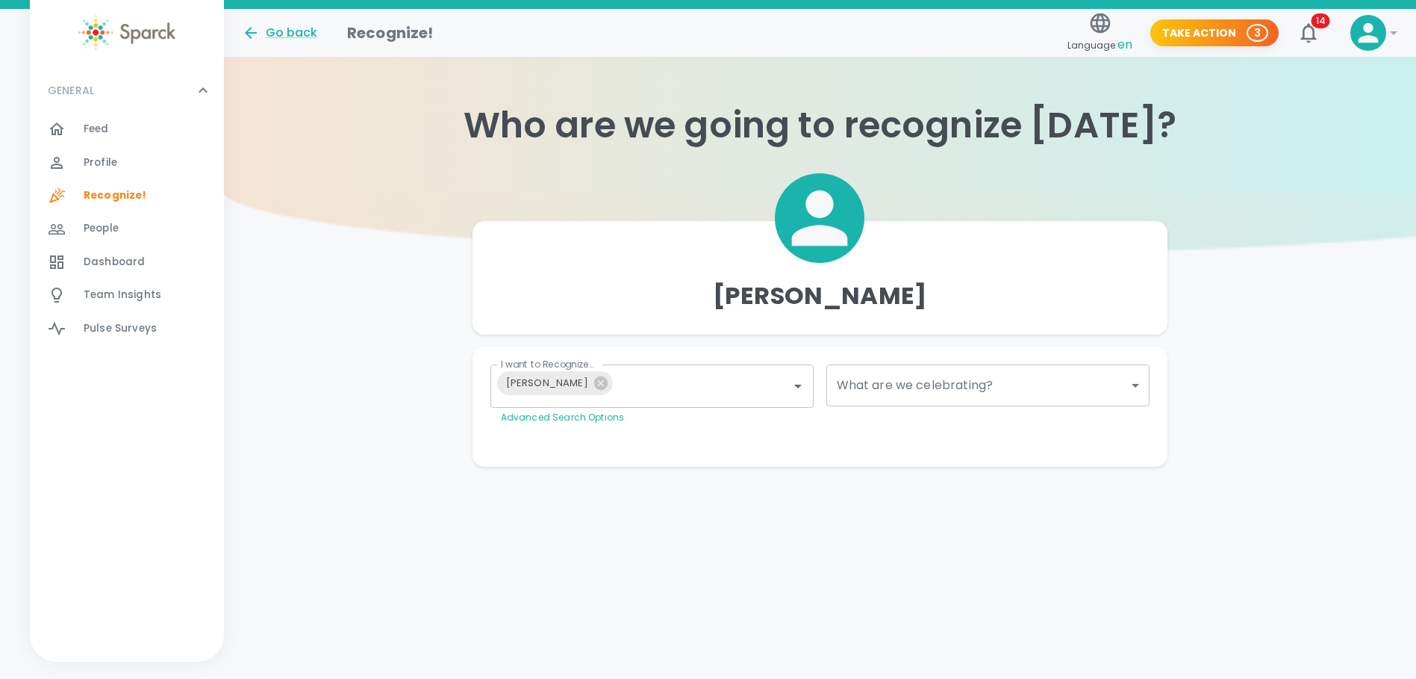
click at [1059, 360] on body "Skip Navigation Go back Recognize! Language: en Take Action 3 14 ! GENERAL 0 Fe…" at bounding box center [708, 263] width 1416 height 526
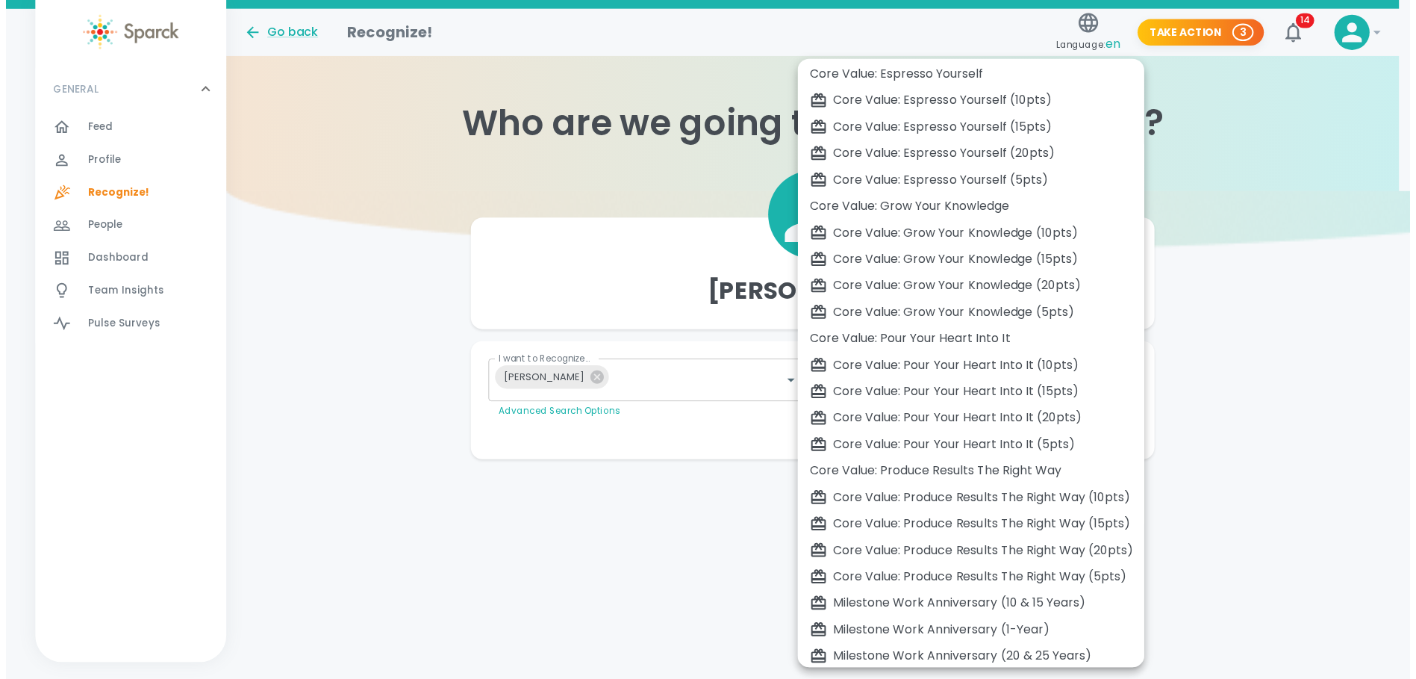
scroll to position [415, 0]
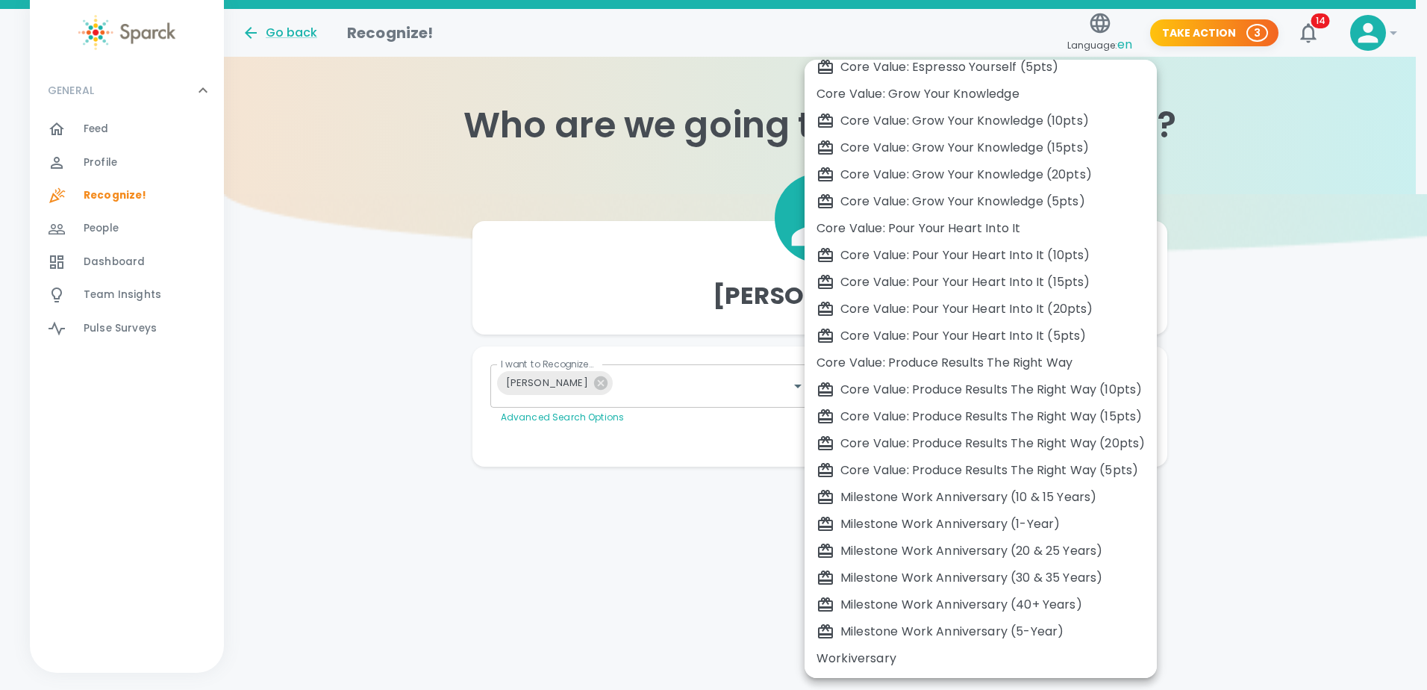
click at [1030, 525] on div "Milestone Work Anniversary (1-Year)" at bounding box center [981, 524] width 328 height 18
type input "2104"
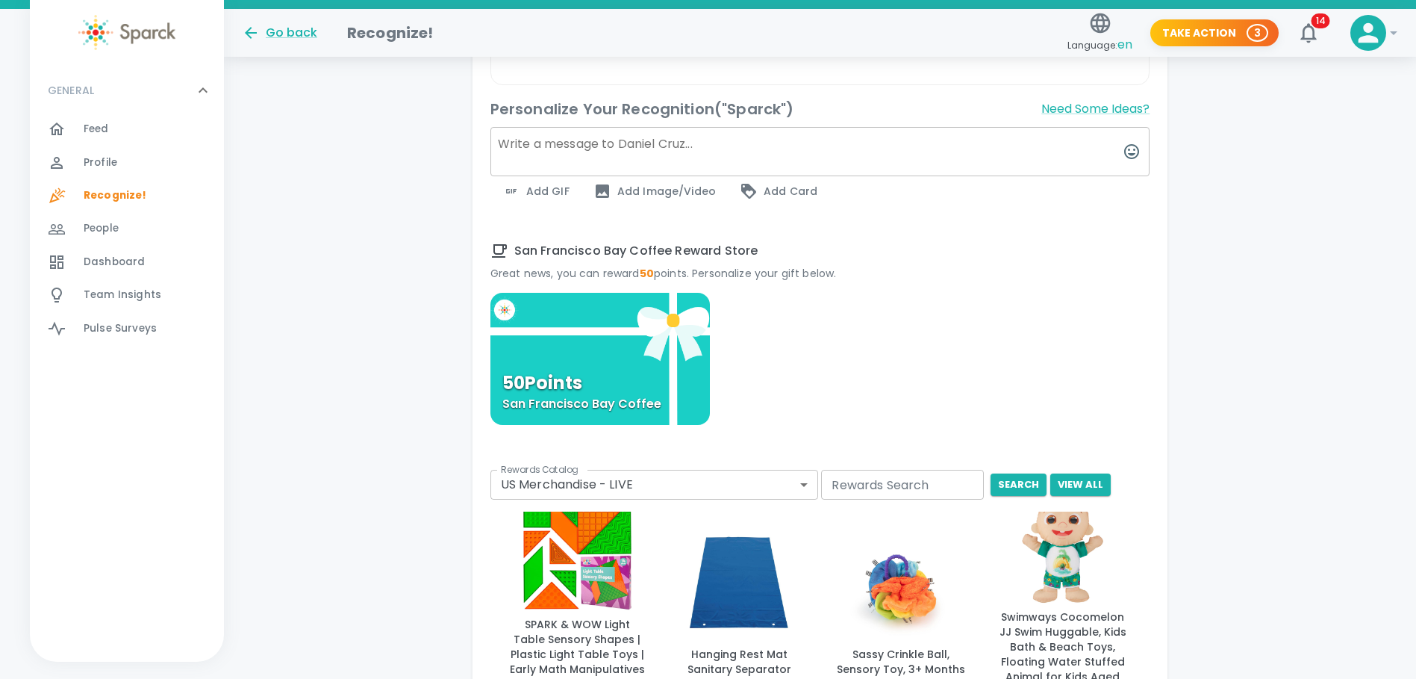
scroll to position [672, 0]
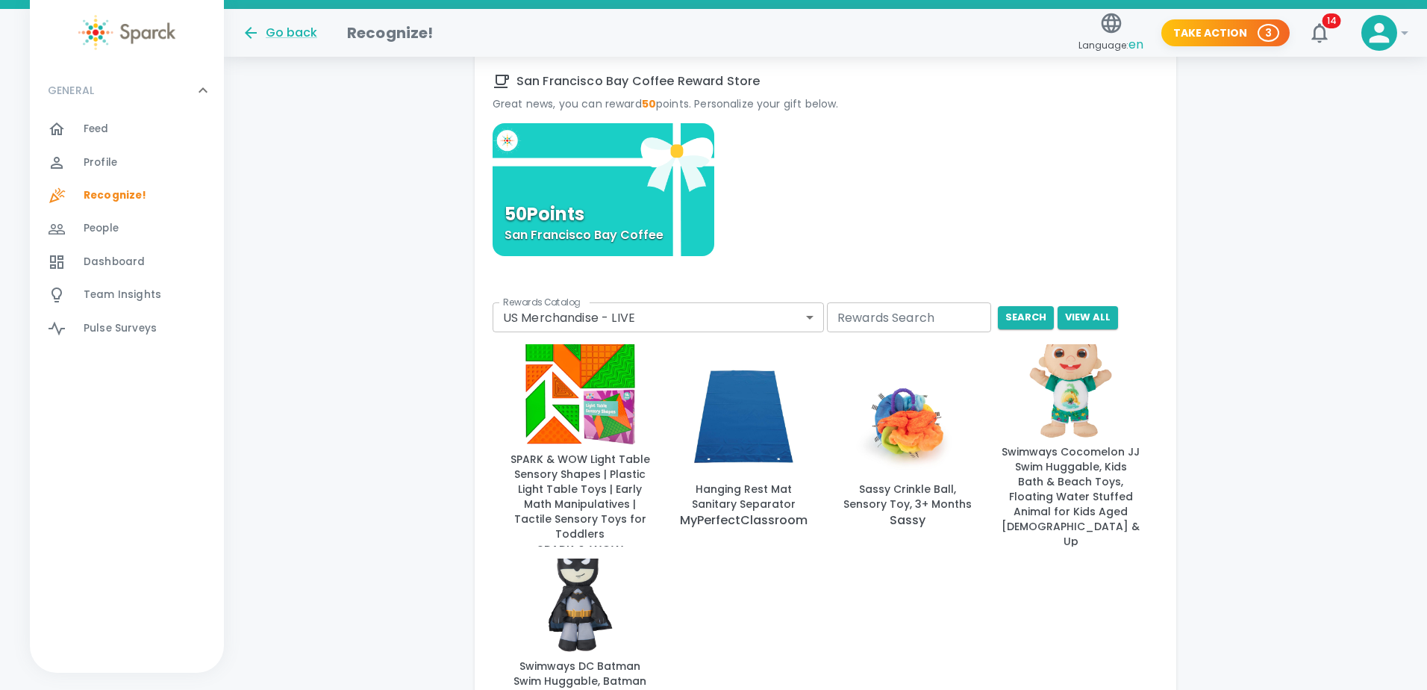
click at [807, 320] on body "Skip Navigation Go back Recognize! Language: en Take Action 3 14 ! GENERAL 0 Fe…" at bounding box center [713, 153] width 1427 height 1651
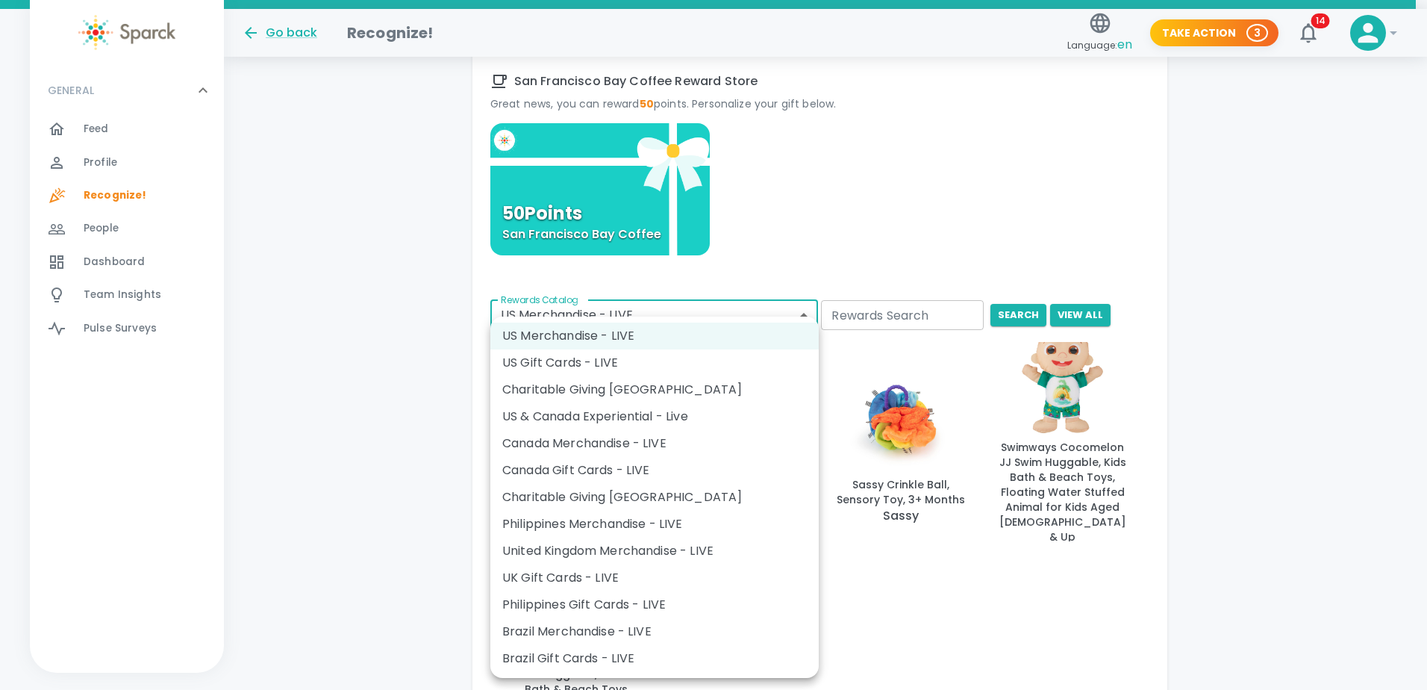
click at [830, 190] on div at bounding box center [713, 345] width 1427 height 690
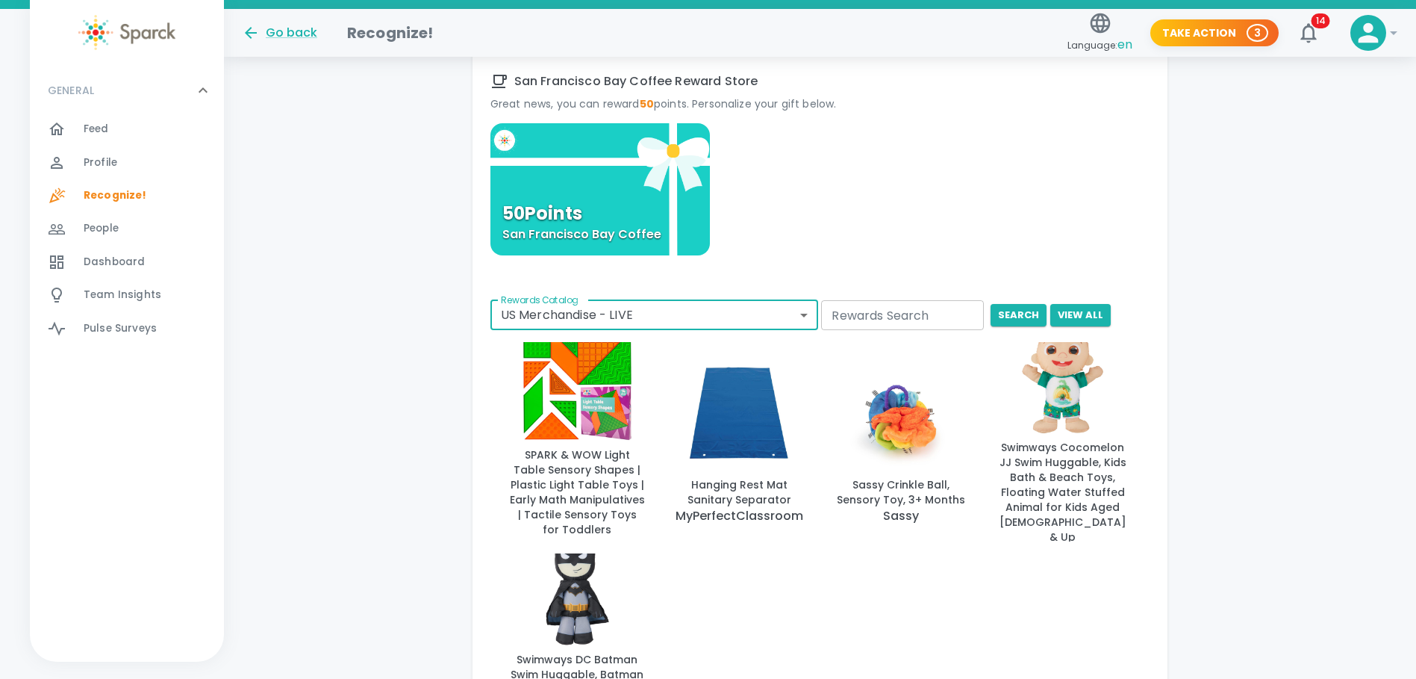
click at [651, 205] on div "50 Points San Francisco Bay Coffee" at bounding box center [600, 189] width 220 height 132
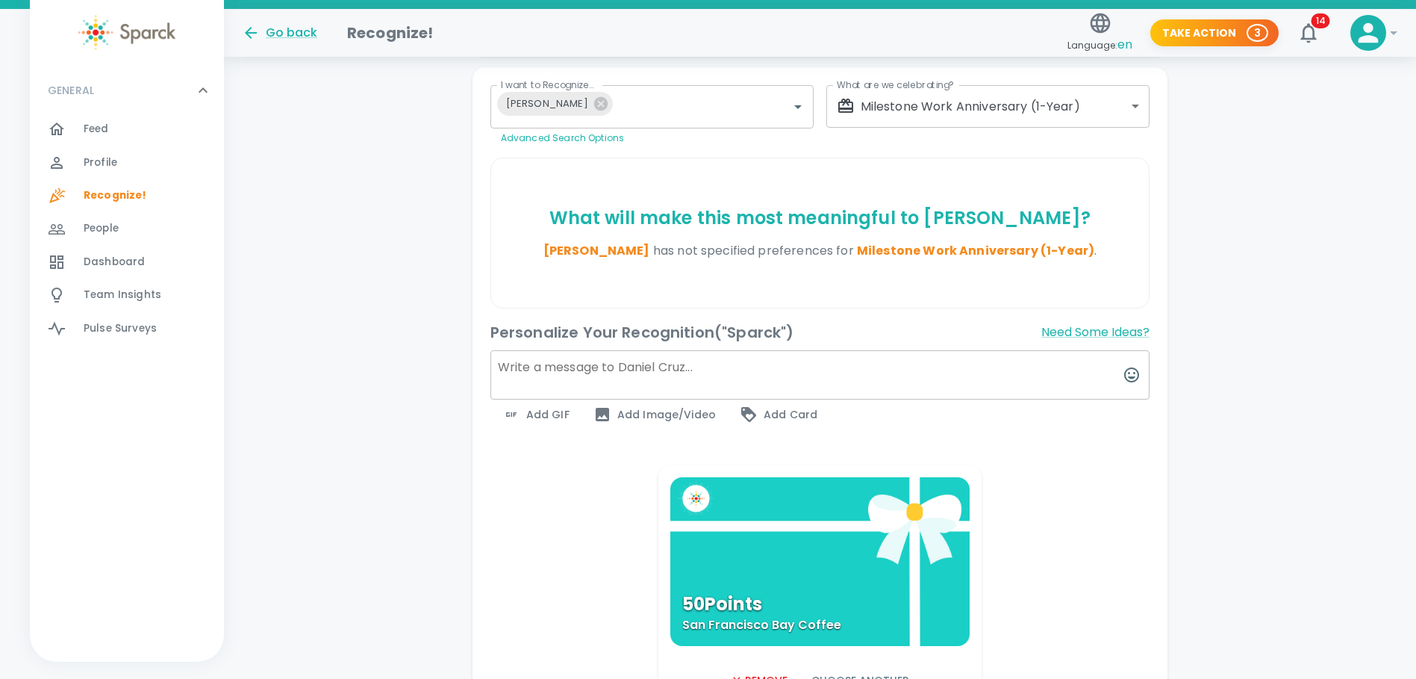
scroll to position [271, 0]
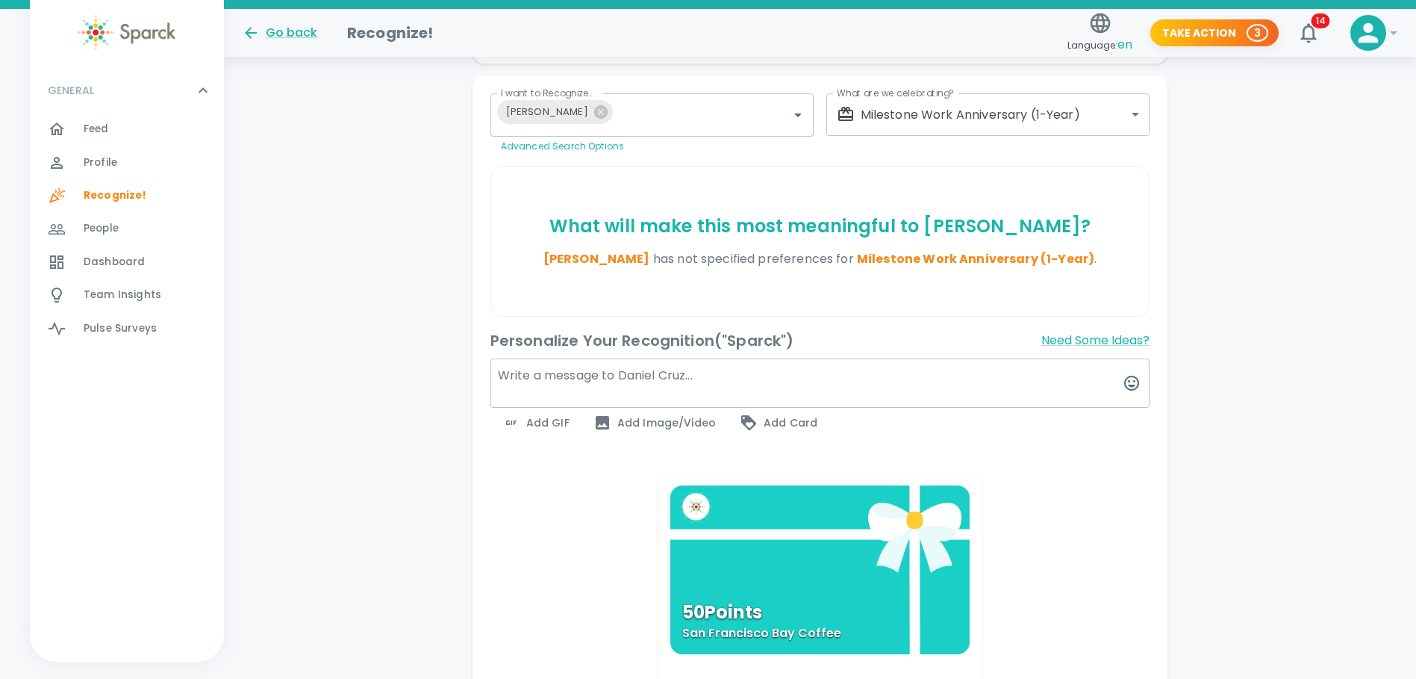
click at [516, 373] on textarea at bounding box center [820, 382] width 660 height 49
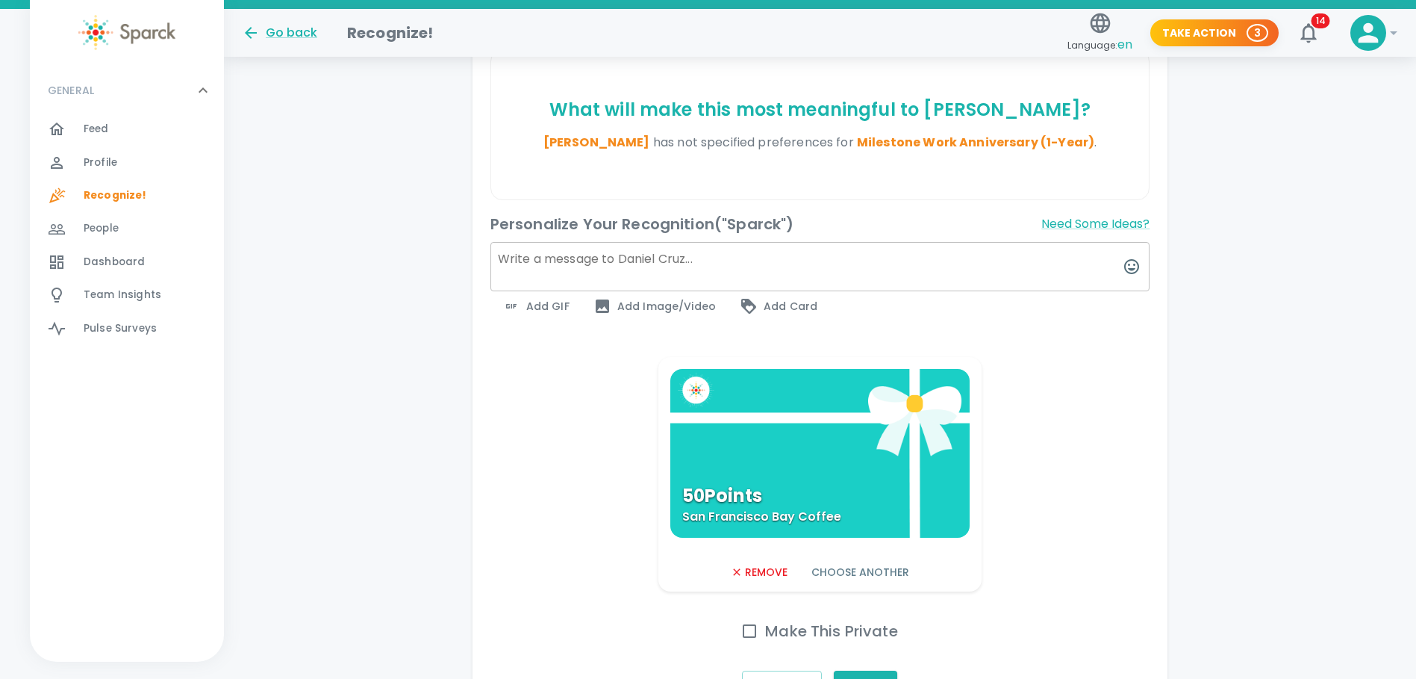
scroll to position [495, 0]
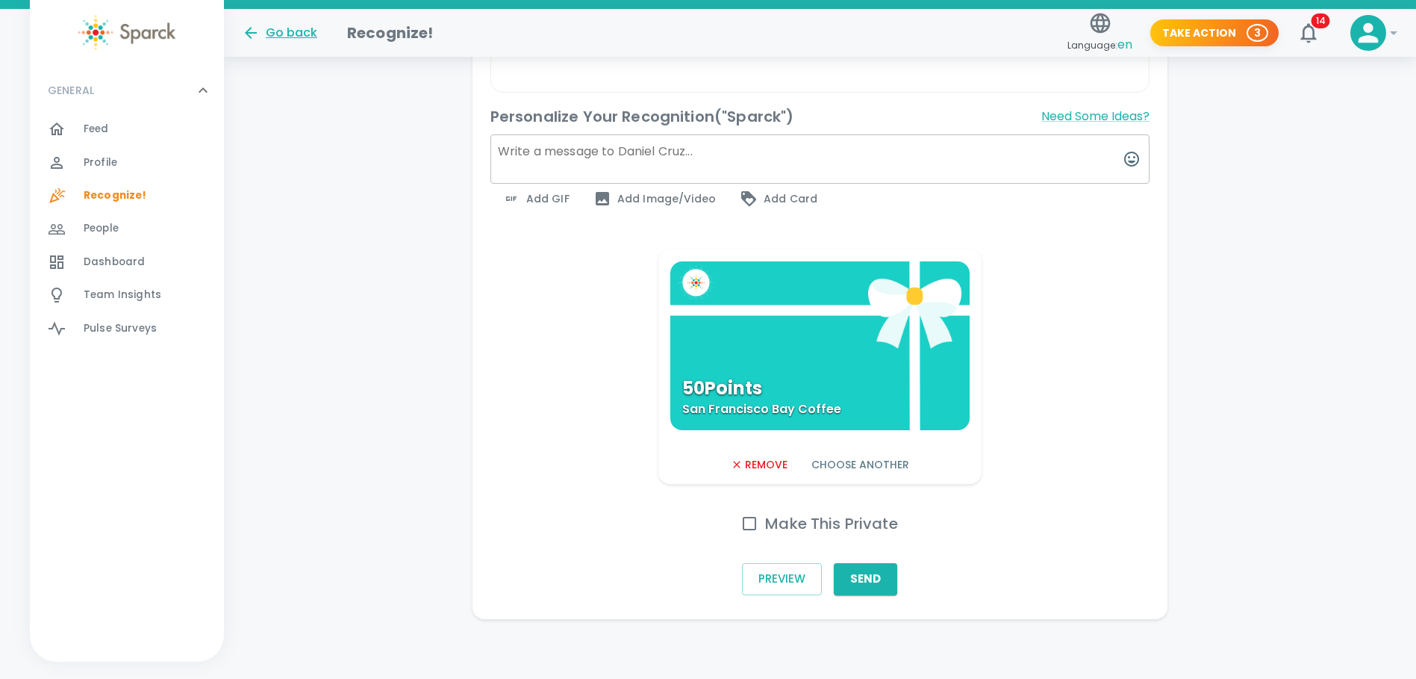
click at [261, 28] on div "Go back" at bounding box center [279, 33] width 75 height 18
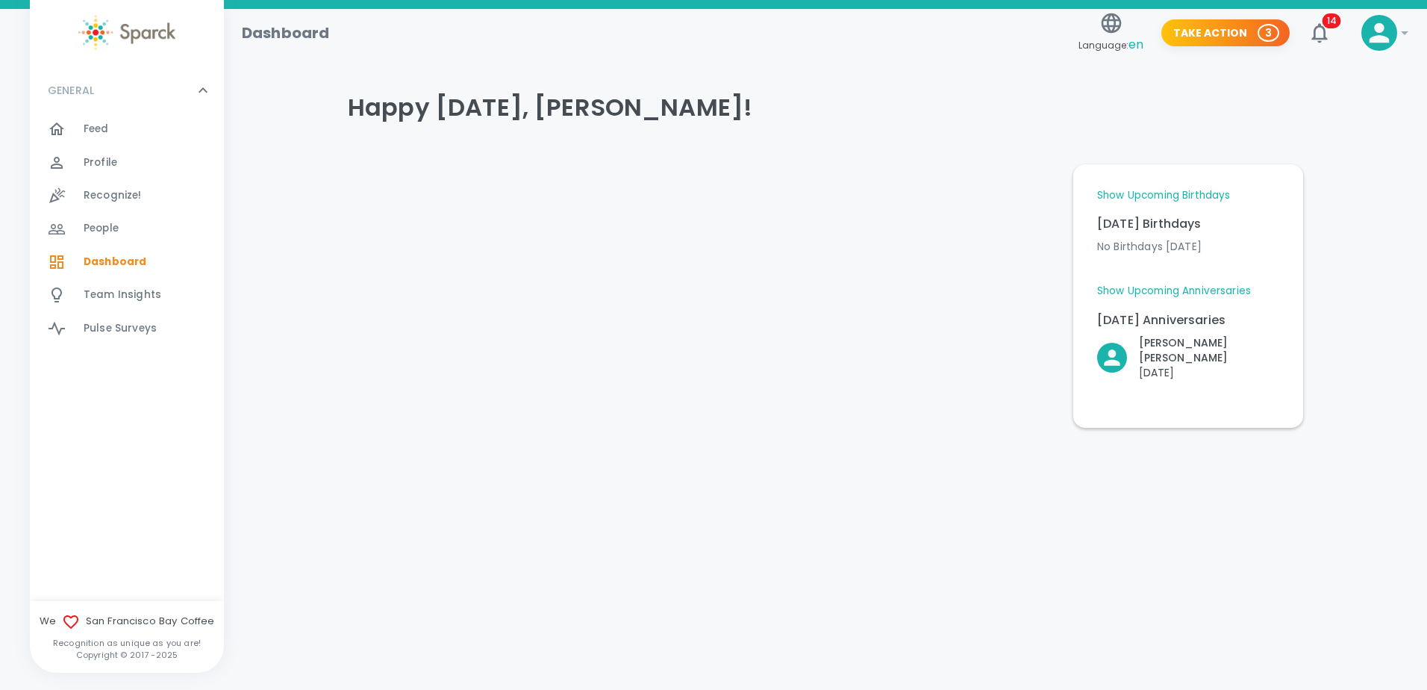
click at [793, 281] on div at bounding box center [699, 289] width 726 height 275
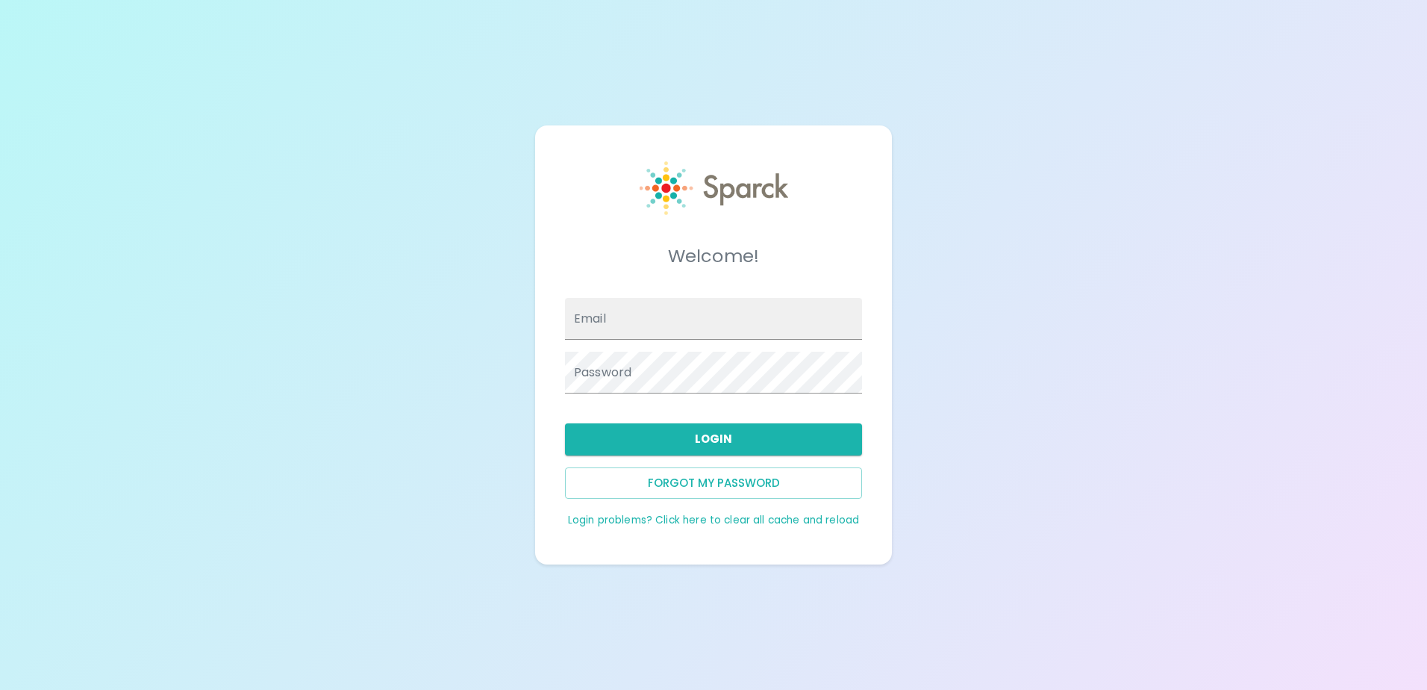
type input "[EMAIL_ADDRESS][DOMAIN_NAME]"
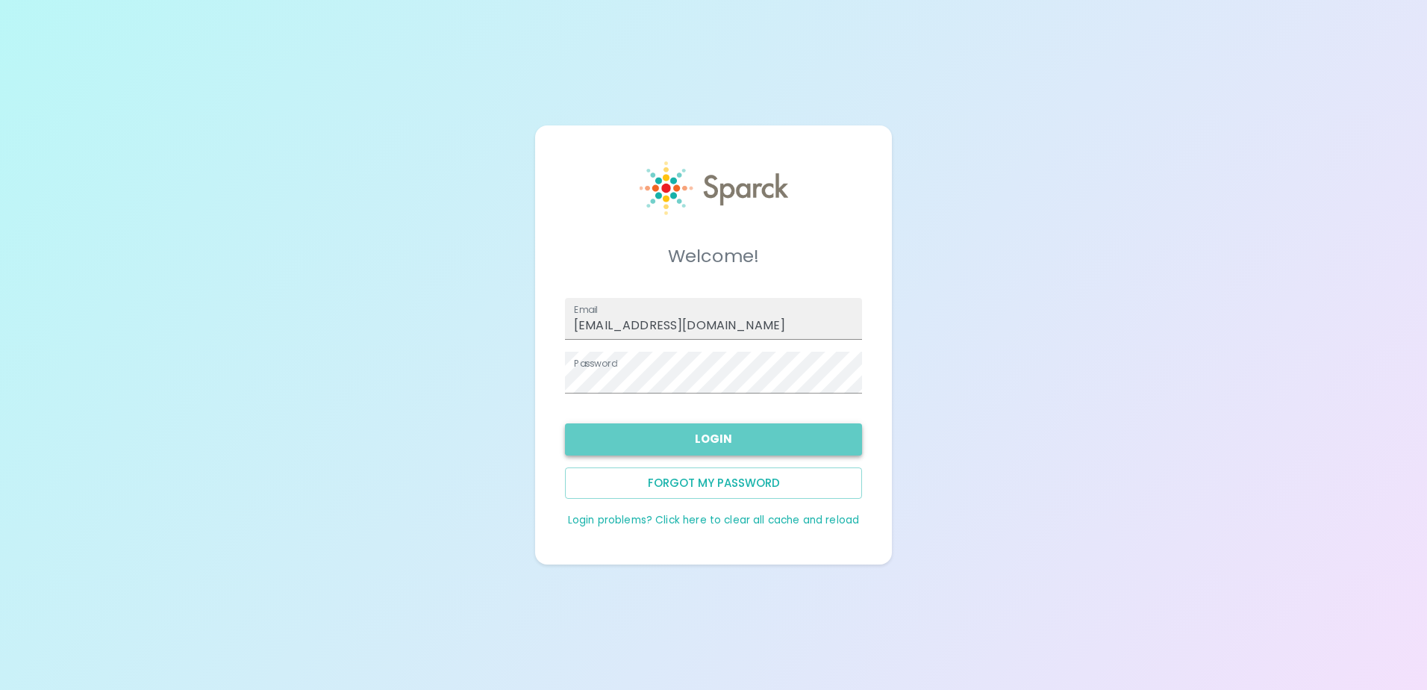
click at [648, 435] on button "Login" at bounding box center [713, 438] width 297 height 31
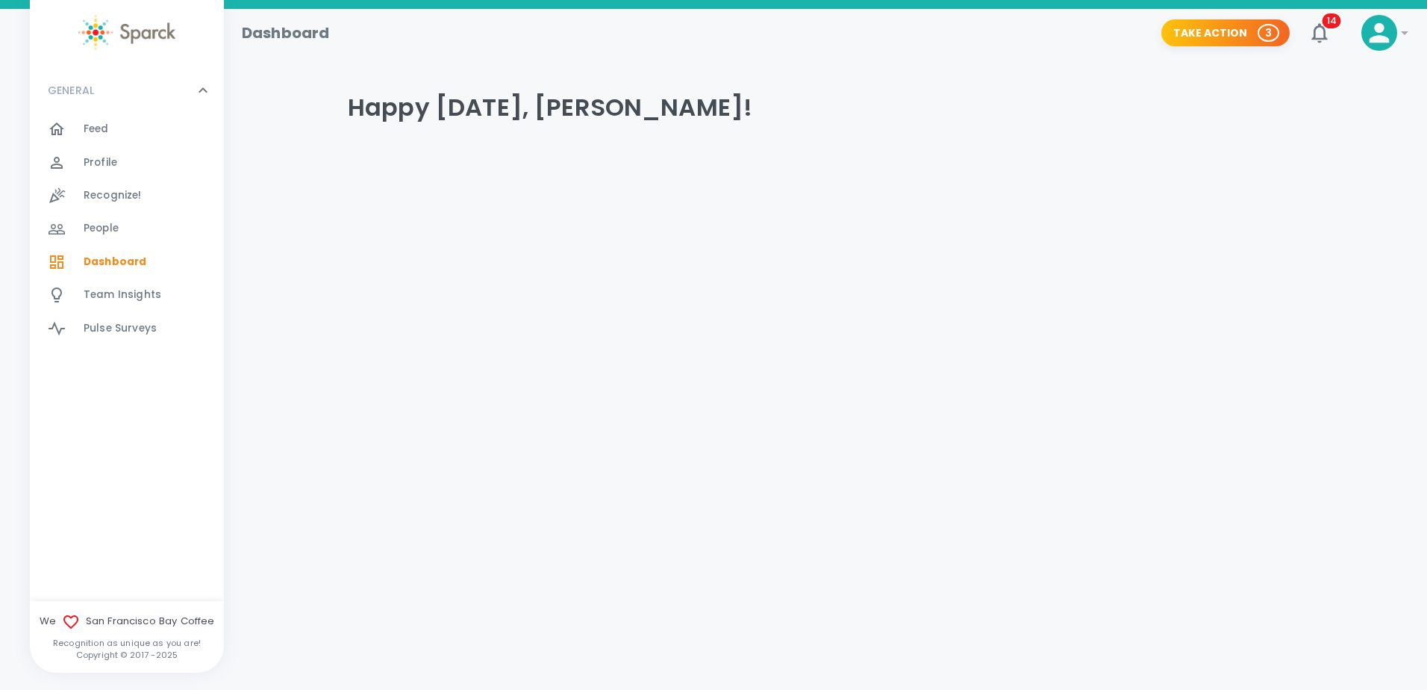
drag, startPoint x: 770, startPoint y: 361, endPoint x: 832, endPoint y: 354, distance: 61.7
click at [777, 242] on html "Skip Navigation Dashboard Take Action 3 14 ! GENERAL 0 Feed 0 Profile 0 Recogni…" at bounding box center [713, 121] width 1427 height 242
drag, startPoint x: 400, startPoint y: 367, endPoint x: 417, endPoint y: 364, distance: 16.6
click at [402, 242] on html "Skip Navigation Dashboard Take Action 3 14 ! GENERAL 0 Feed 0 Profile 0 Recogni…" at bounding box center [713, 121] width 1427 height 242
click at [1360, 242] on html "Skip Navigation Dashboard Take Action 3 14 ! GENERAL 0 Feed 0 Profile 0 Recogni…" at bounding box center [713, 121] width 1427 height 242
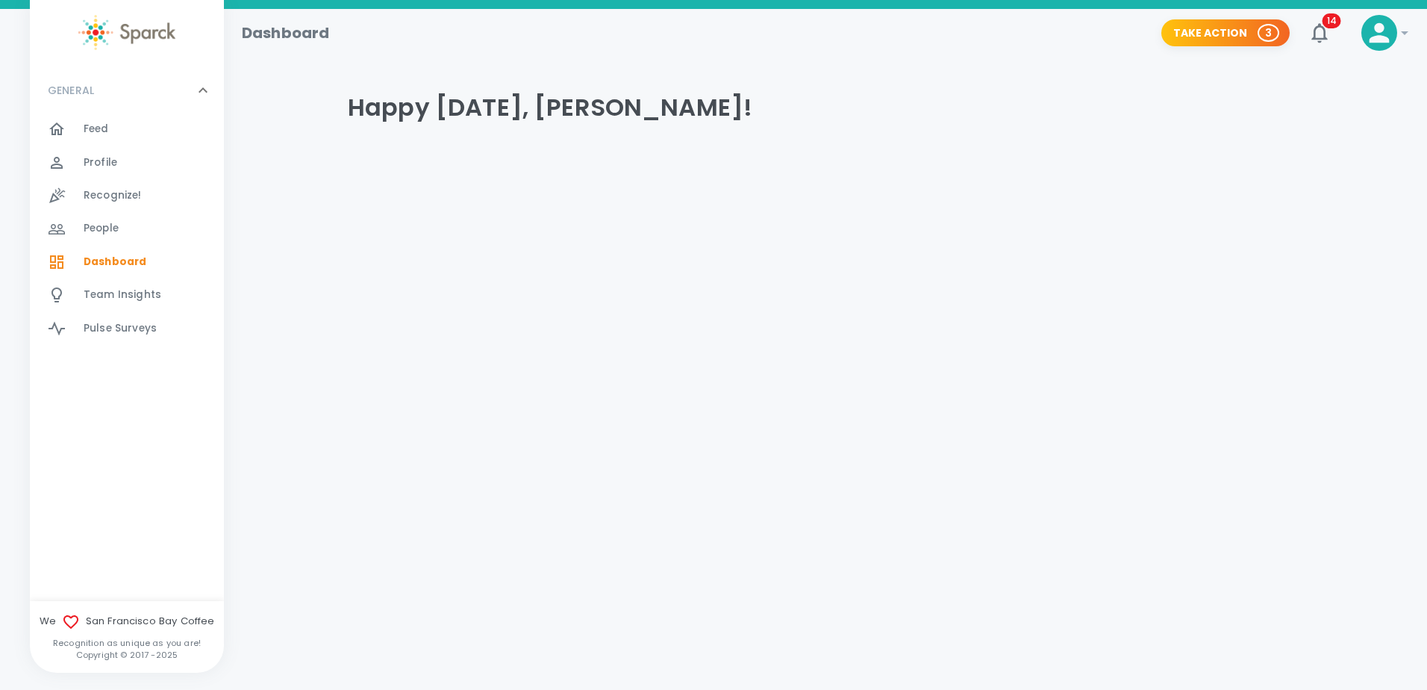
drag, startPoint x: 1287, startPoint y: 390, endPoint x: 1279, endPoint y: 384, distance: 10.6
click at [1279, 242] on html "Skip Navigation Dashboard Take Action 3 14 ! GENERAL 0 Feed 0 Profile 0 Recogni…" at bounding box center [713, 121] width 1427 height 242
drag, startPoint x: 1274, startPoint y: 378, endPoint x: 1249, endPoint y: 335, distance: 49.5
click at [1266, 242] on html "Skip Navigation Dashboard Take Action 3 14 ! GENERAL 0 Feed 0 Profile 0 Recogni…" at bounding box center [713, 121] width 1427 height 242
click at [110, 399] on div "GENERAL 0 Feed 0 Profile 0 Recognize! 0 People 0 Dashboard 0 Team Insights 0 Pu…" at bounding box center [127, 334] width 194 height 533
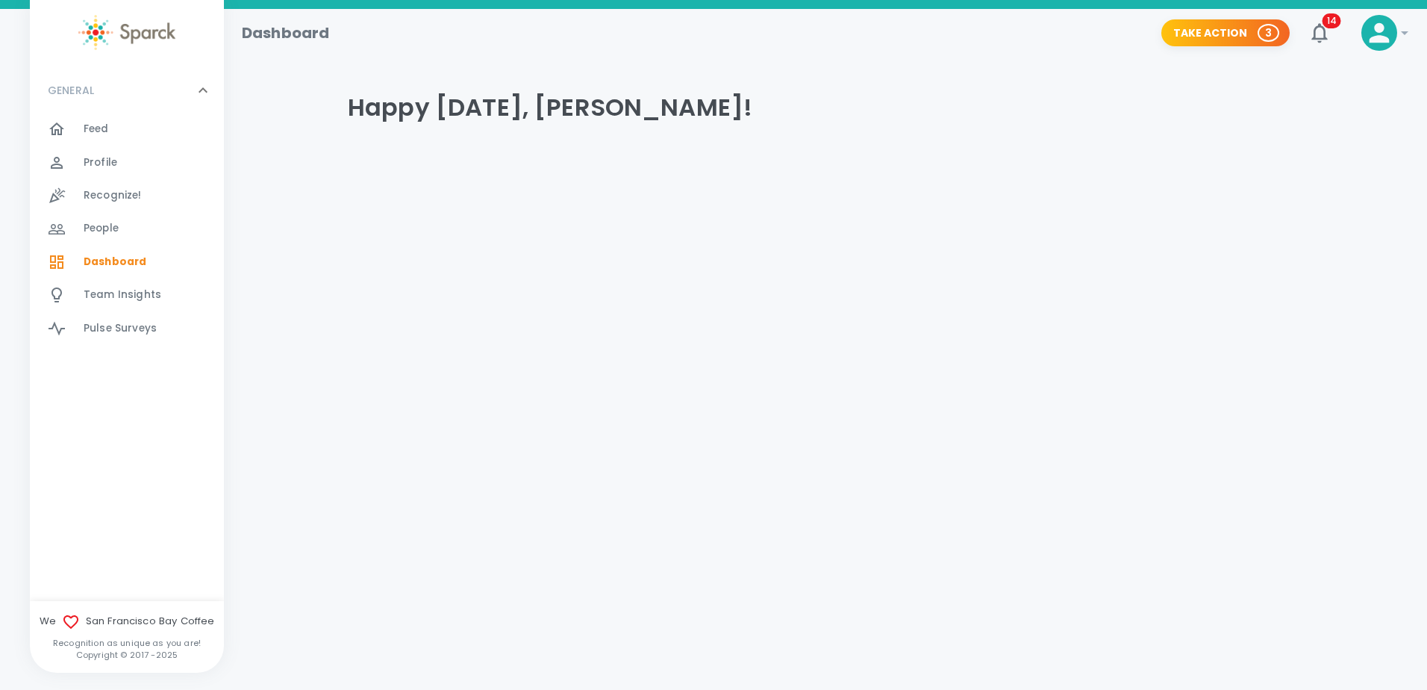
click at [159, 493] on div "GENERAL 0 Feed 0 Profile 0 Recognize! 0 People 0 Dashboard 0 Team Insights 0 Pu…" at bounding box center [127, 334] width 194 height 533
